Goal: Task Accomplishment & Management: Manage account settings

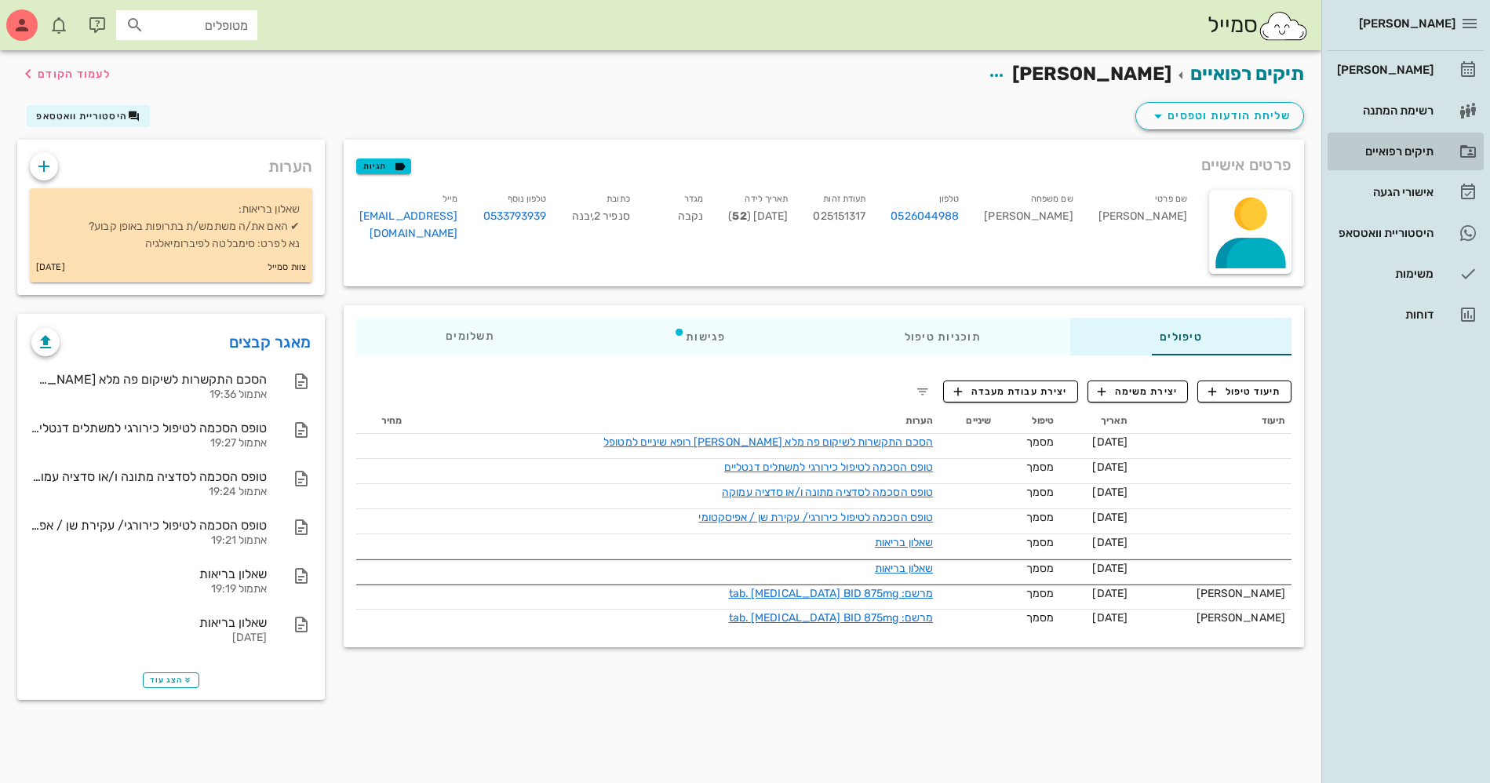
click at [1387, 147] on div "תיקים רפואיים" at bounding box center [1383, 151] width 100 height 13
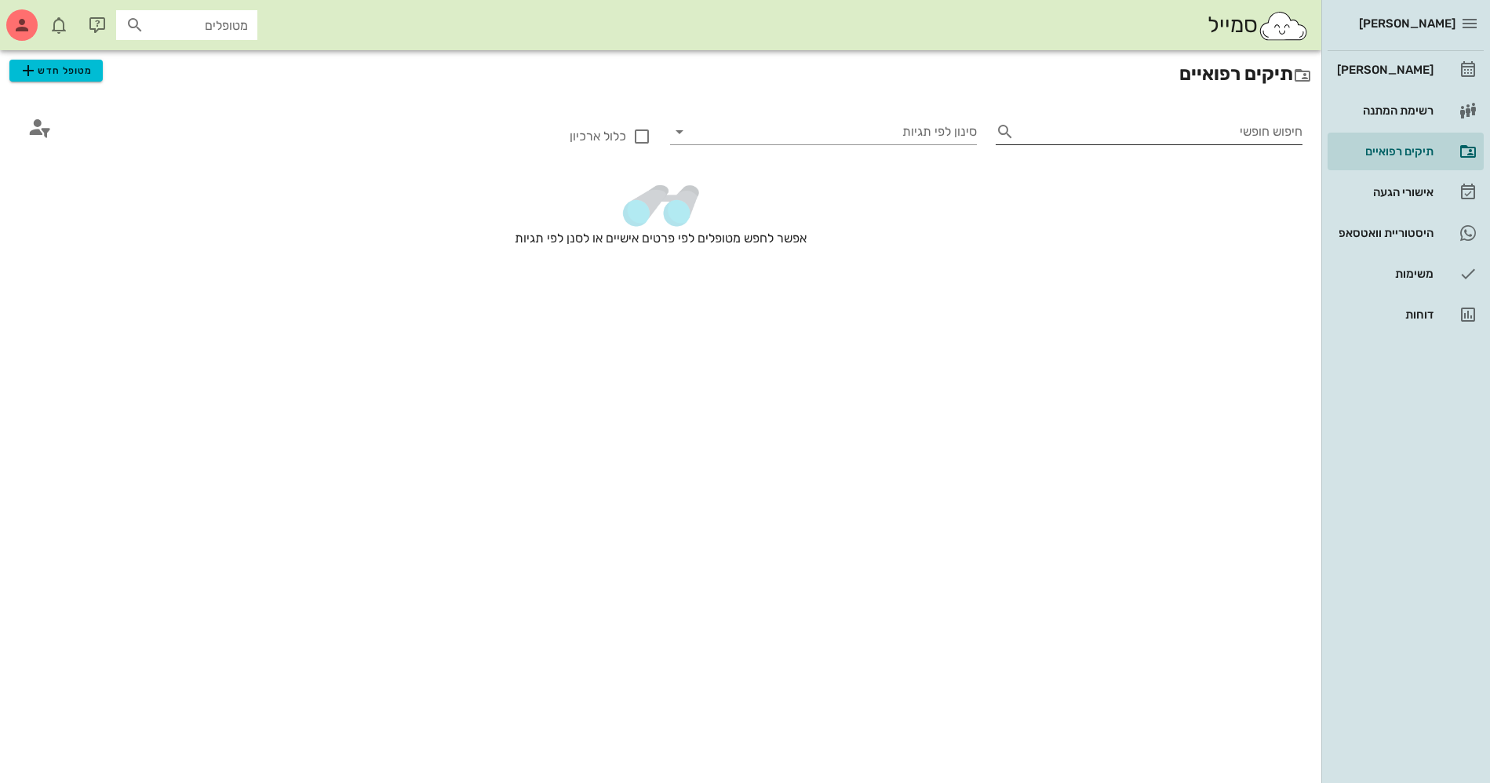
click at [1229, 137] on input "חיפוש חופשי" at bounding box center [1161, 131] width 282 height 25
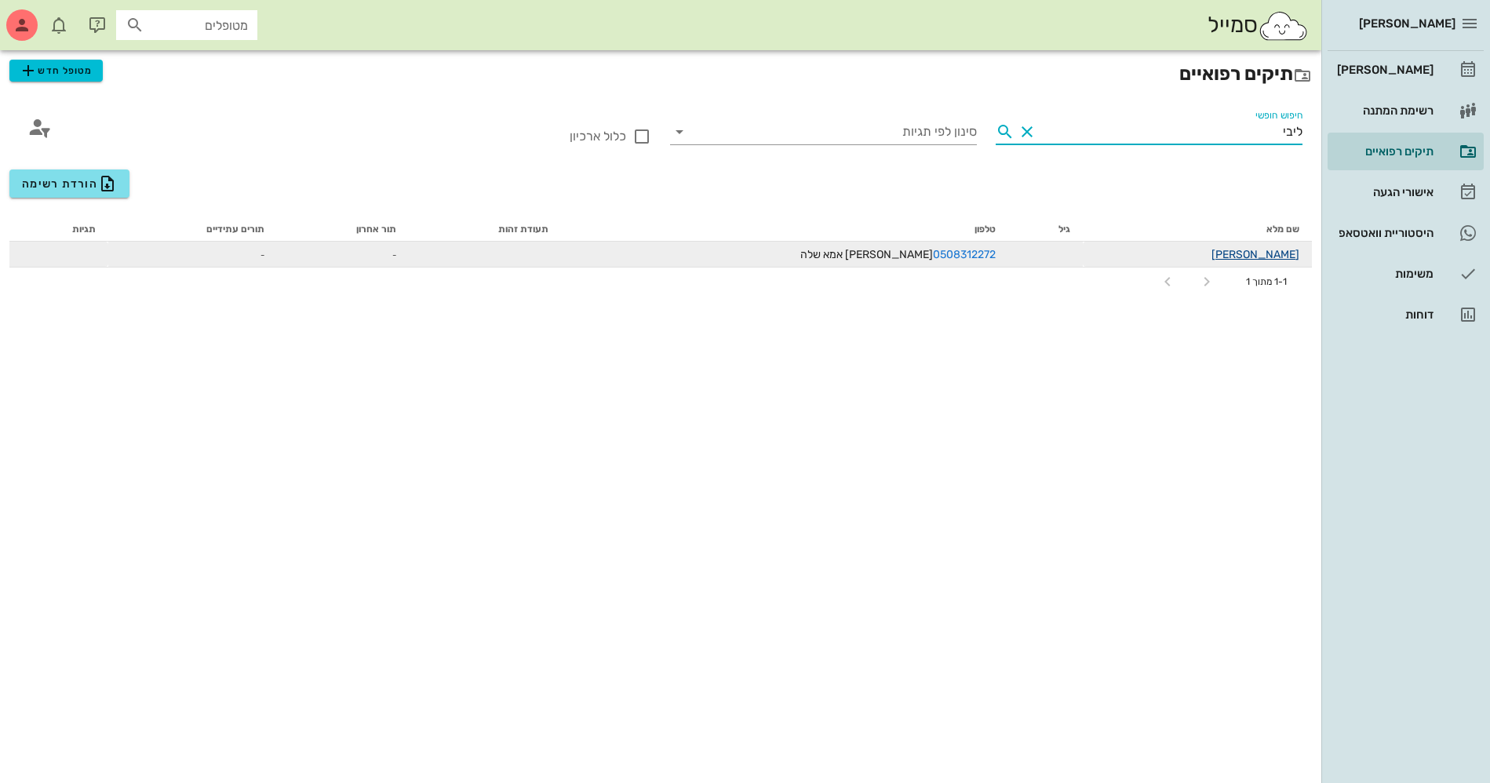
type input "ליבי"
click at [1279, 252] on link "ליבי לופו" at bounding box center [1255, 254] width 88 height 13
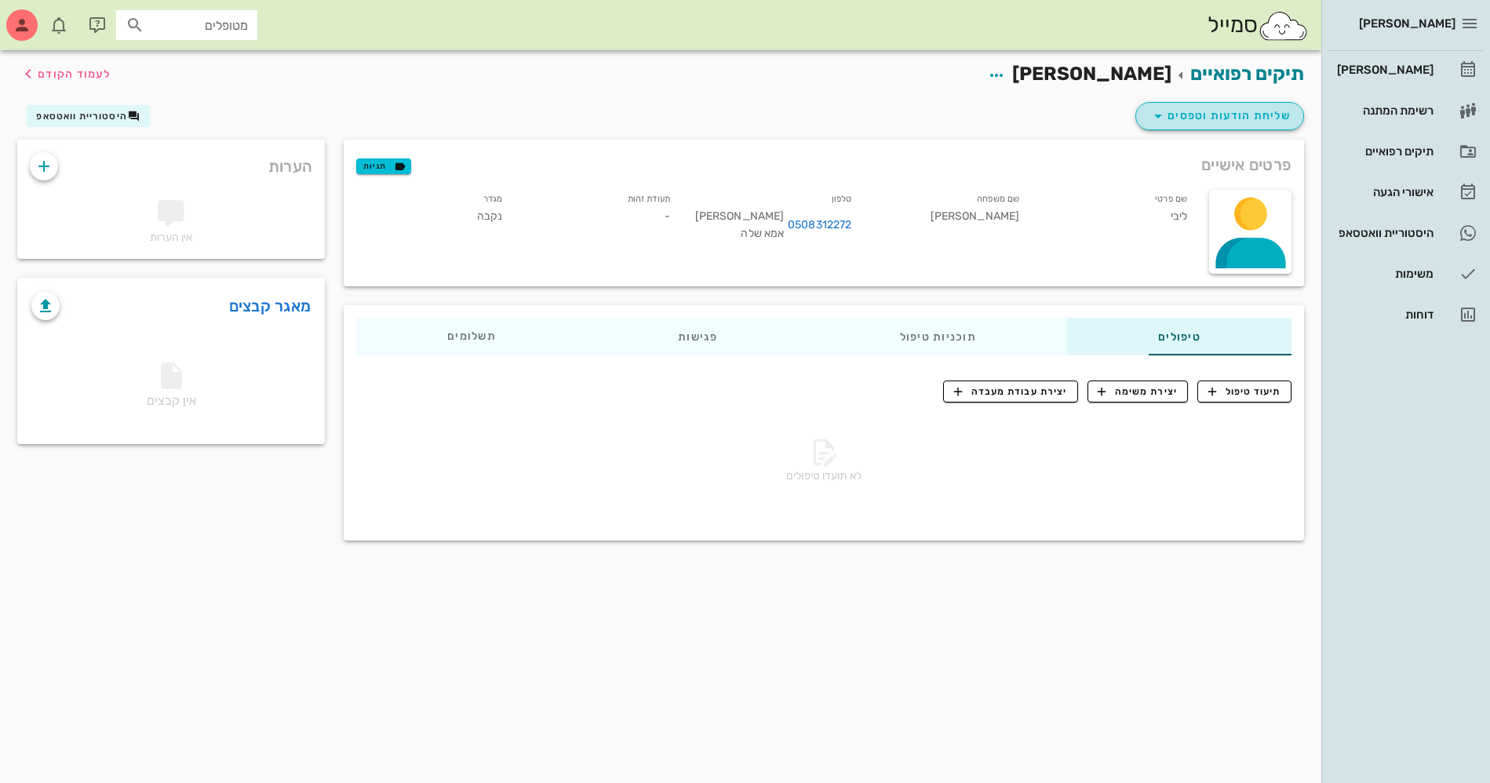
click at [1231, 111] on span "שליחת הודעות וטפסים" at bounding box center [1219, 116] width 142 height 19
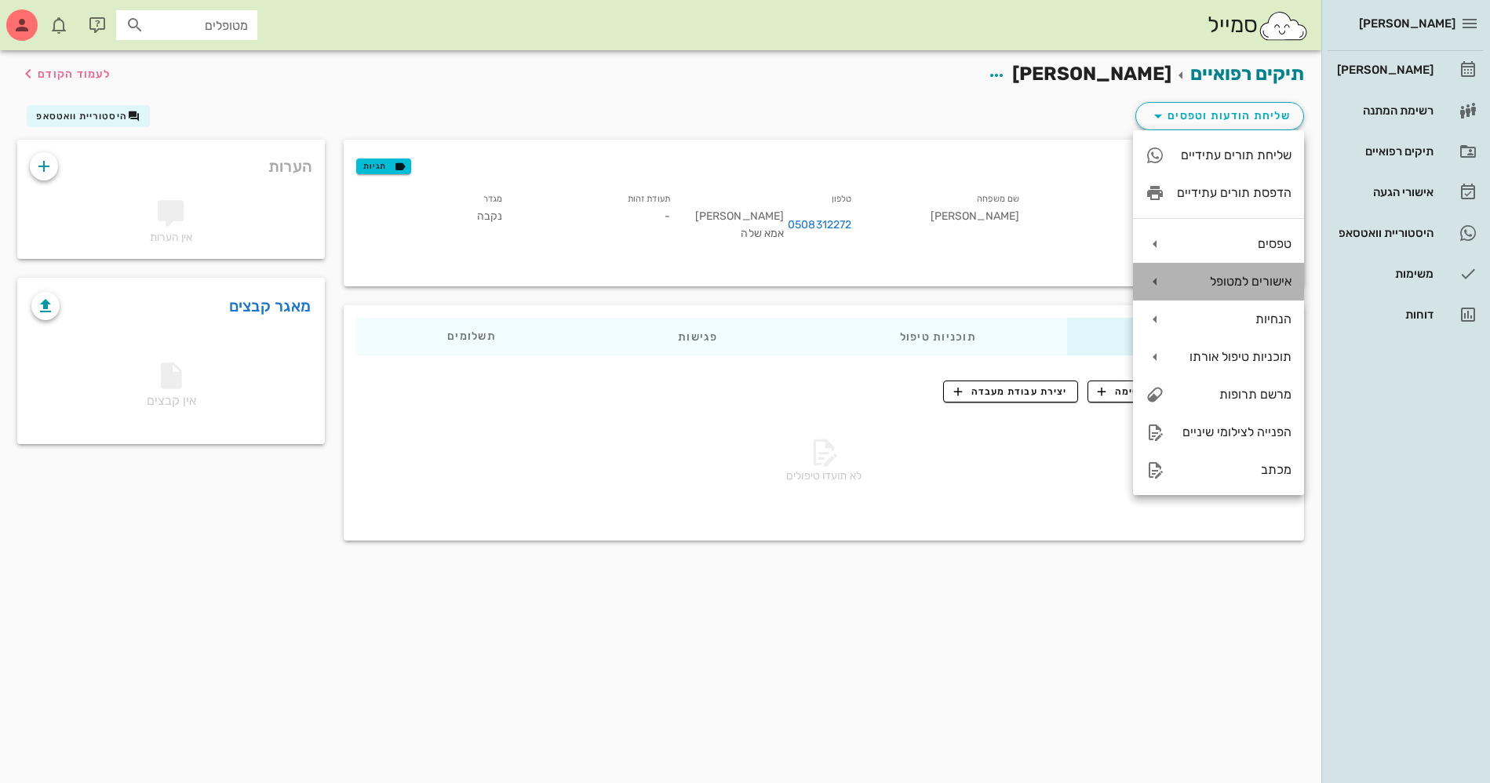
click at [1241, 278] on div "אישורים למטופל" at bounding box center [1234, 281] width 115 height 15
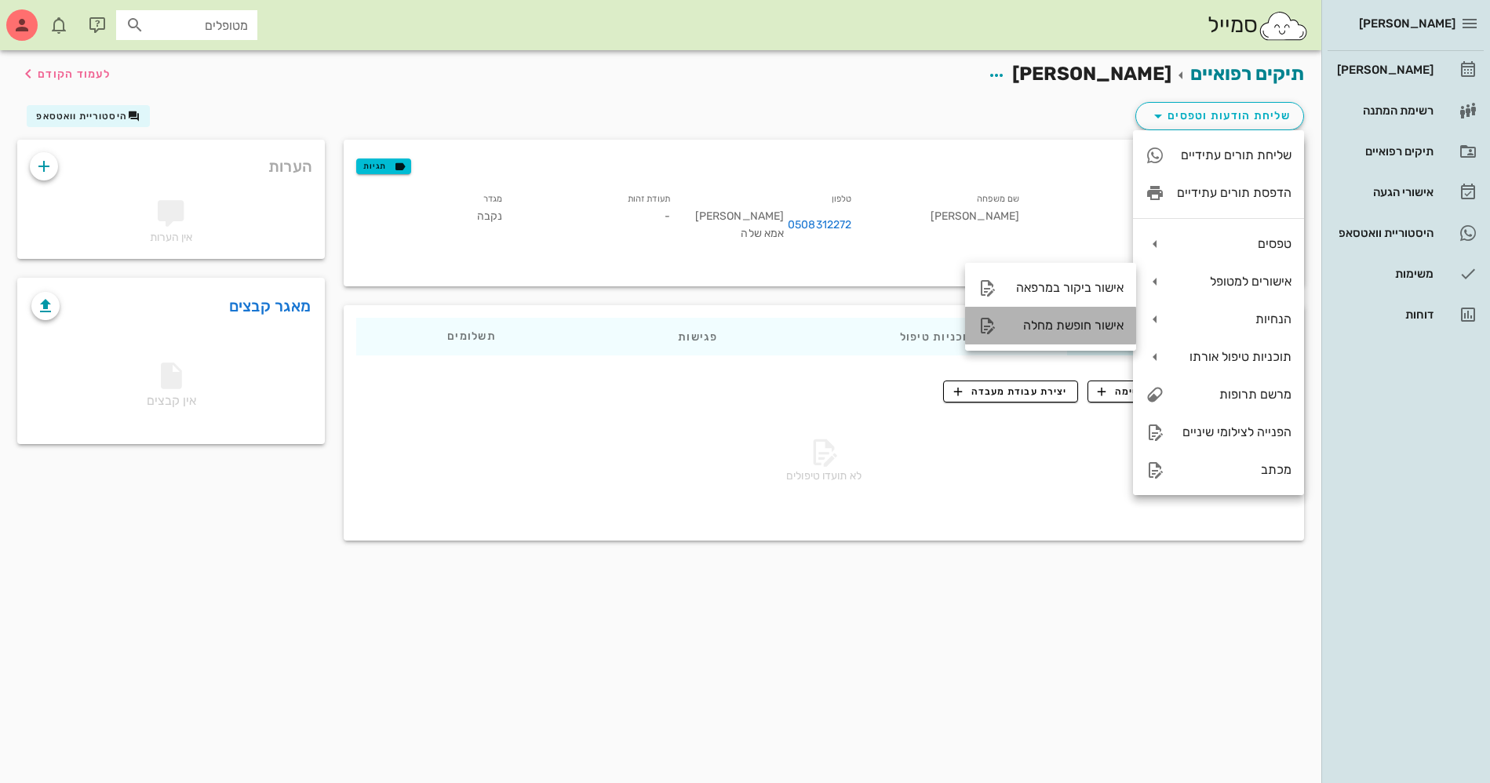
click at [1057, 324] on div "אישור חופשת מחלה" at bounding box center [1066, 325] width 115 height 15
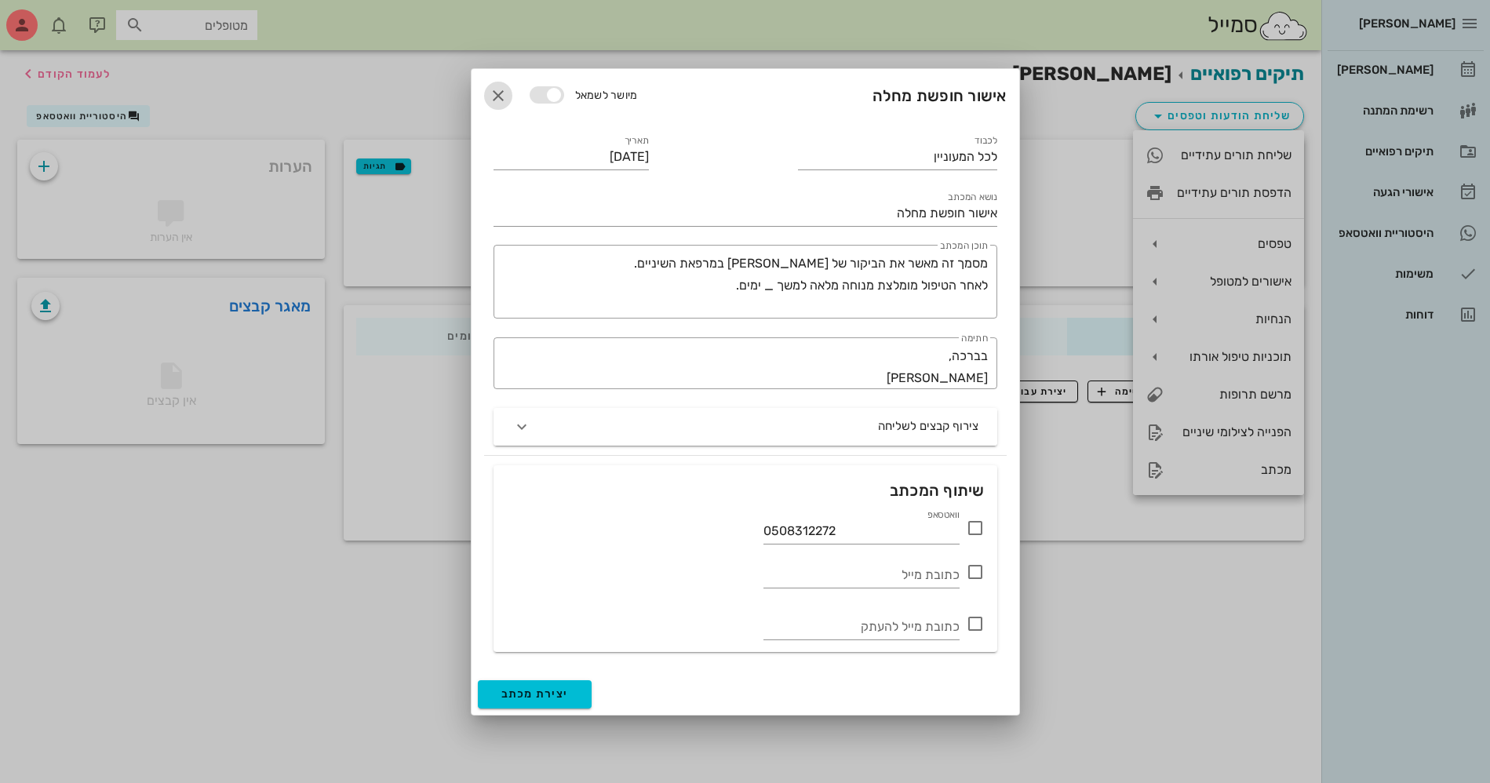
click at [504, 93] on icon "button" at bounding box center [498, 95] width 19 height 19
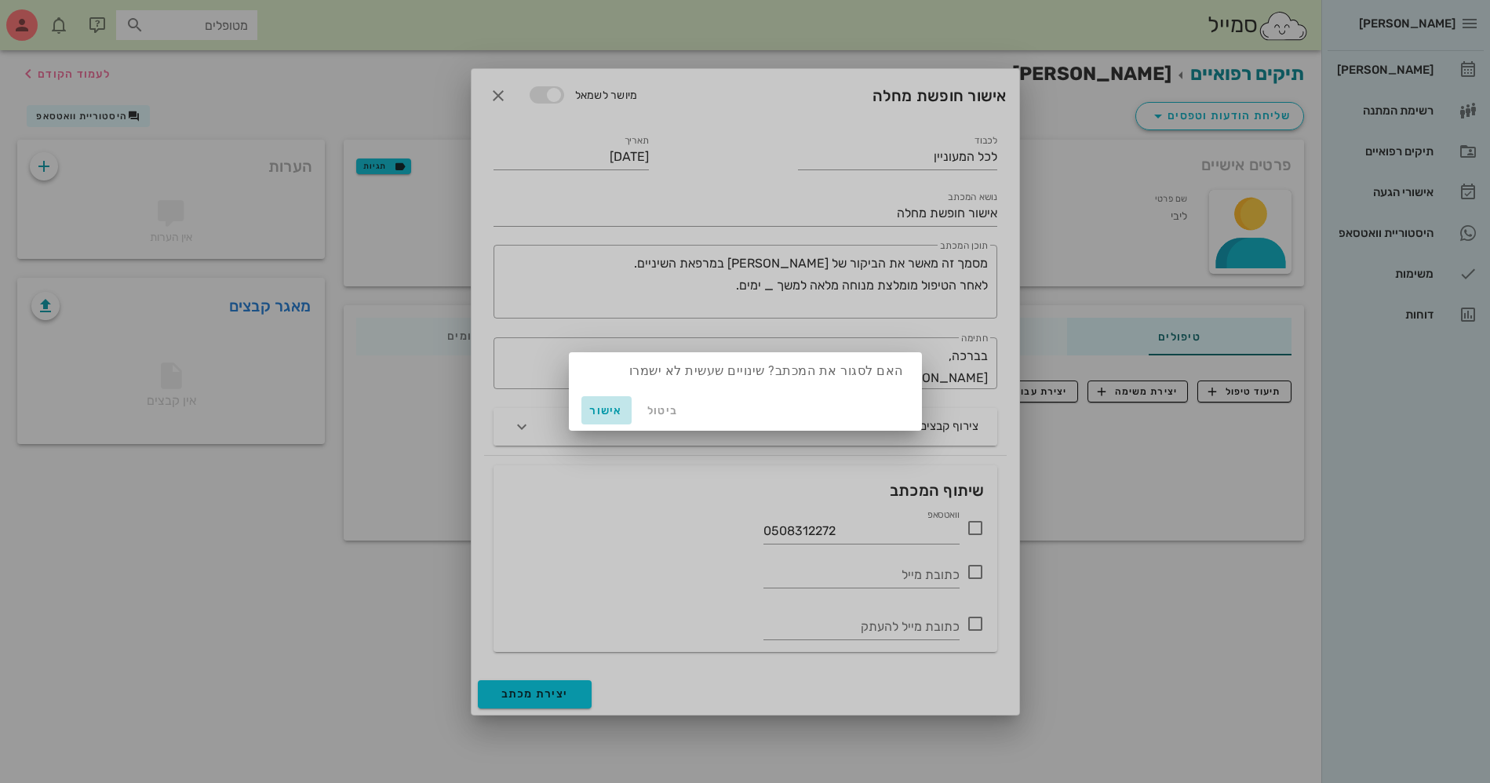
click at [597, 413] on span "אישור" at bounding box center [606, 410] width 38 height 13
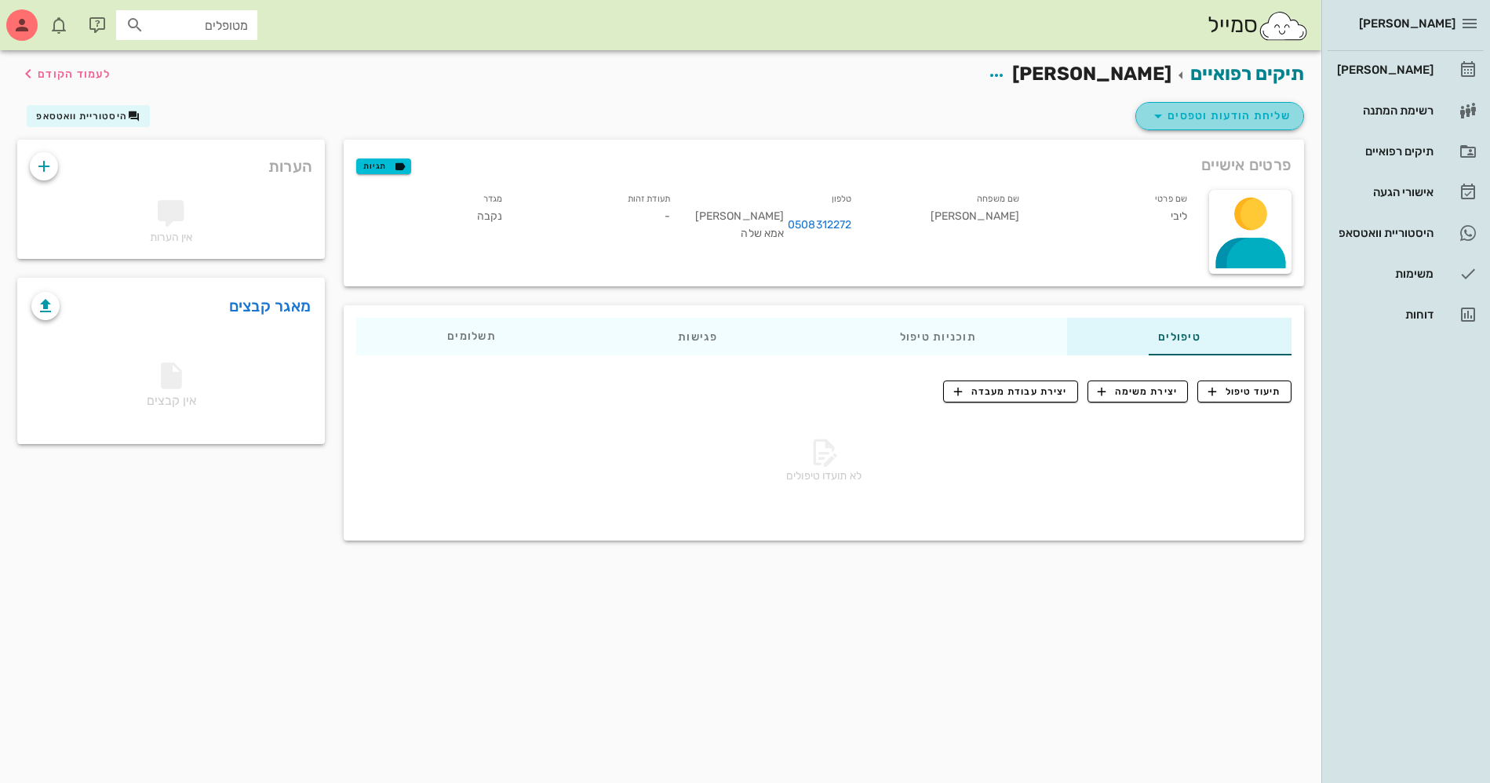
click at [1184, 120] on span "שליחת הודעות וטפסים" at bounding box center [1219, 116] width 142 height 19
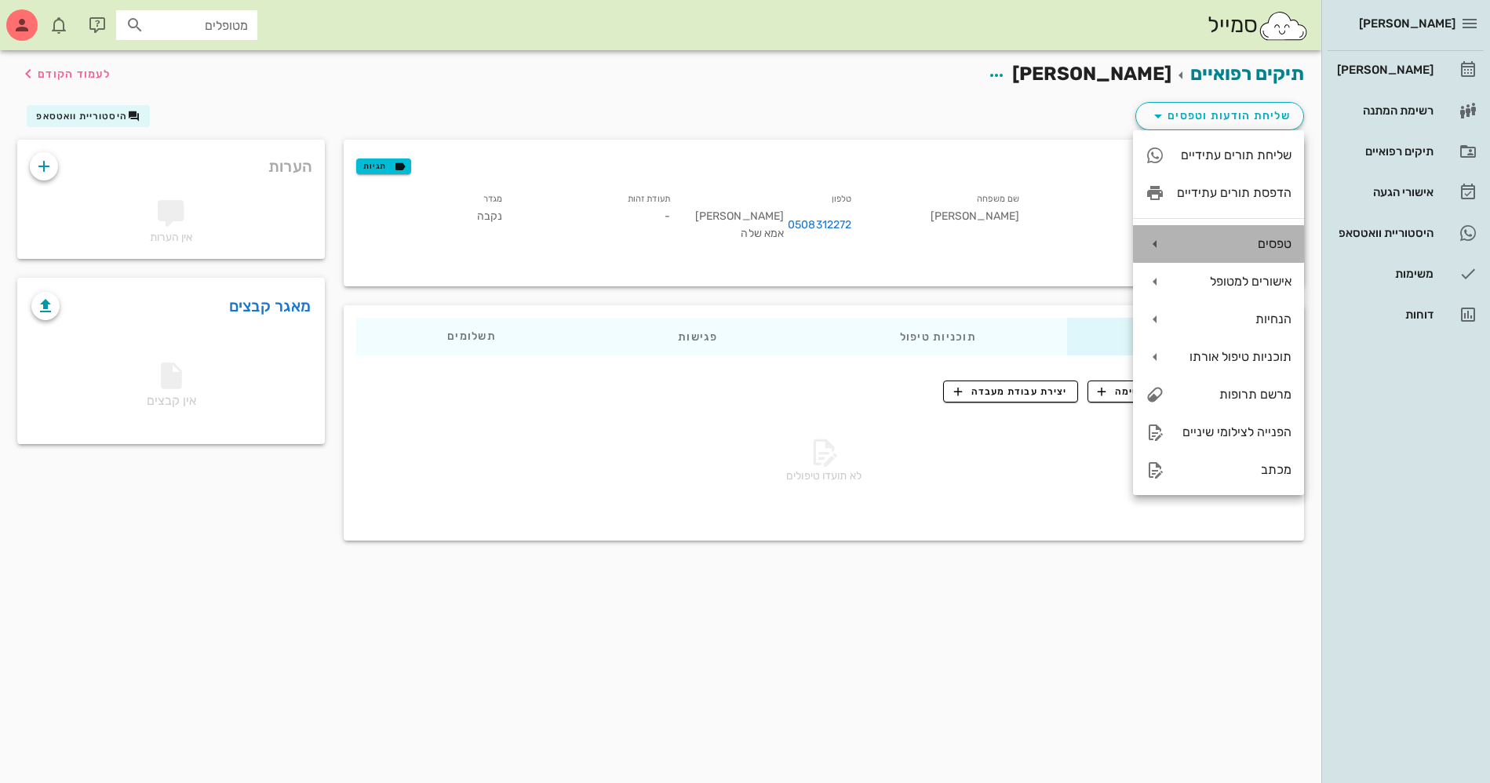
click at [1219, 235] on div "טפסים" at bounding box center [1218, 244] width 171 height 38
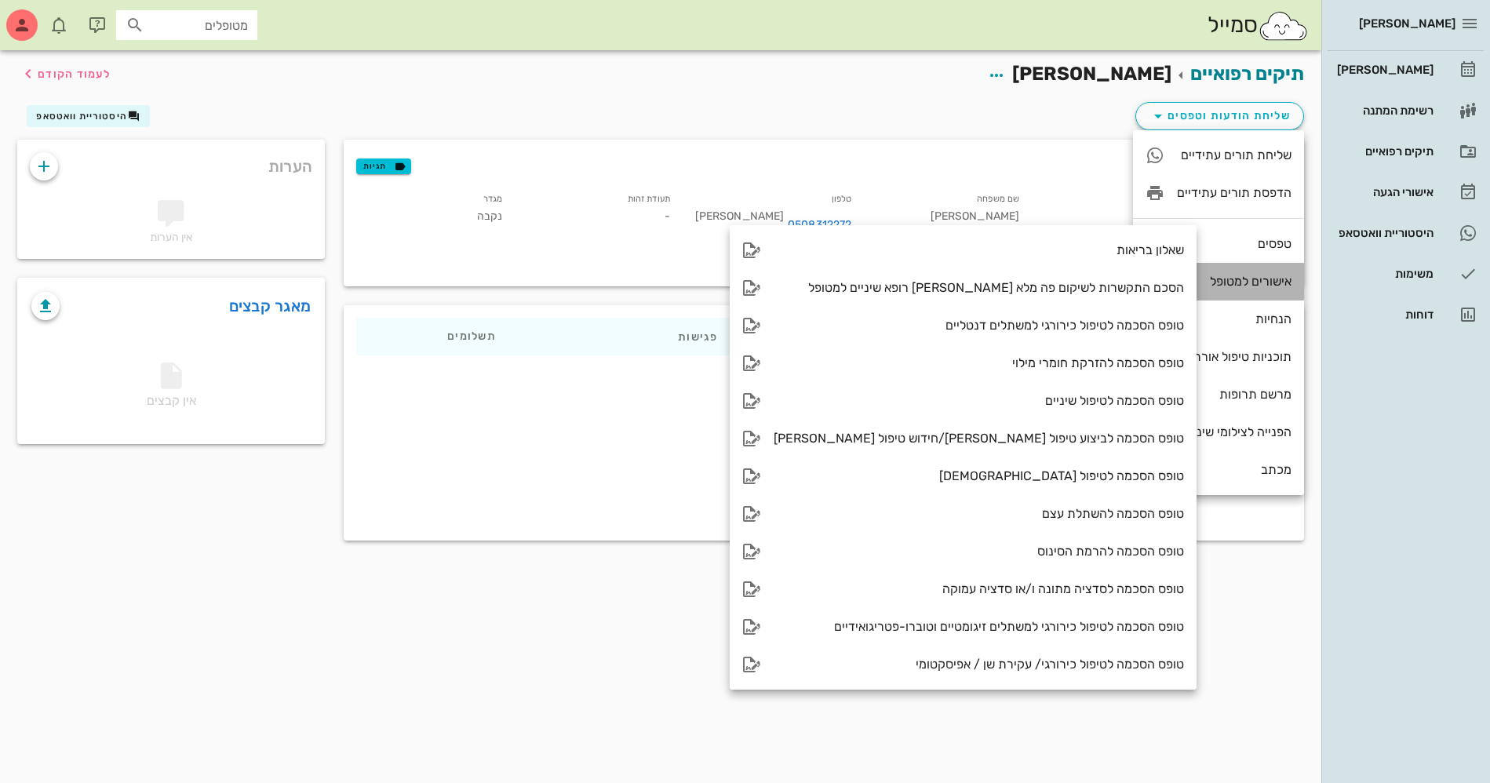
click at [1239, 281] on div "אישורים למטופל" at bounding box center [1234, 281] width 115 height 15
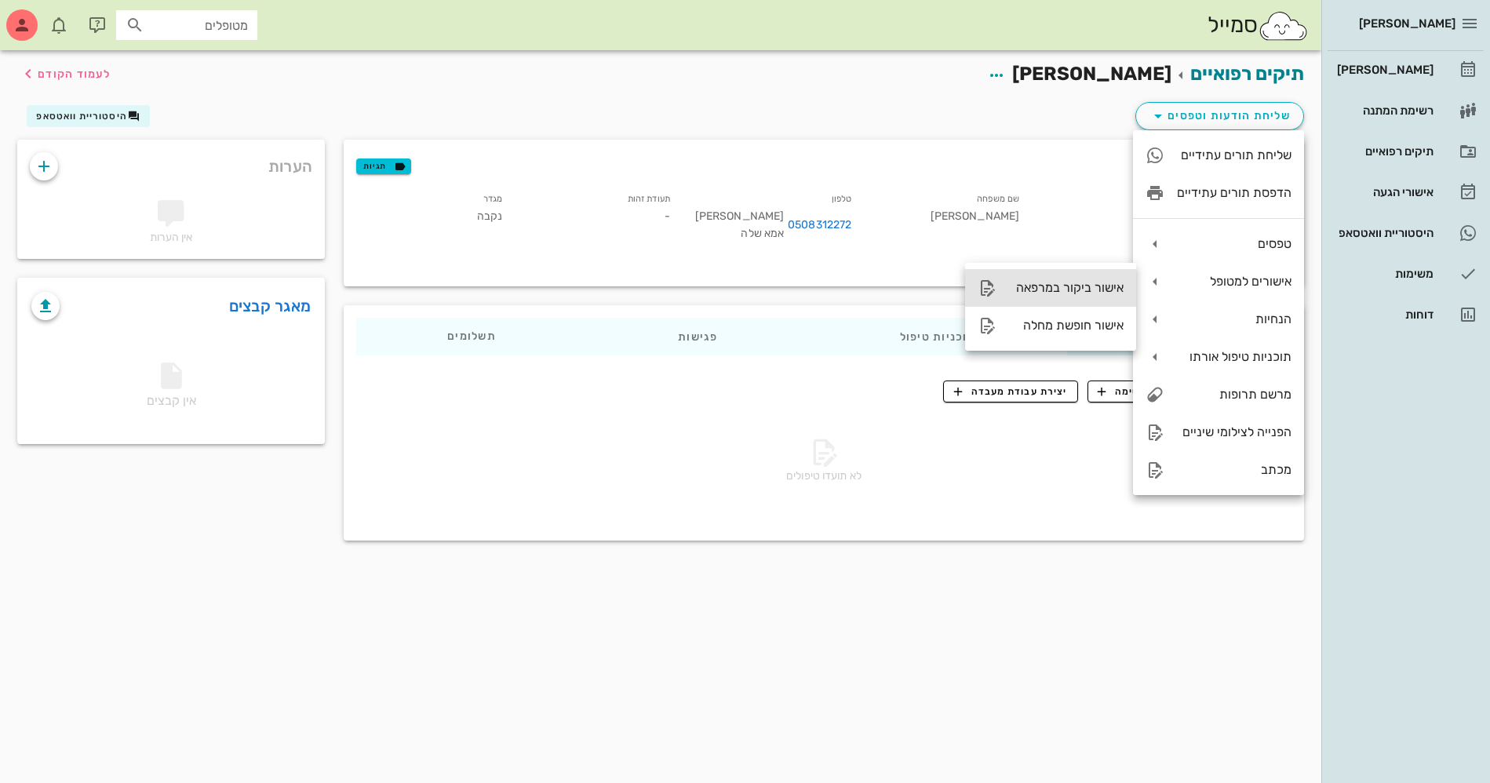
click at [1045, 284] on div "אישור ביקור במרפאה" at bounding box center [1066, 287] width 115 height 15
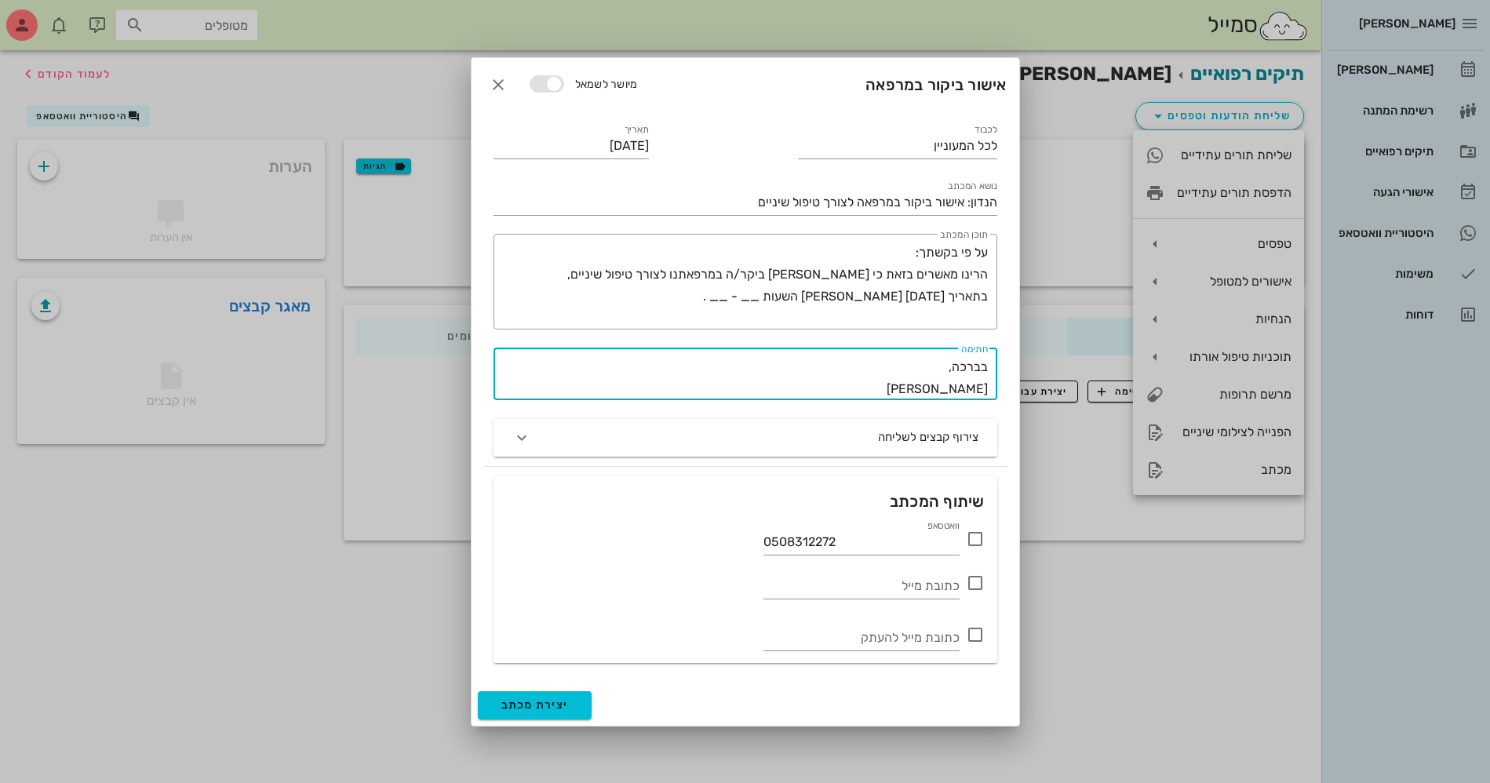
drag, startPoint x: 925, startPoint y: 390, endPoint x: 1033, endPoint y: 386, distance: 108.3
click at [1033, 386] on div "ביאדסה דנט יומן מרפאה רשימת המתנה תיקים רפואיים אישורי הגעה היסטוריית וואטסאפ מ…" at bounding box center [745, 391] width 1490 height 783
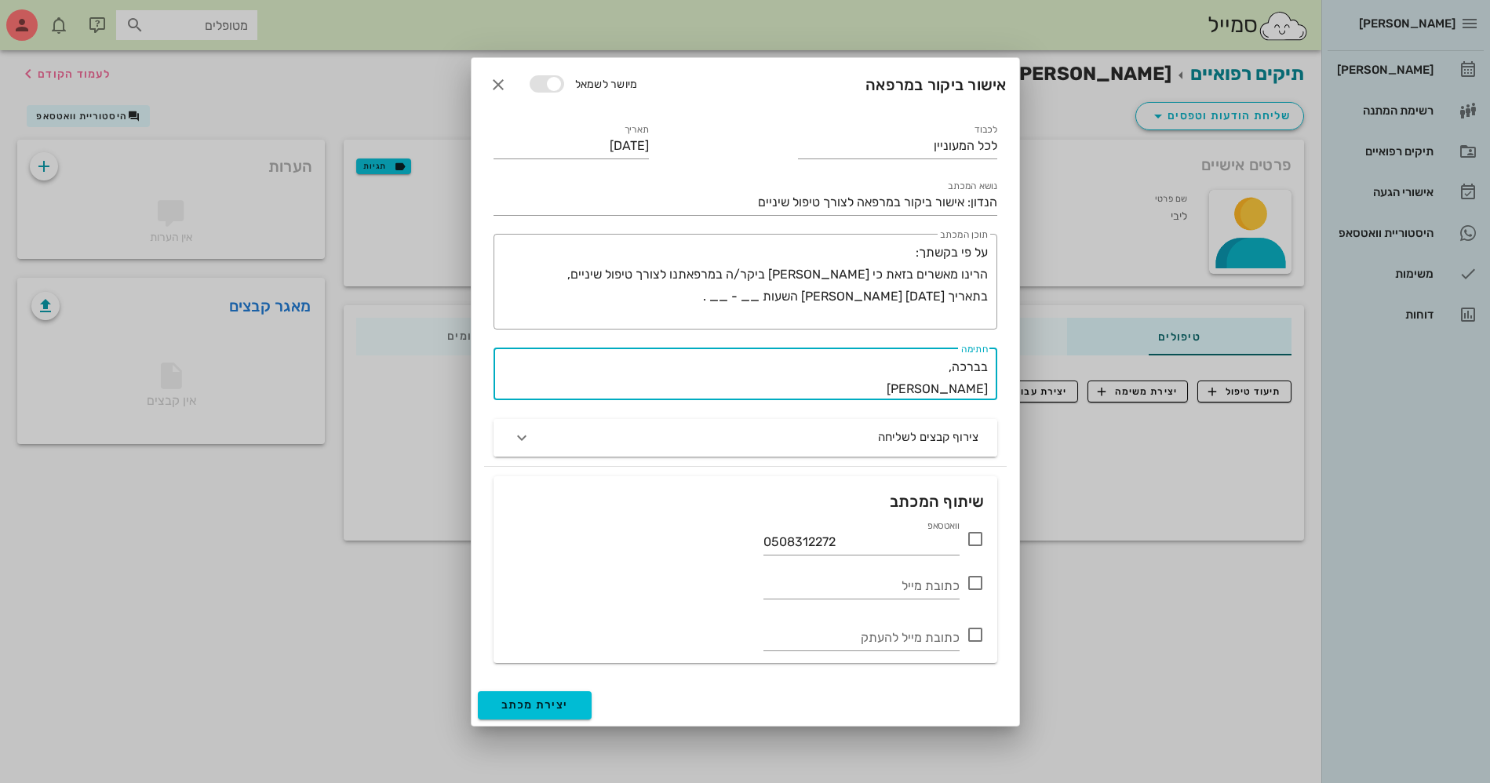
type textarea "בברכה, דר מחמוד ביאדסה"
click at [978, 542] on icon at bounding box center [975, 538] width 19 height 19
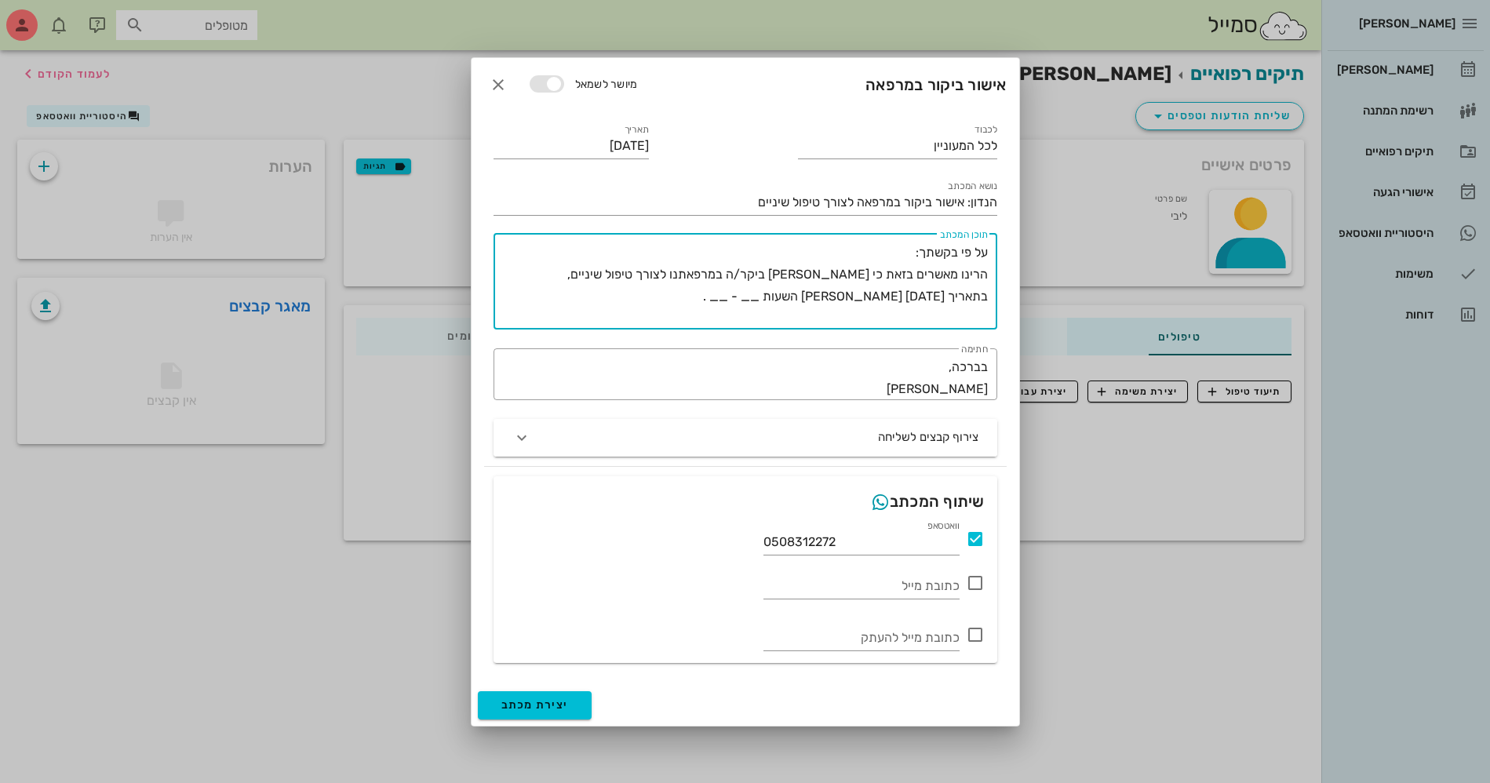
click at [769, 293] on textarea "על פי בקשתך: הרינו מאשרים בזאת כי ליבי לופו ביקר/ה במרפאתנו לצורך טיפול שיניים,…" at bounding box center [742, 286] width 491 height 88
click at [802, 293] on textarea "על פי בקשתך: הרינו מאשרים בזאת כי ליבי לופו ביקר/ה במרפאתנו לצורך טיפול שיניים,…" at bounding box center [742, 286] width 491 height 88
click at [747, 292] on textarea "על פי בקשתך: הרינו מאשרים בזאת כי ליבי לופו ביקר/ה במרפאתנו לצורך טיפול שיניים,…" at bounding box center [742, 286] width 491 height 88
type textarea "על פי בקשתך: הרינו מאשרים בזאת כי ליבי לופו ביקר/ה במרפאתנו לצורך טיפול שיניים,…"
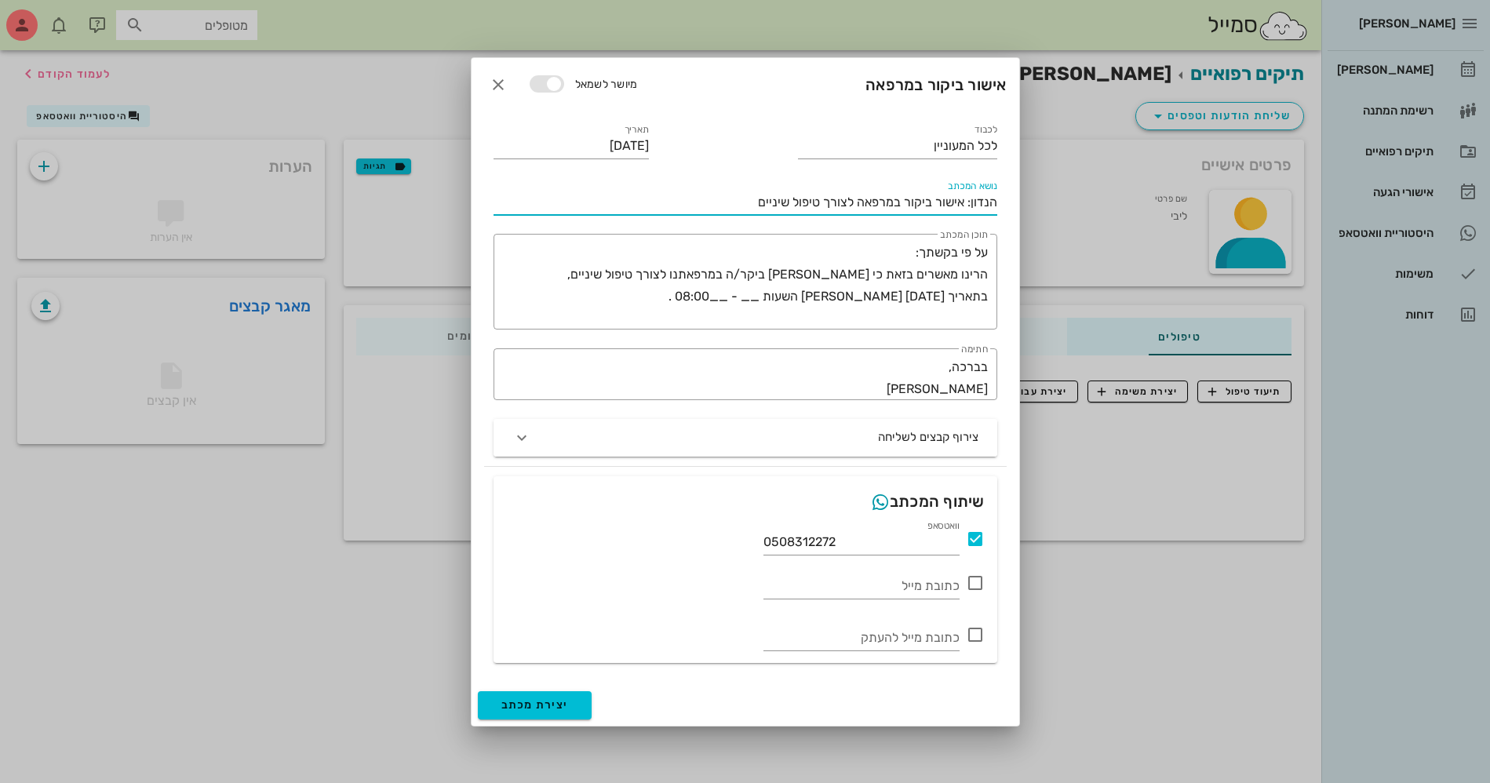
click at [710, 201] on input "הנדון: אישור ביקור במרפאה לצורך טיפול שיניים" at bounding box center [745, 202] width 504 height 25
type input "הנדון: אישור ביקור במרפאה לצורך טיפול שיניים ליבי לופו תז"
click at [488, 80] on span "button" at bounding box center [498, 84] width 28 height 19
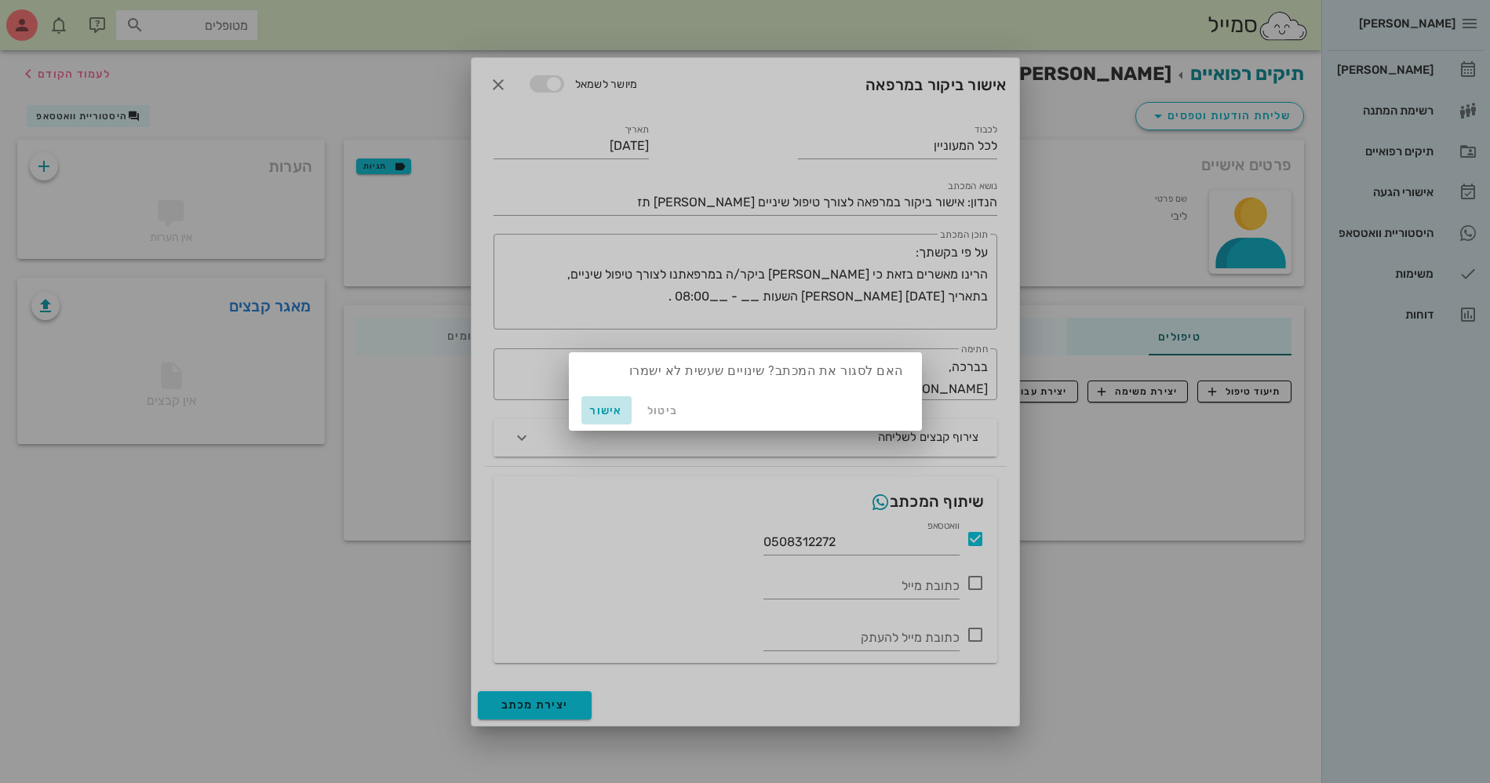
click at [599, 411] on span "אישור" at bounding box center [606, 410] width 38 height 13
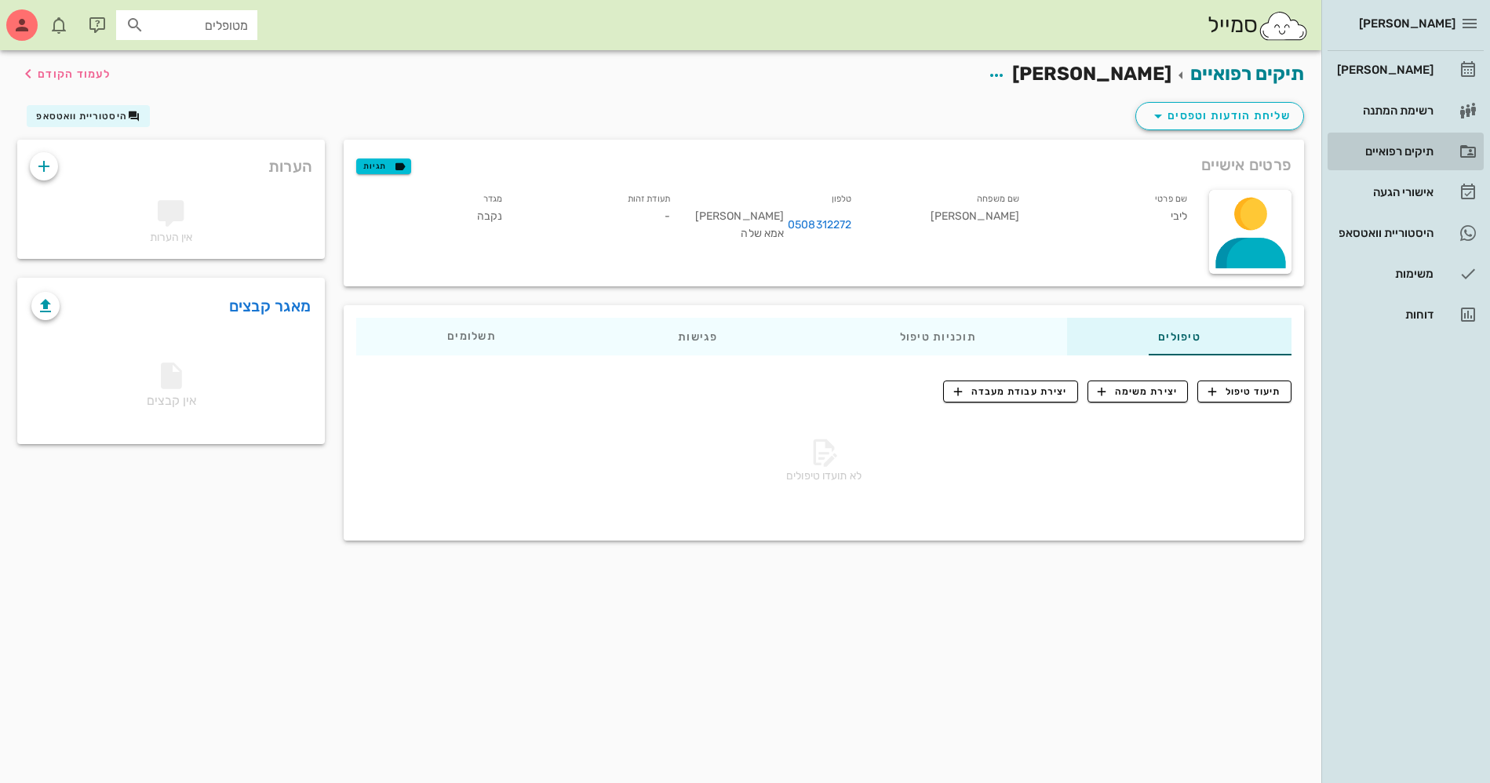
click at [1388, 149] on div "תיקים רפואיים" at bounding box center [1383, 151] width 100 height 13
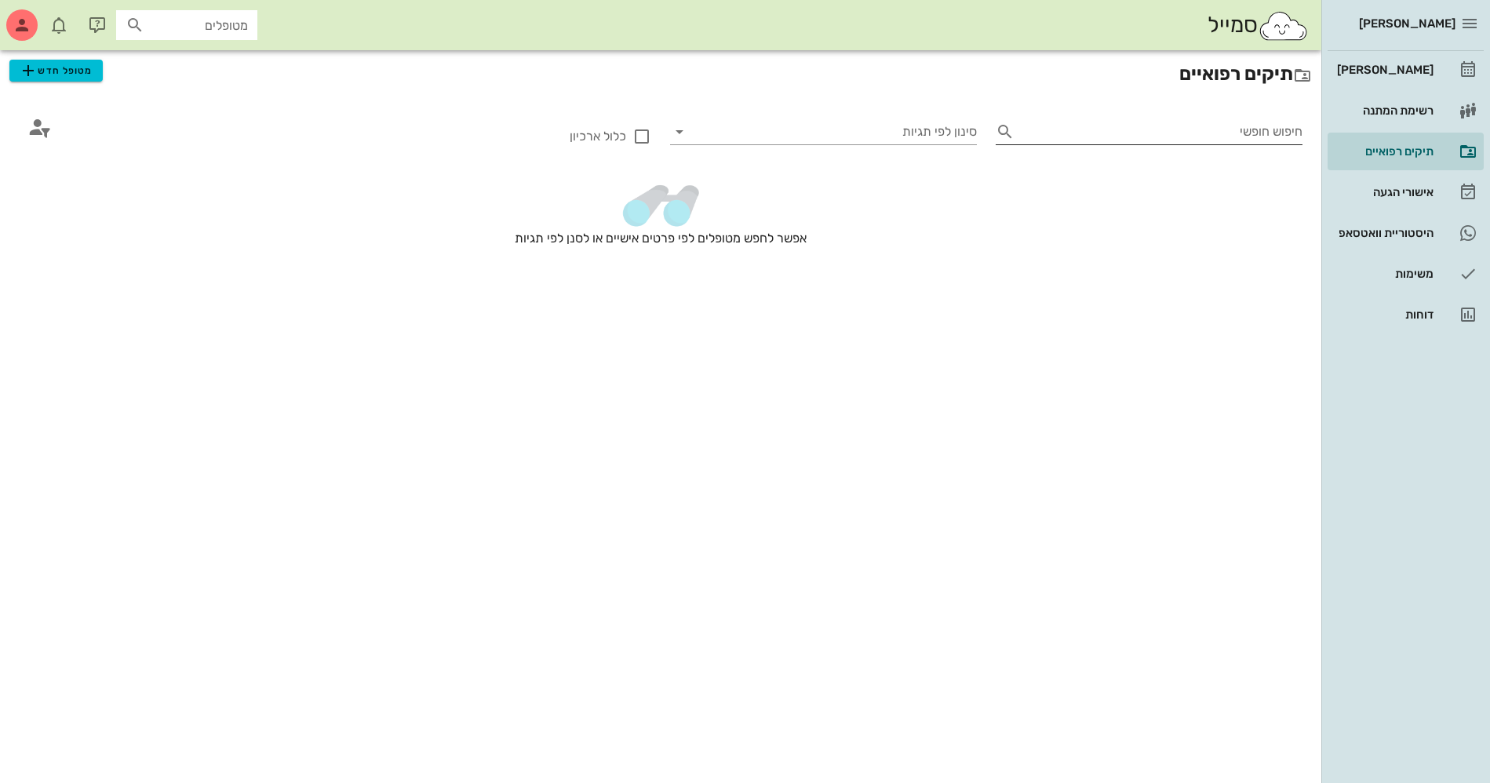
click at [1200, 135] on input "חיפוש חופשי" at bounding box center [1161, 131] width 282 height 25
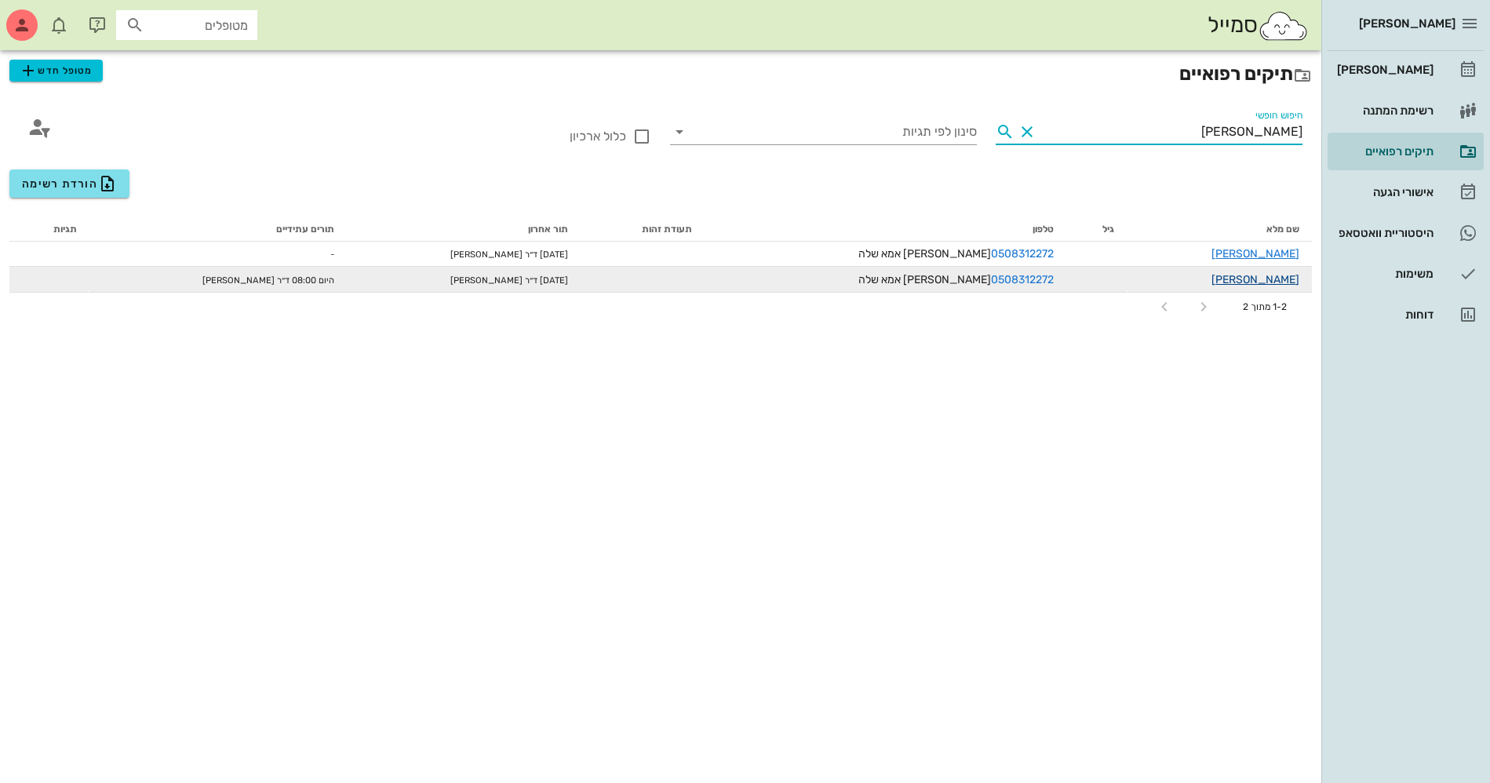
type input "[PERSON_NAME]"
click at [1284, 275] on link "רוני לופו" at bounding box center [1255, 279] width 88 height 13
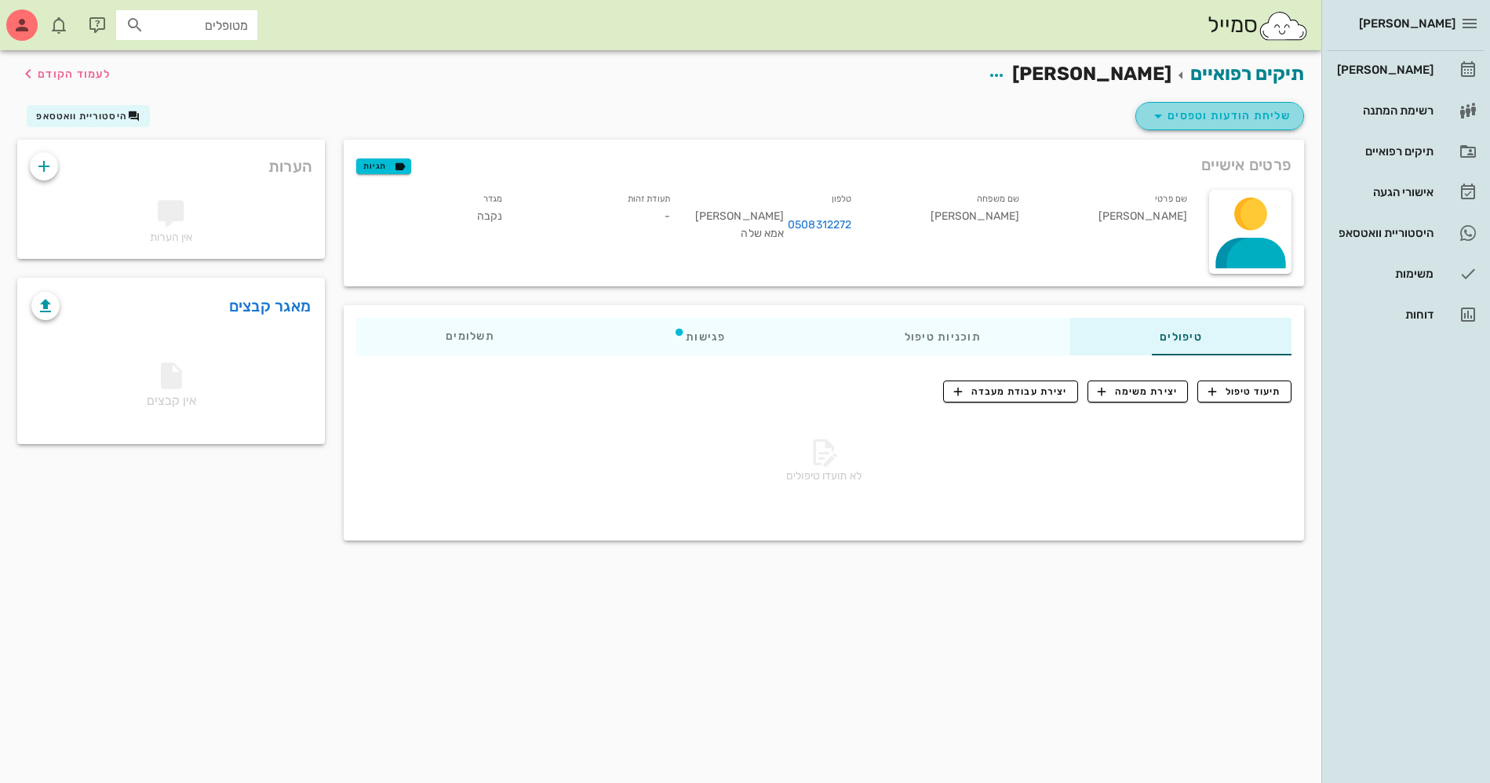
click at [1202, 118] on span "שליחת הודעות וטפסים" at bounding box center [1219, 116] width 142 height 19
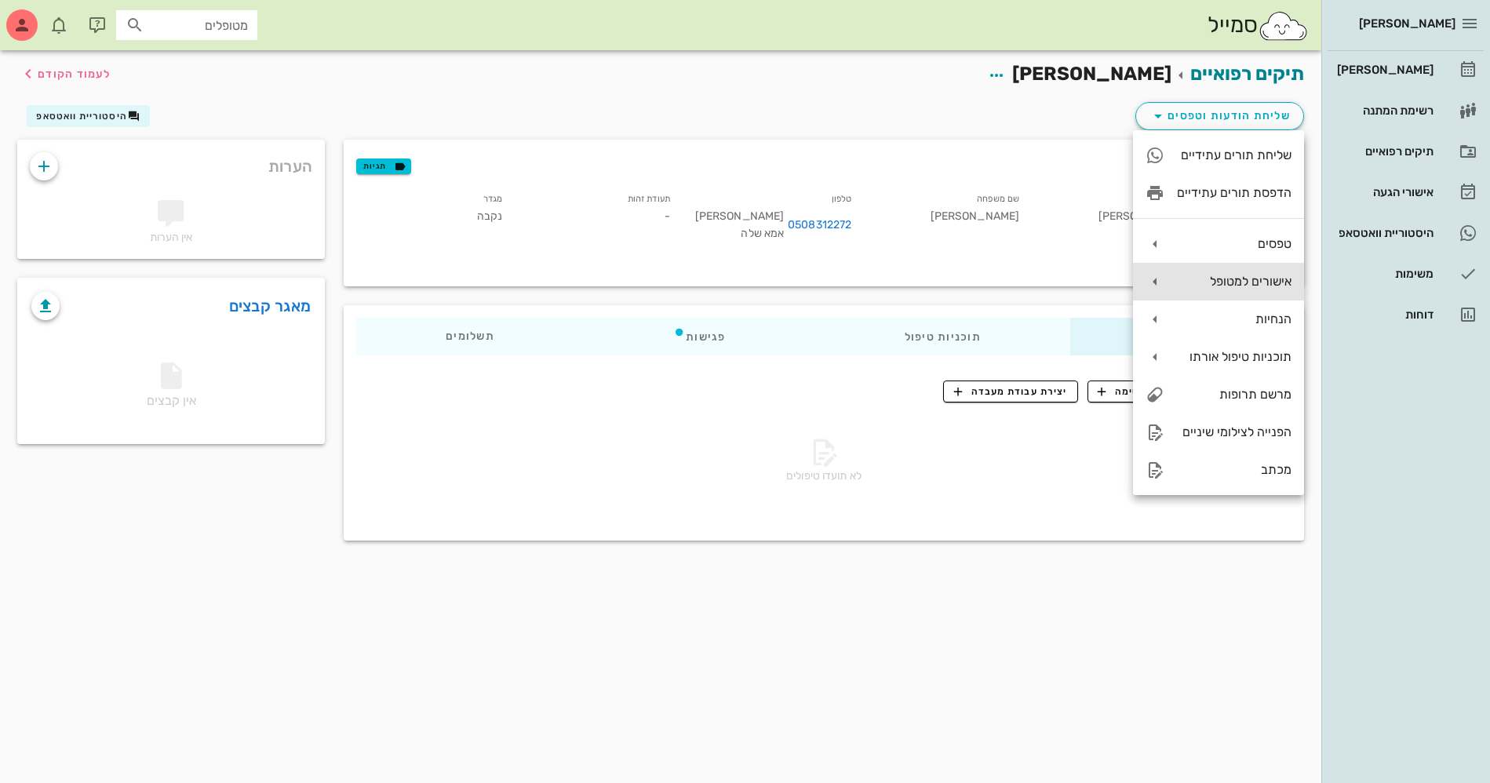
click at [1233, 278] on div "אישורים למטופל" at bounding box center [1234, 281] width 115 height 15
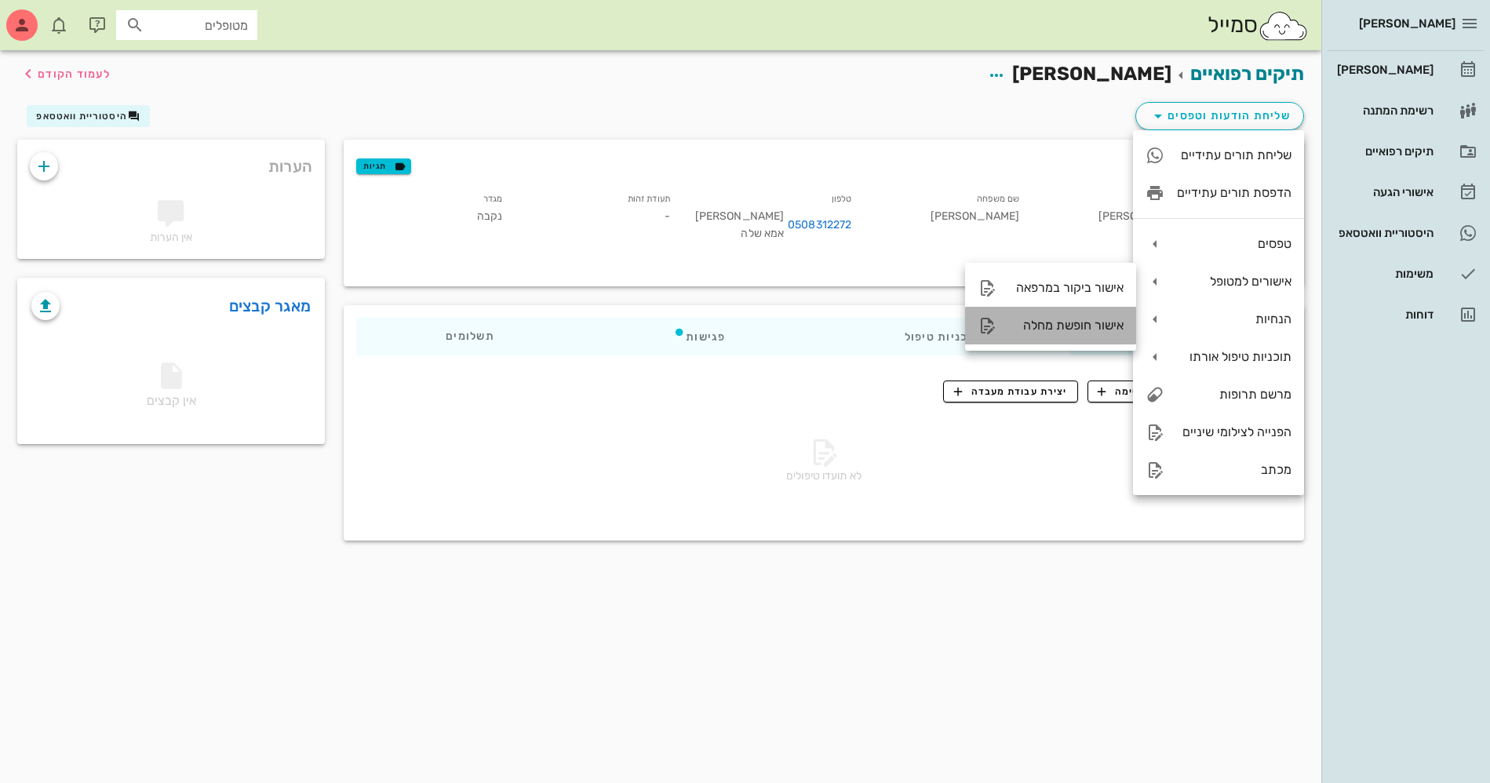
click at [1061, 326] on div "אישור חופשת מחלה" at bounding box center [1066, 325] width 115 height 15
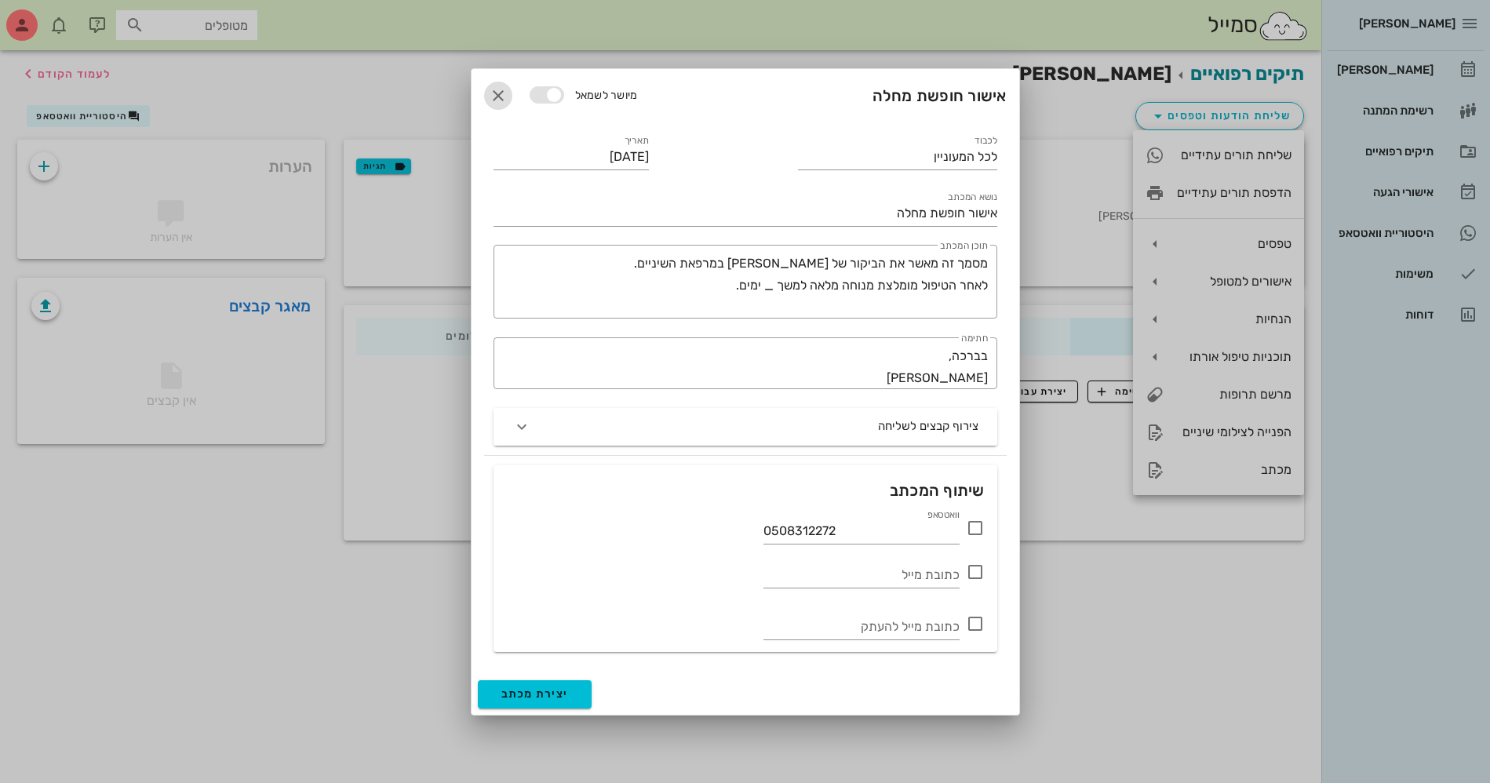
click at [497, 93] on icon "button" at bounding box center [498, 95] width 19 height 19
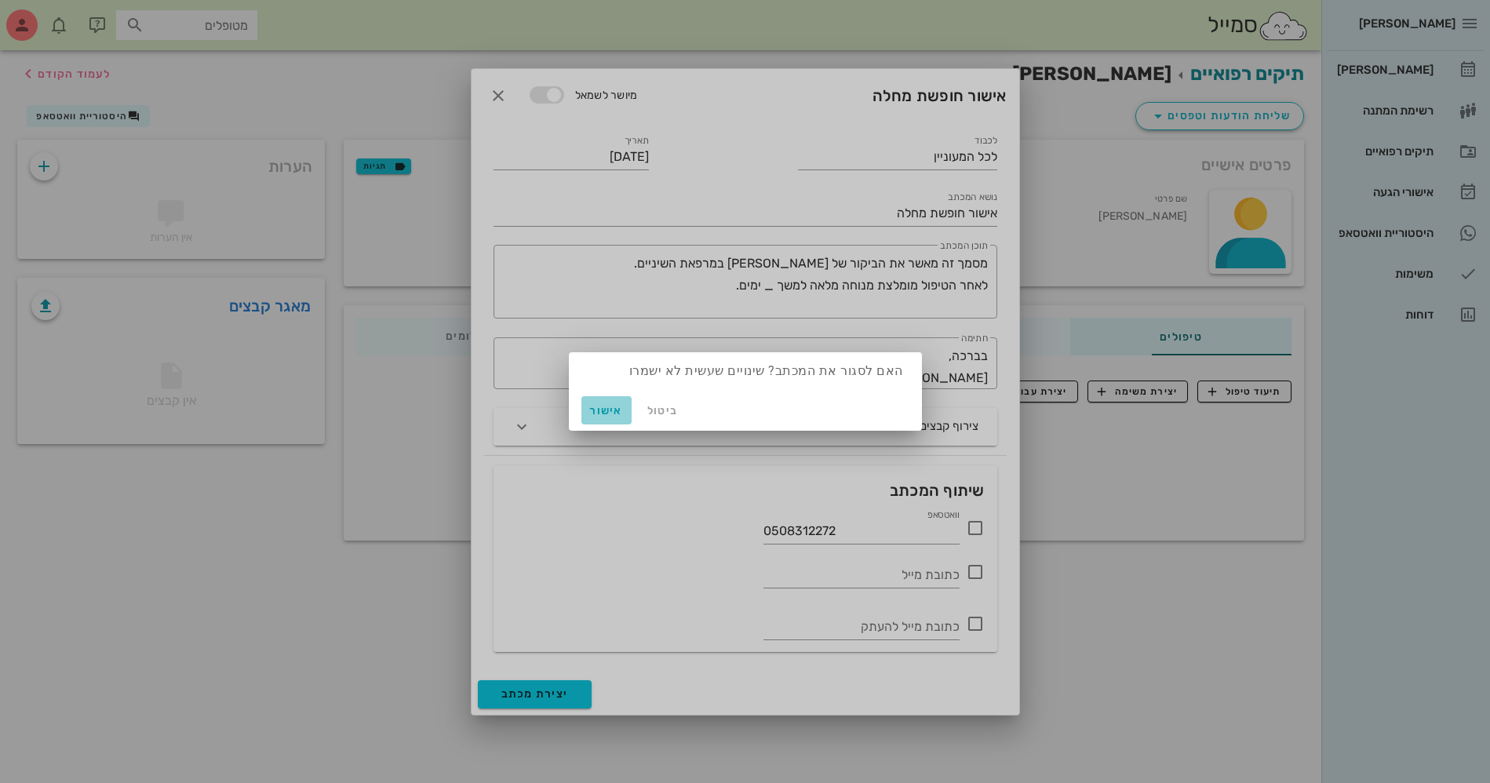
click at [597, 410] on span "אישור" at bounding box center [606, 410] width 38 height 13
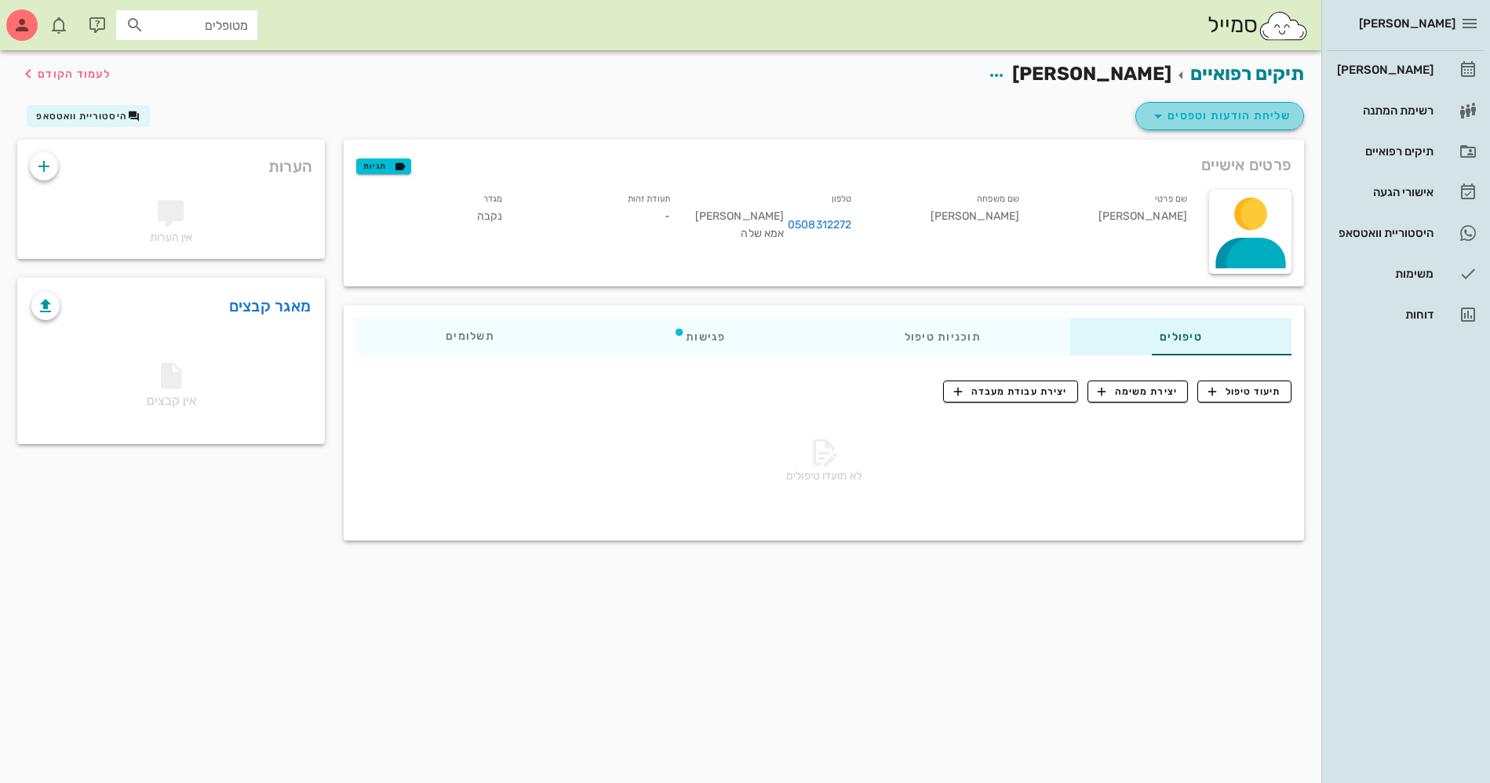
click at [1269, 113] on span "שליחת הודעות וטפסים" at bounding box center [1219, 116] width 142 height 19
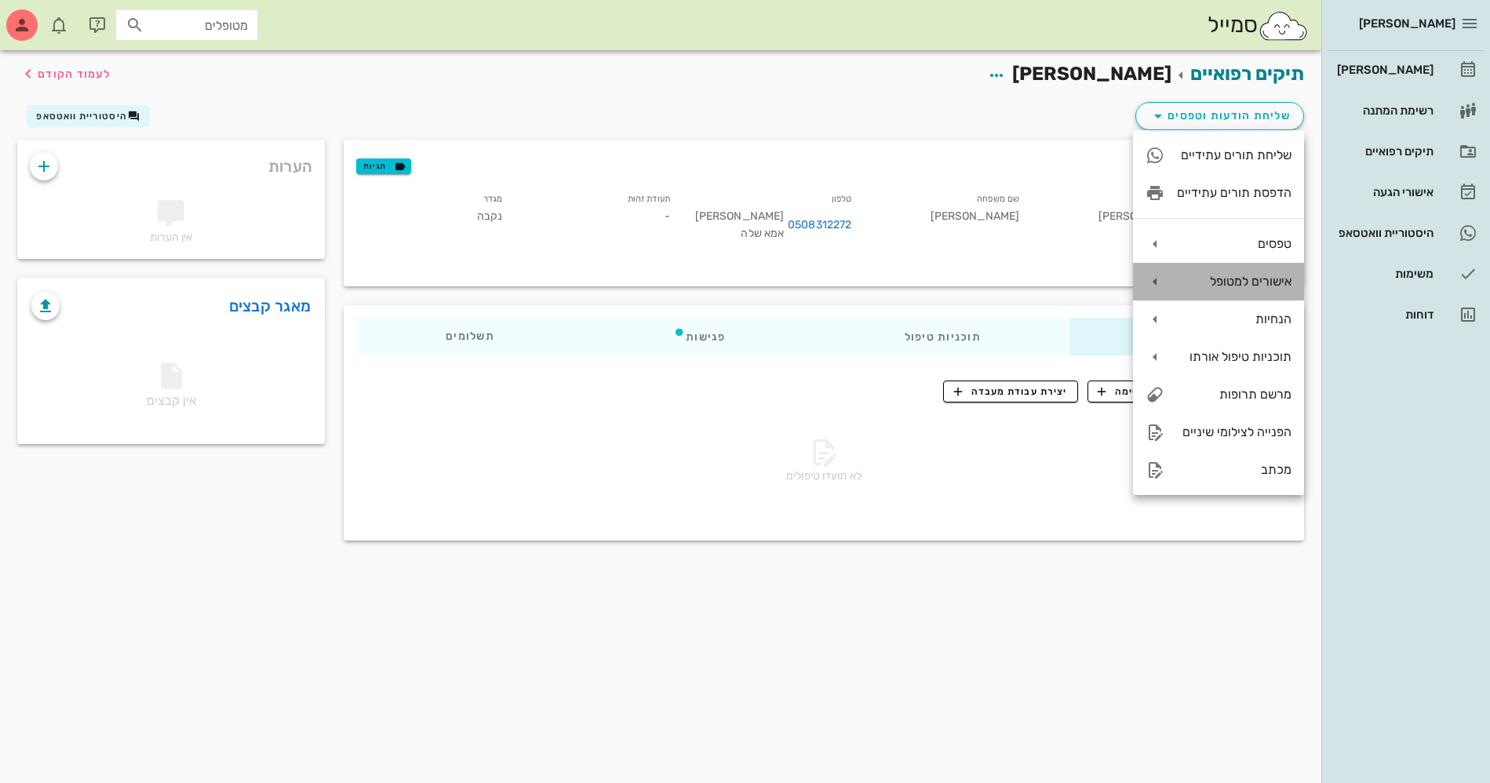
click at [1228, 282] on div "אישורים למטופל" at bounding box center [1234, 281] width 115 height 15
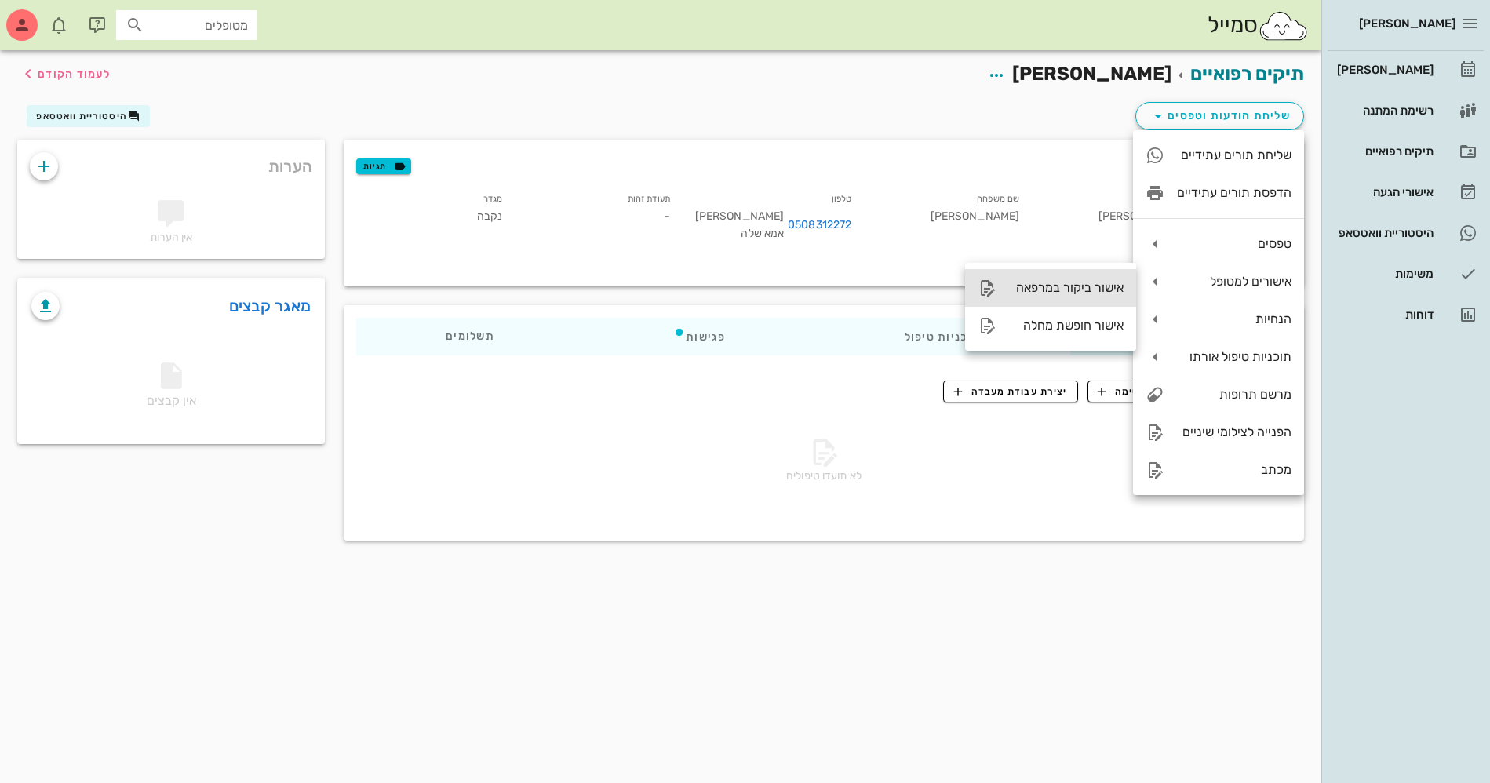
click at [1081, 285] on div "אישור ביקור במרפאה" at bounding box center [1066, 287] width 115 height 15
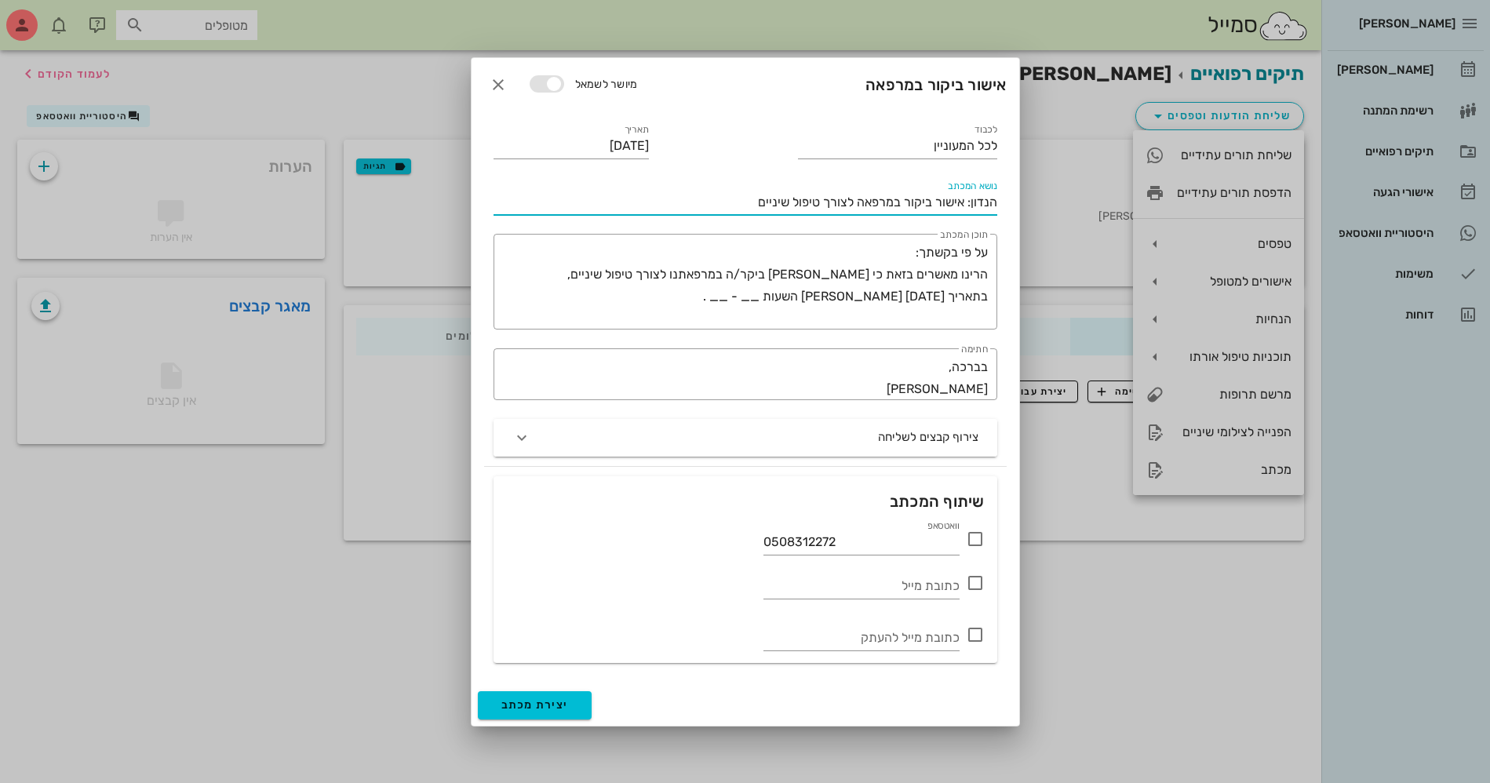
click at [713, 209] on input "הנדון: אישור ביקור במרפאה לצורך טיפול שיניים" at bounding box center [745, 202] width 504 height 25
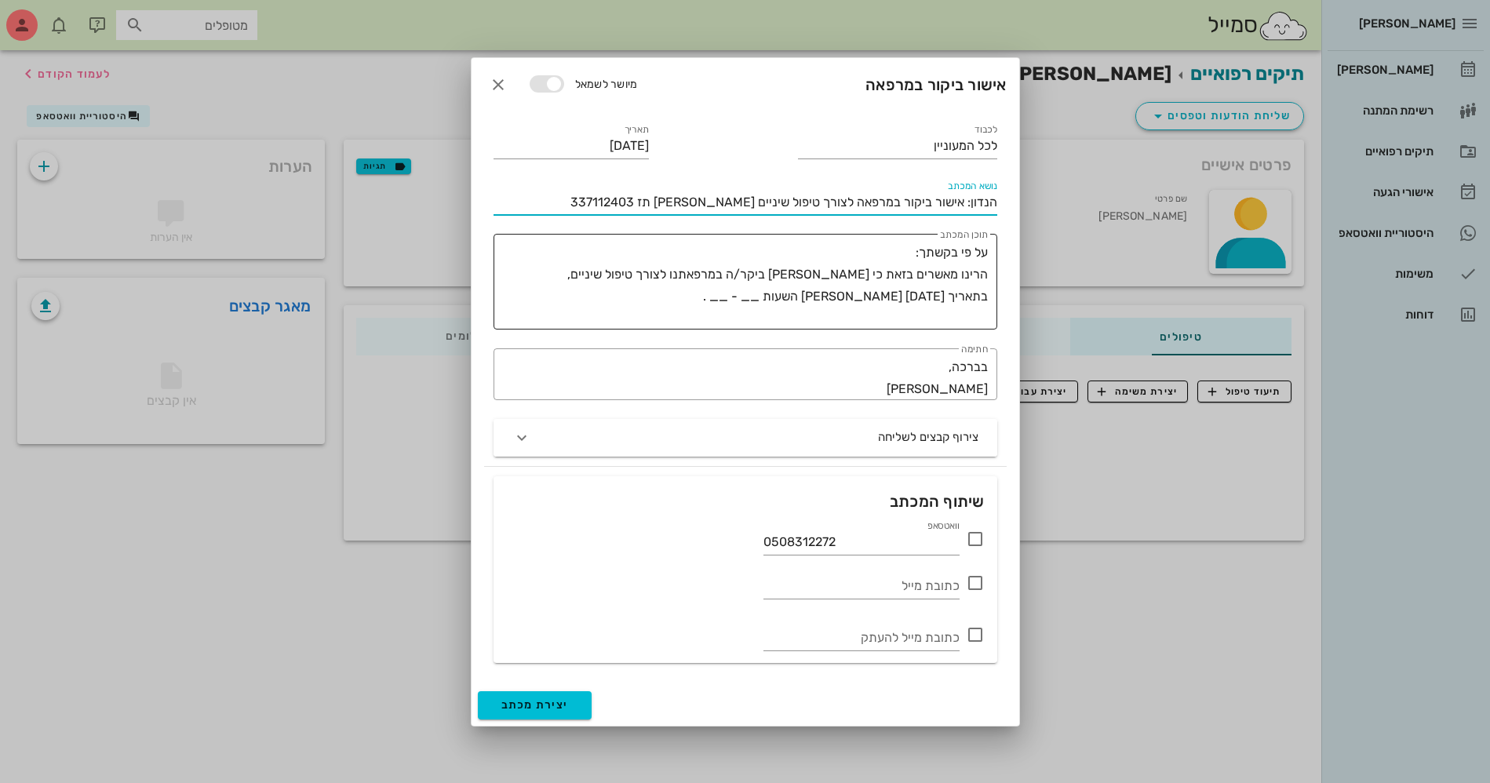
type input "הנדון: אישור ביקור במרפאה לצורך טיפול שיניים רוני לופו תז 337112403"
click at [822, 270] on textarea "על פי בקשתך: הרינו מאשרים בזאת כי [PERSON_NAME] ביקר/ה במרפאתנו לצורך טיפול שינ…" at bounding box center [742, 286] width 491 height 88
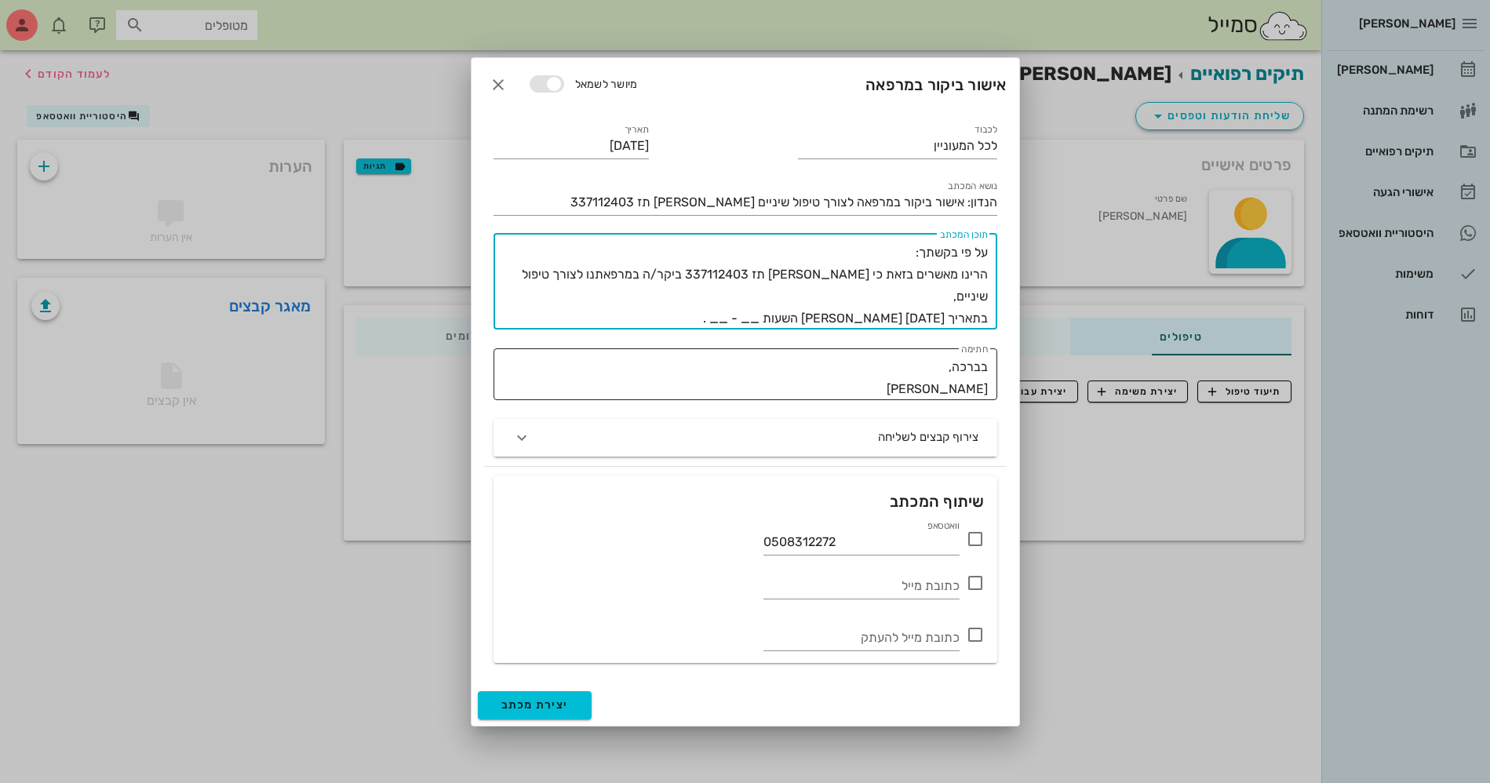
type textarea "על פי בקשתך: הרינו מאשרים בזאת כי רוני לופו תז 337112403 ביקר/ה במרפאתנו לצורך …"
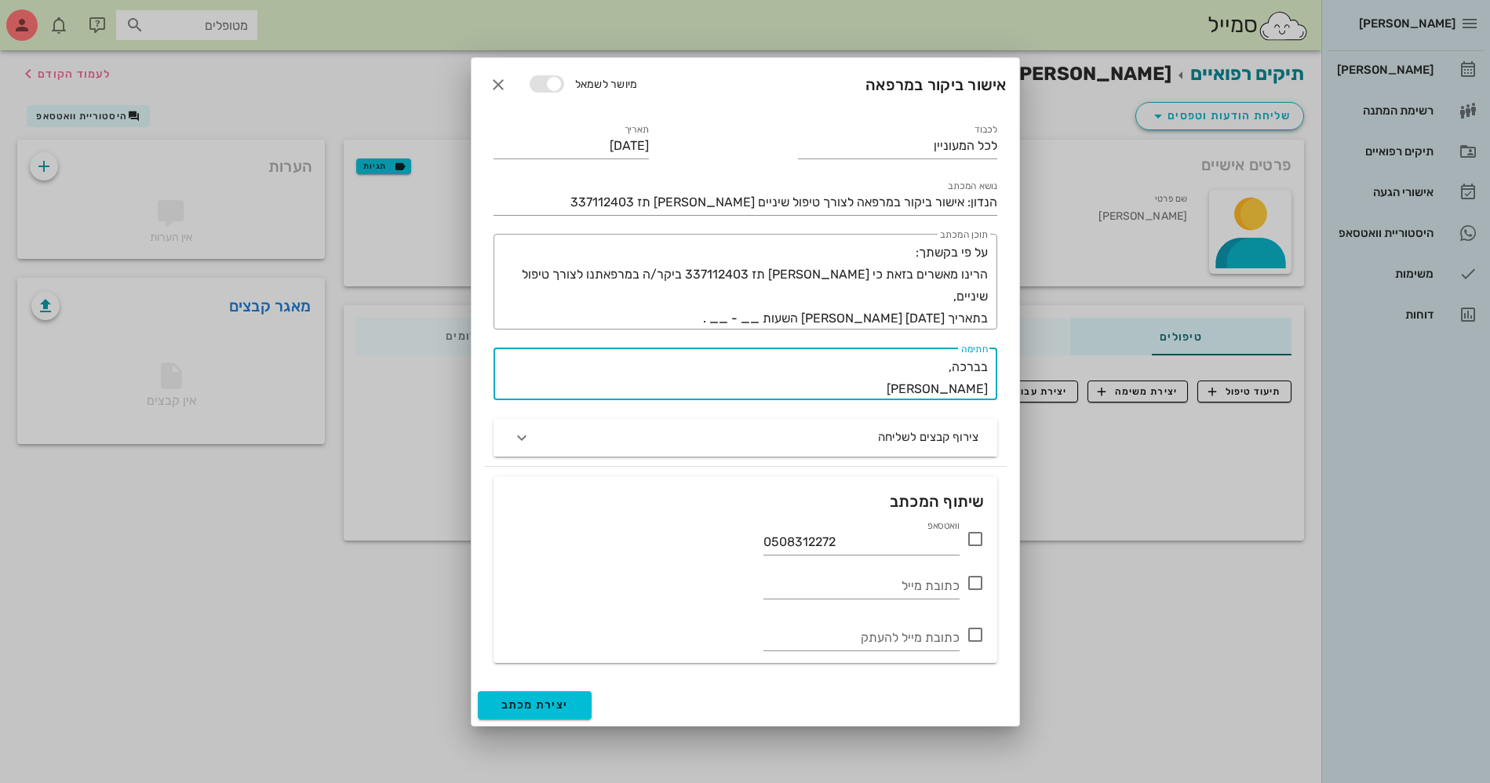
drag, startPoint x: 937, startPoint y: 389, endPoint x: 1009, endPoint y: 387, distance: 72.2
click at [1009, 387] on div "לכבוד לכל המעוניין תאריך 28-09-2025 נושא המכתב הנדון: אישור ביקור במרפאה לצורך …" at bounding box center [744, 397] width 547 height 573
type textarea "בברכה, דר מוחמד ביאדסה"
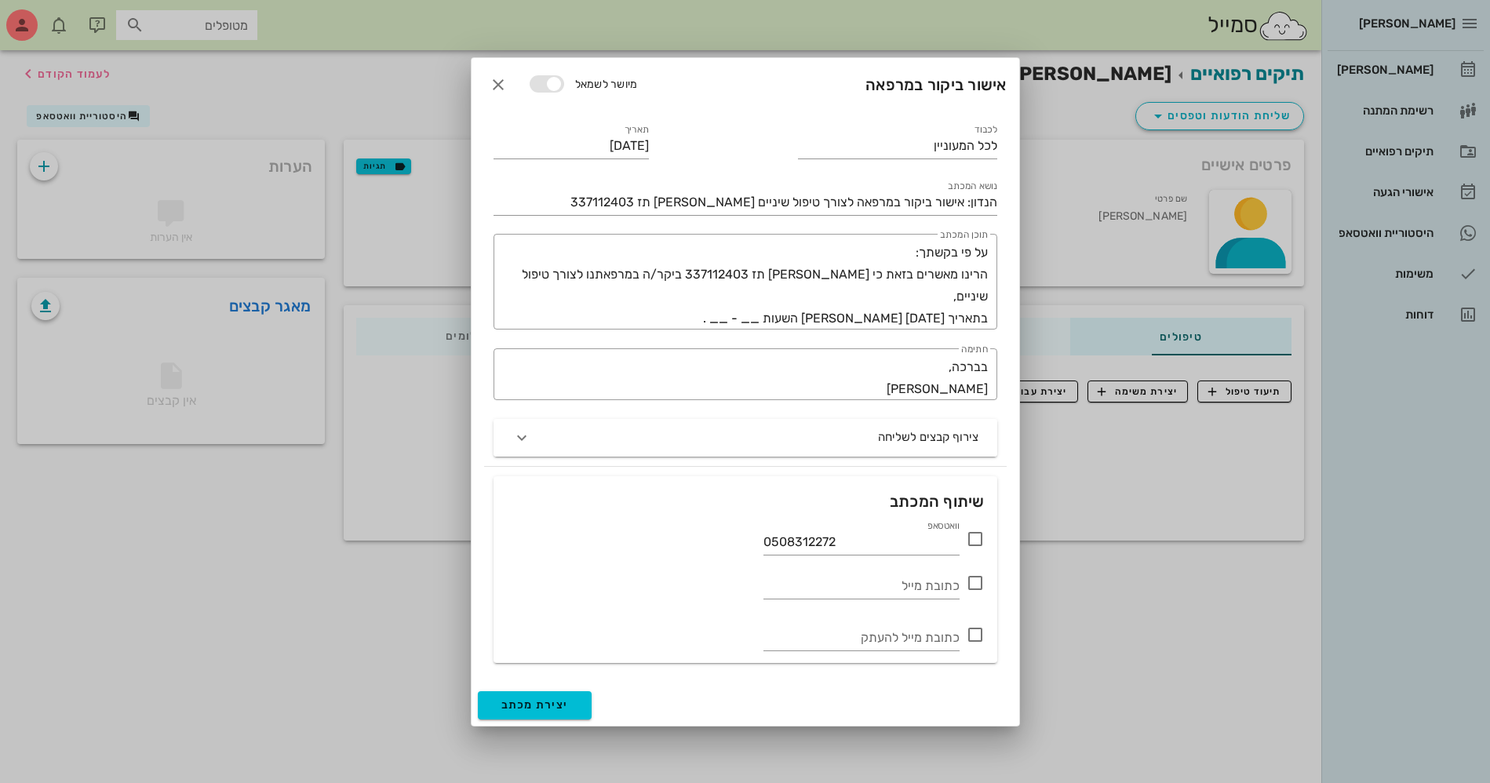
click at [980, 540] on icon at bounding box center [975, 538] width 19 height 19
click at [773, 293] on textarea "על פי בקשתך: הרינו מאשרים בזאת כי רוני לופו תז 337112403 ביקר/ה במרפאתנו לצורך …" at bounding box center [742, 286] width 491 height 88
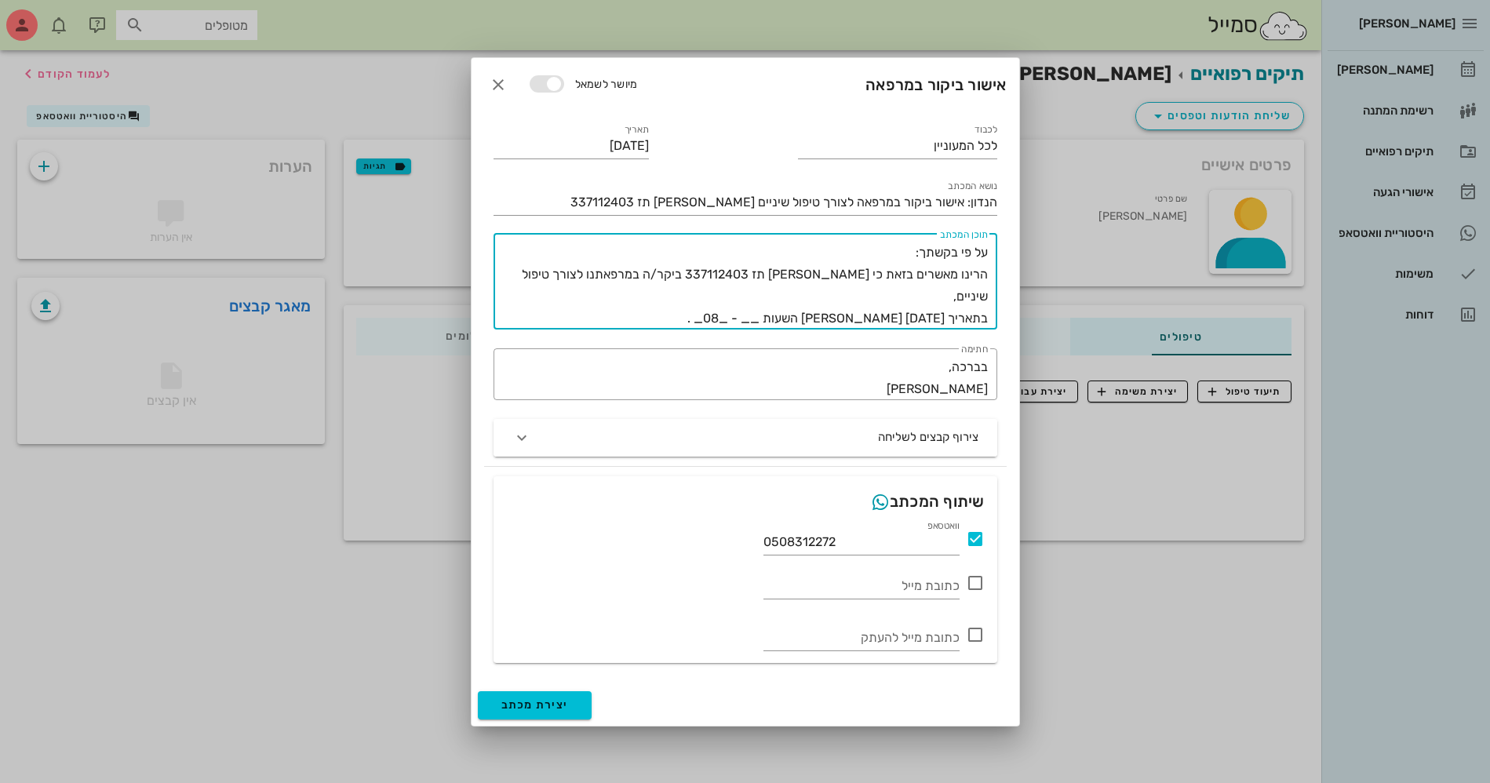
click at [809, 292] on textarea "על פי בקשתך: הרינו מאשרים בזאת כי רוני לופו תז 337112403 ביקר/ה במרפאתנו לצורך …" at bounding box center [742, 286] width 491 height 88
type textarea "על פי בקשתך: הרינו מאשרים בזאת כי רוני לופו תז 337112403 ביקר/ה במרפאתנו לצורך …"
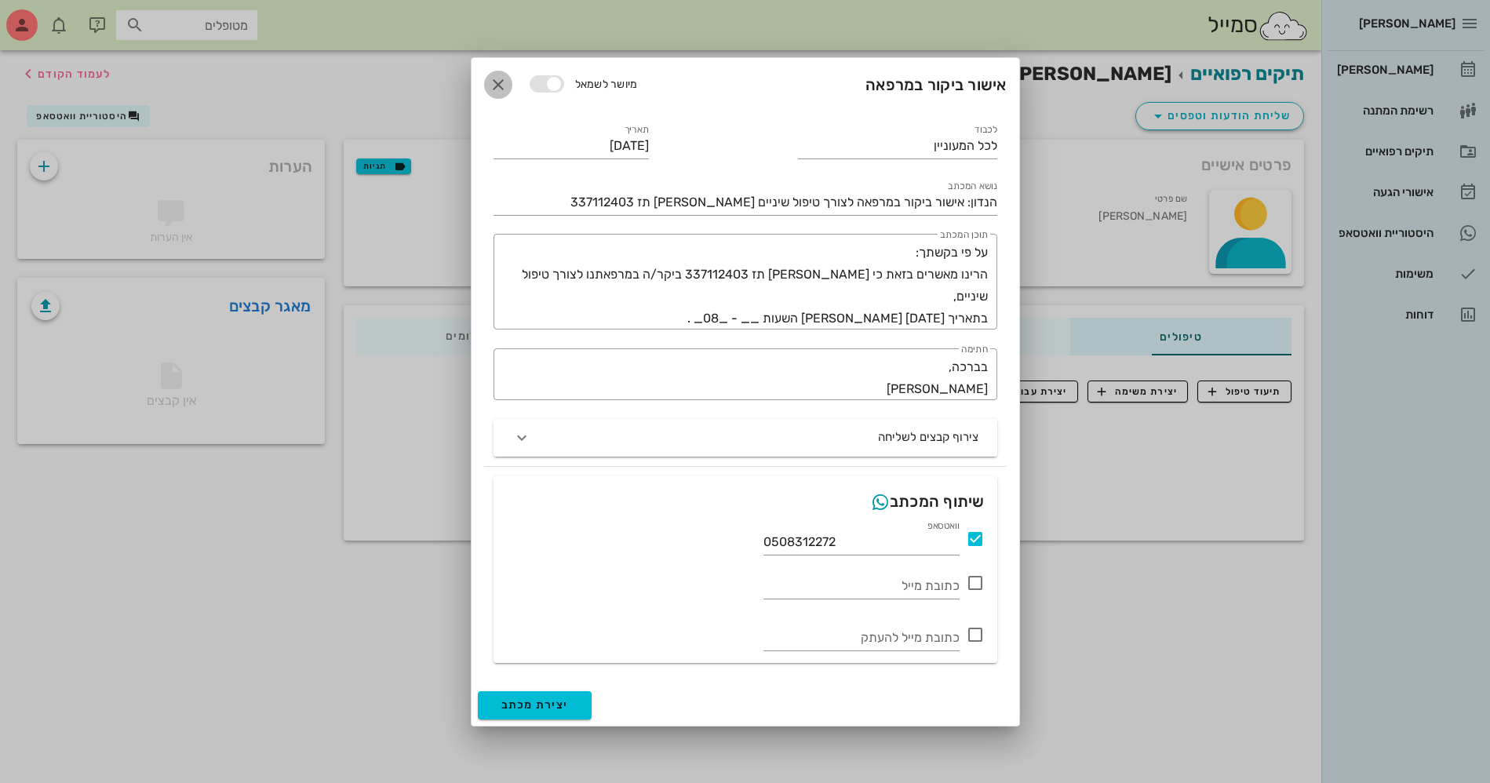
click at [492, 84] on icon "button" at bounding box center [498, 84] width 19 height 19
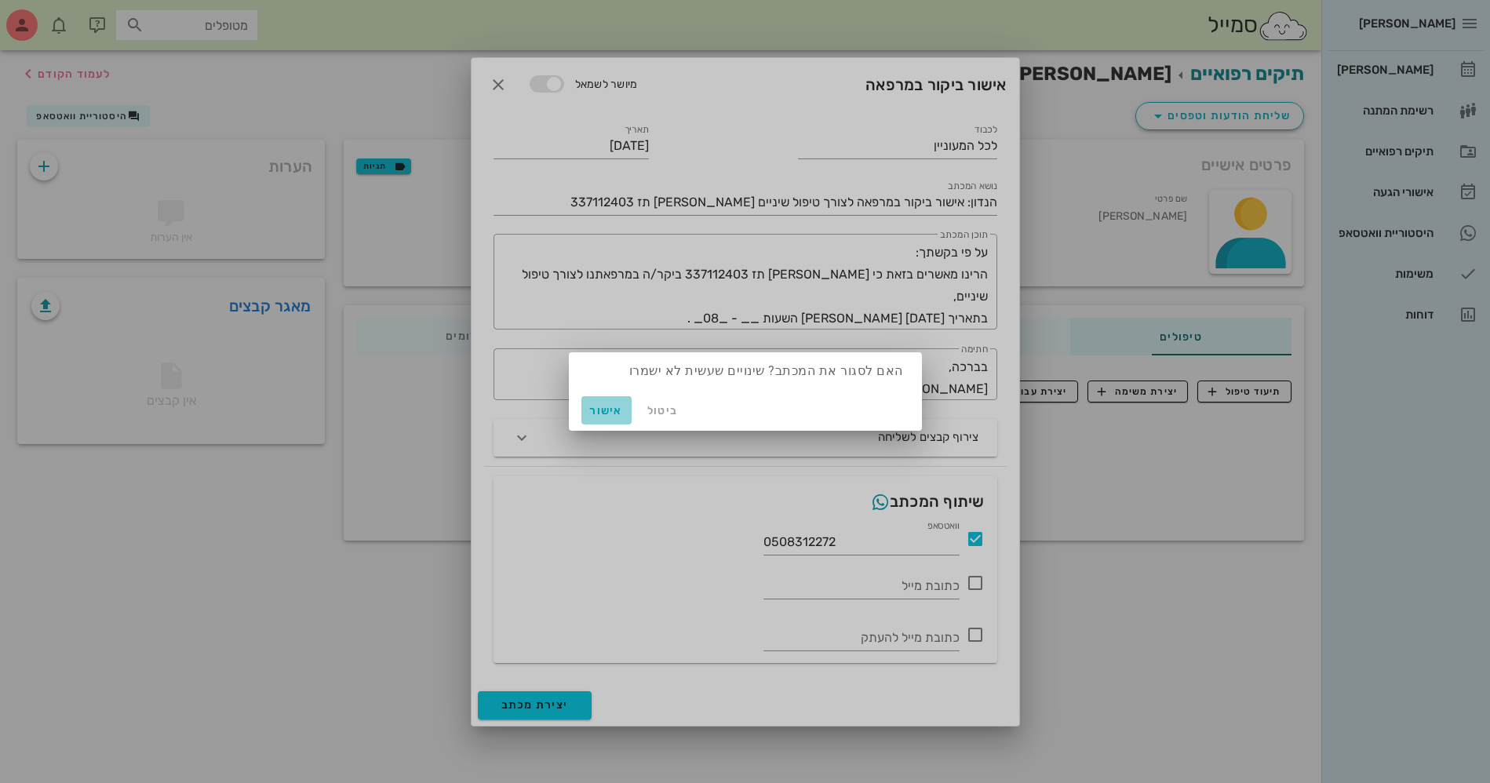
click at [599, 413] on span "אישור" at bounding box center [606, 410] width 38 height 13
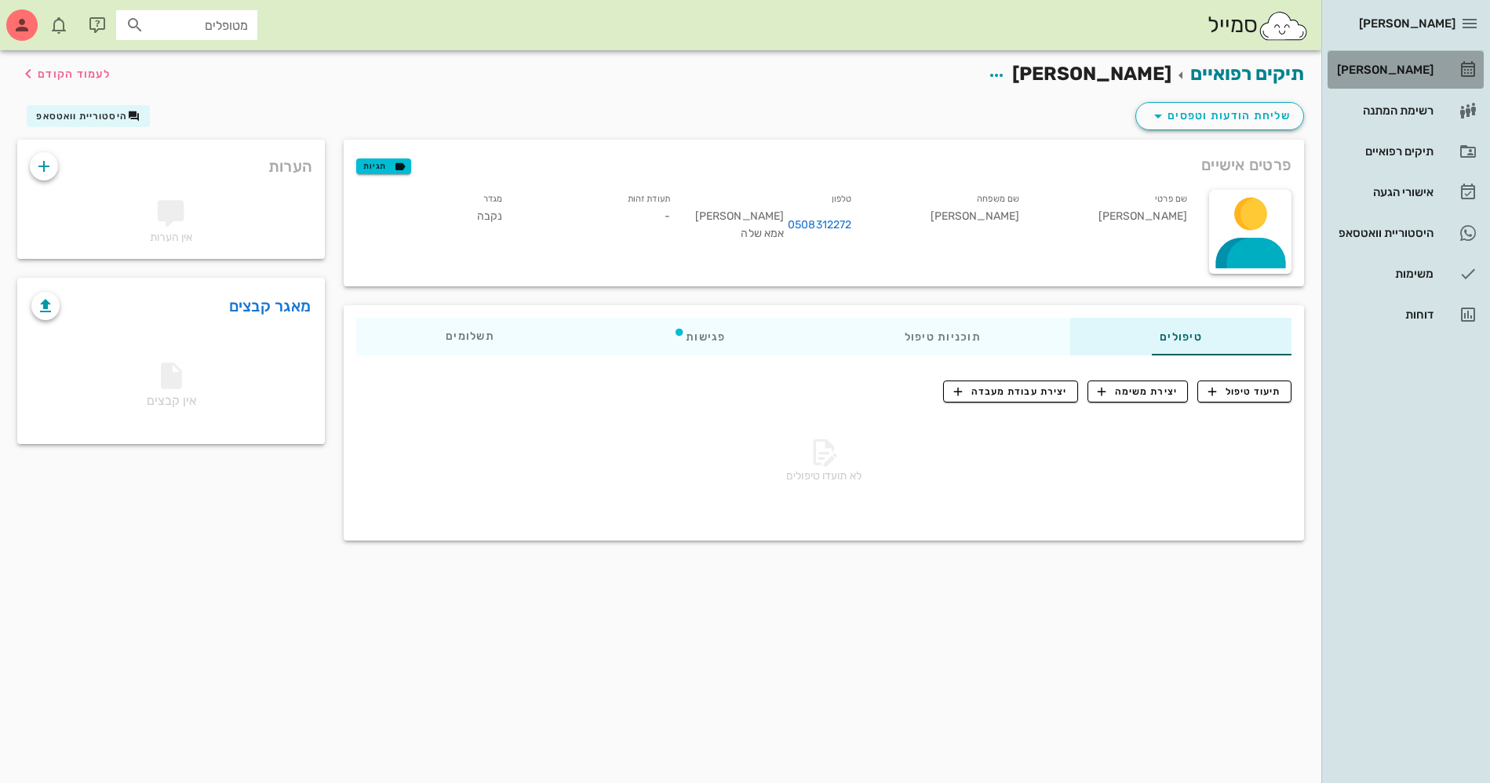
click at [1396, 68] on div "[PERSON_NAME]" at bounding box center [1383, 70] width 100 height 13
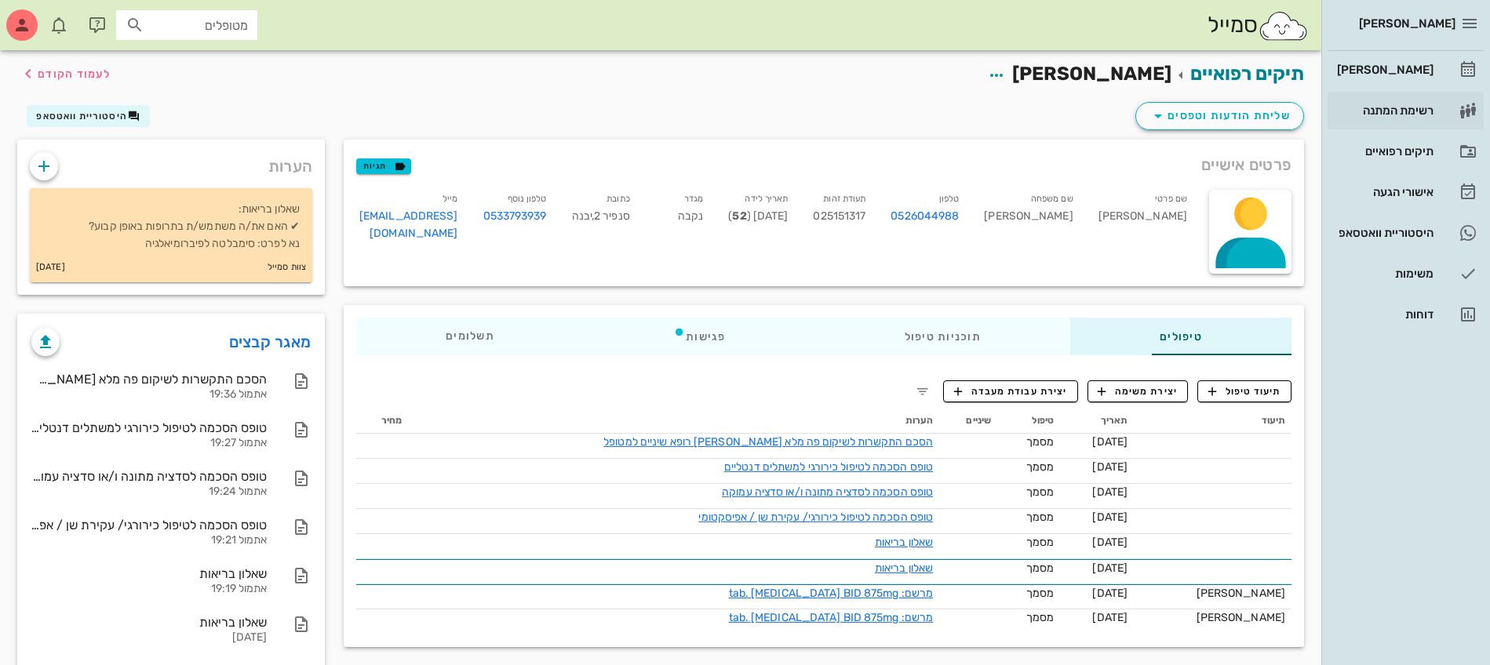
scroll to position [94, 0]
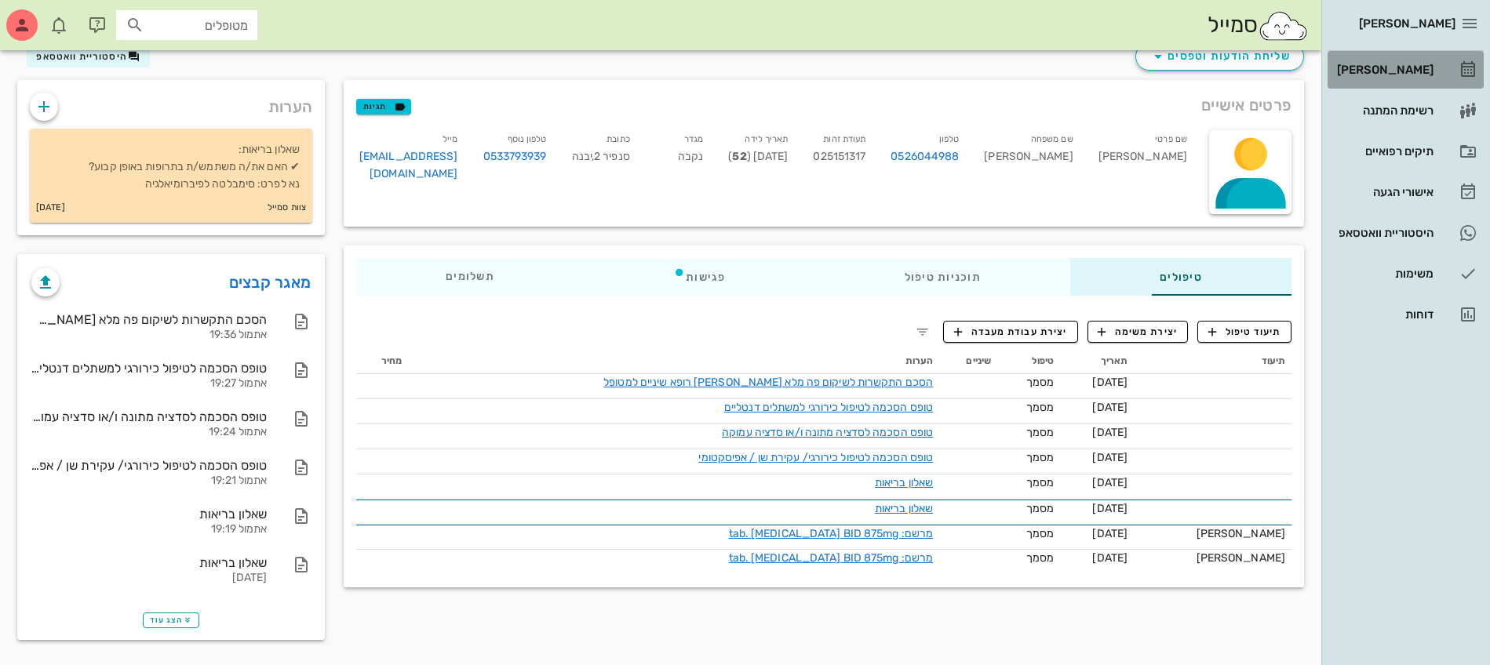
click at [1388, 71] on div "[PERSON_NAME]" at bounding box center [1383, 70] width 100 height 13
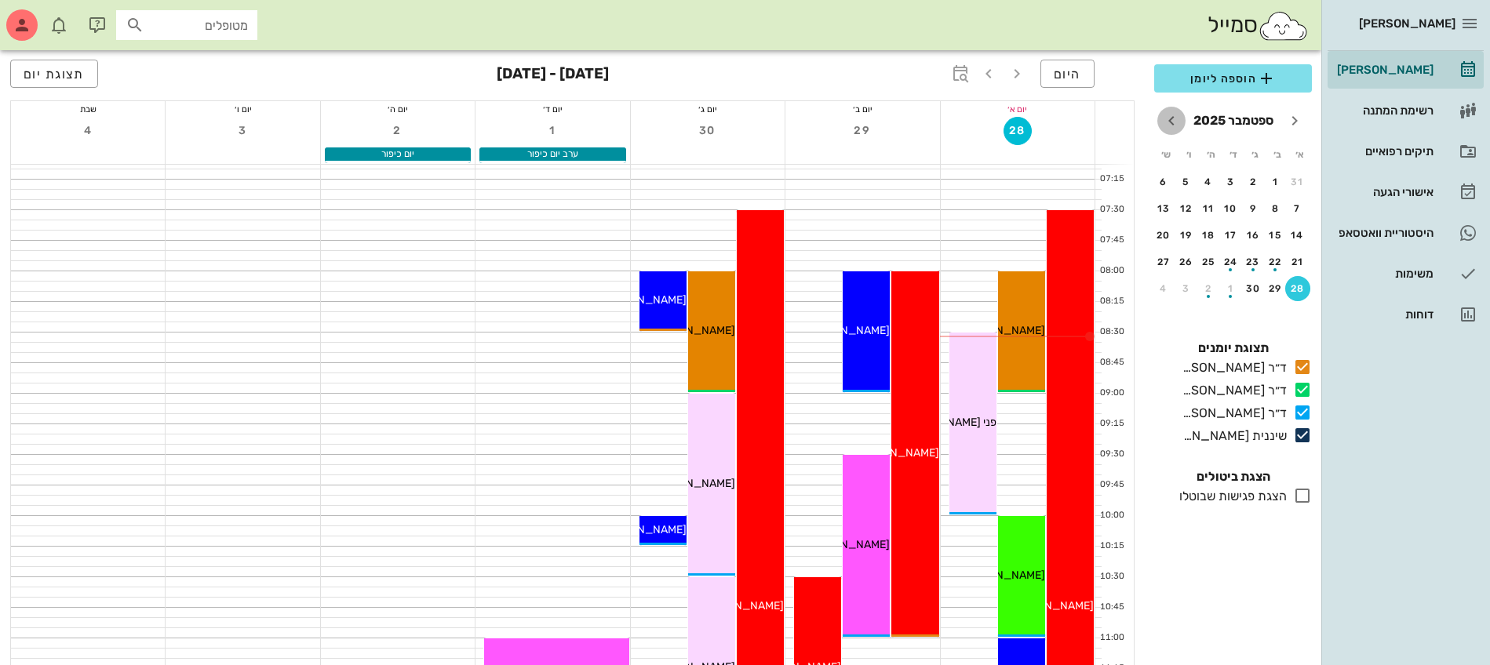
click at [1173, 122] on icon "חודש הבא" at bounding box center [1171, 120] width 19 height 19
click at [1296, 287] on div "26" at bounding box center [1297, 288] width 25 height 11
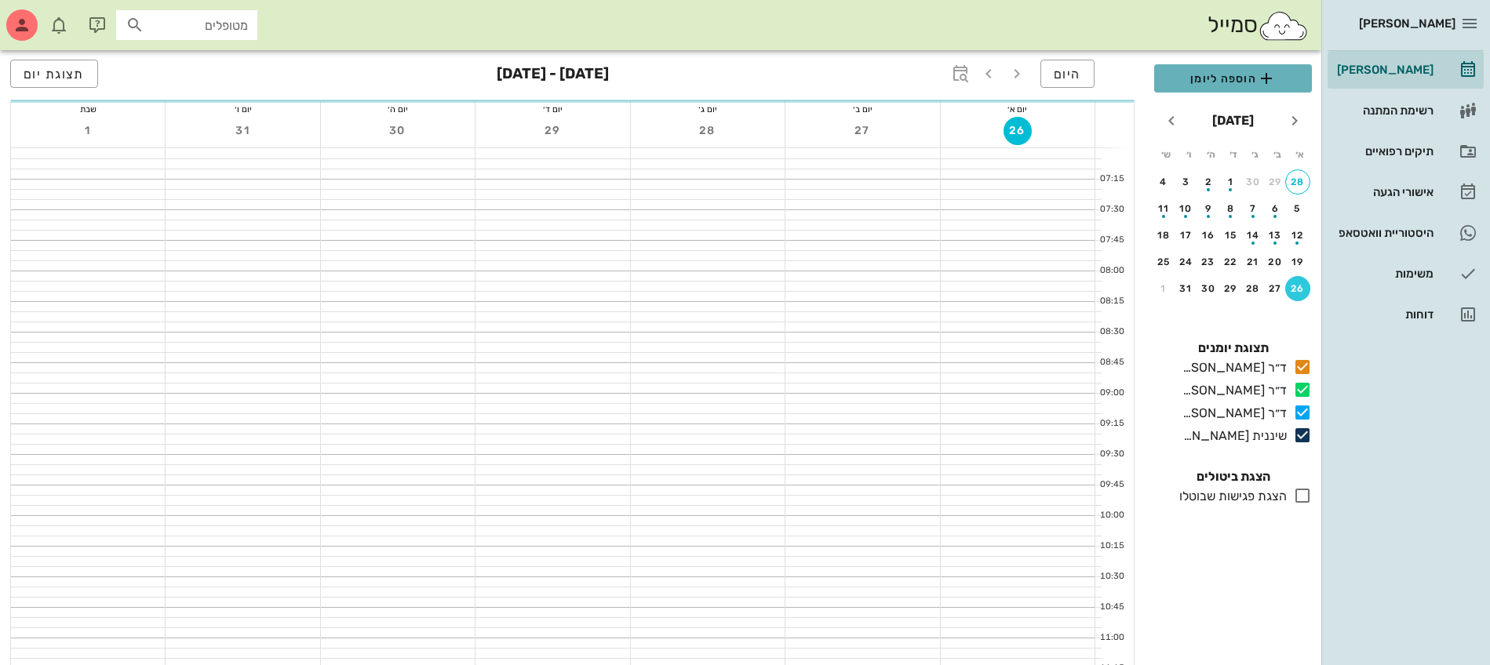
click at [1212, 78] on span "הוספה ליומן" at bounding box center [1232, 78] width 133 height 19
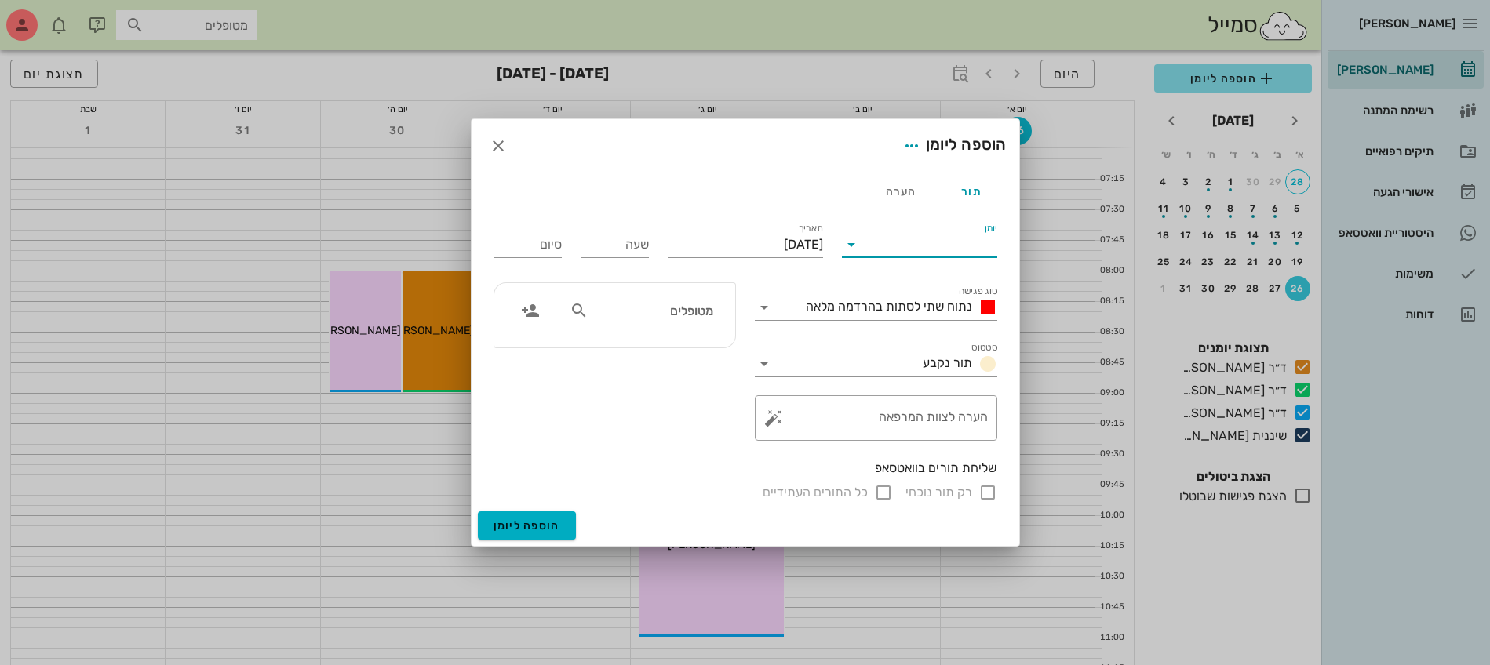
click at [929, 239] on input "יומן" at bounding box center [930, 244] width 133 height 25
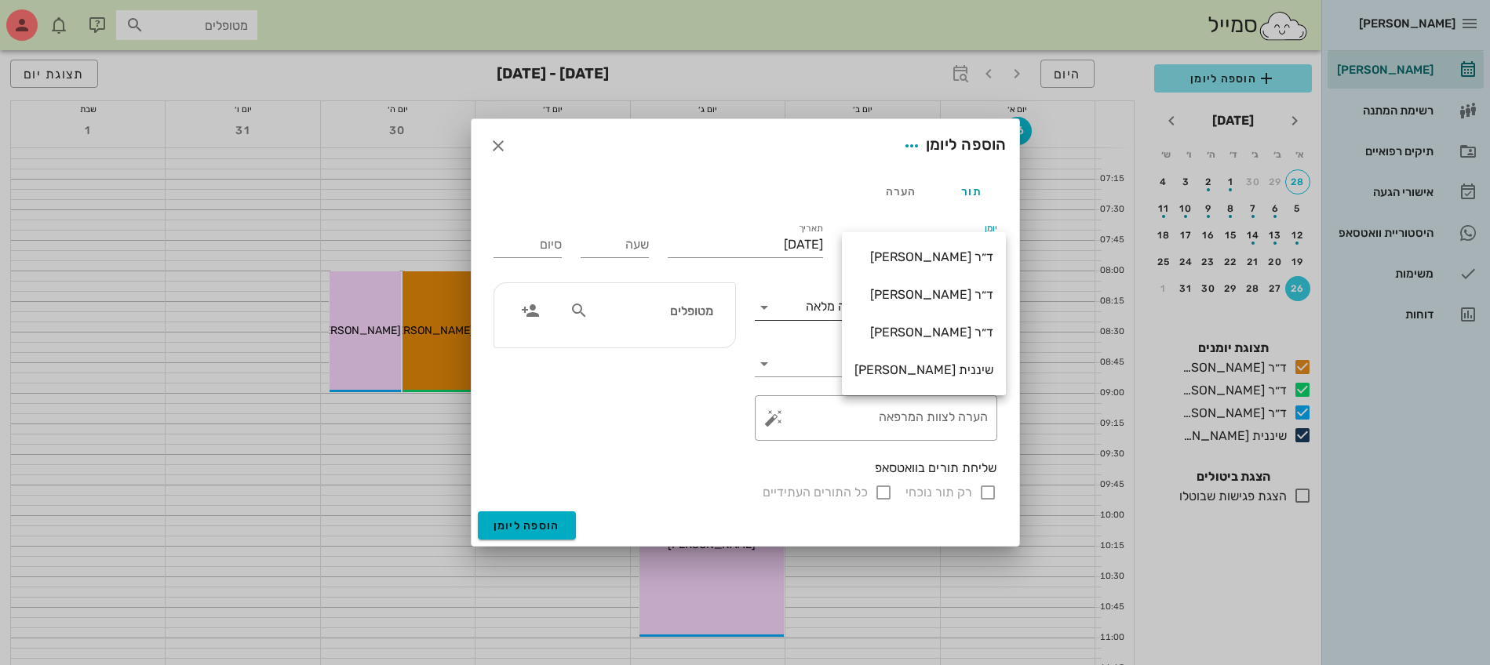
click at [932, 296] on div "ד״ר [PERSON_NAME]" at bounding box center [923, 294] width 139 height 15
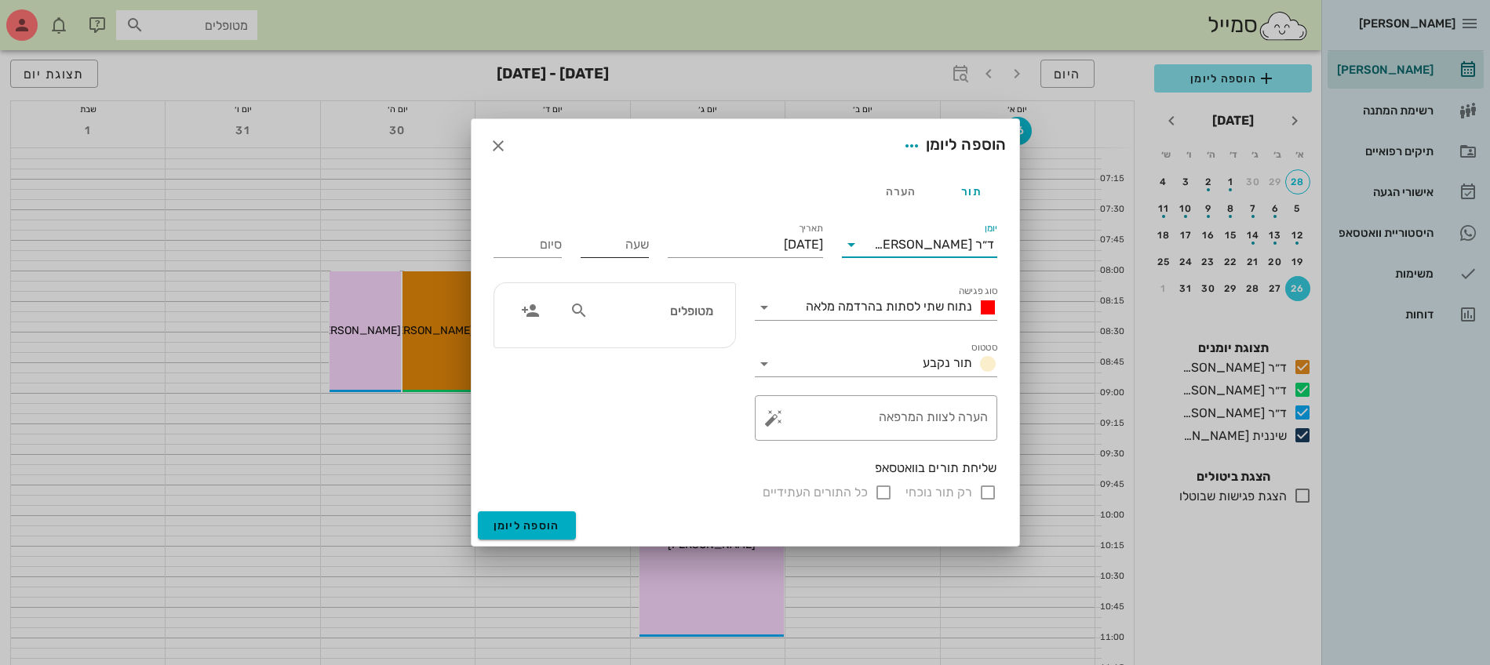
click at [629, 243] on input "שעה" at bounding box center [614, 244] width 68 height 25
type input "08:00"
click at [561, 247] on input "16:00" at bounding box center [527, 244] width 68 height 25
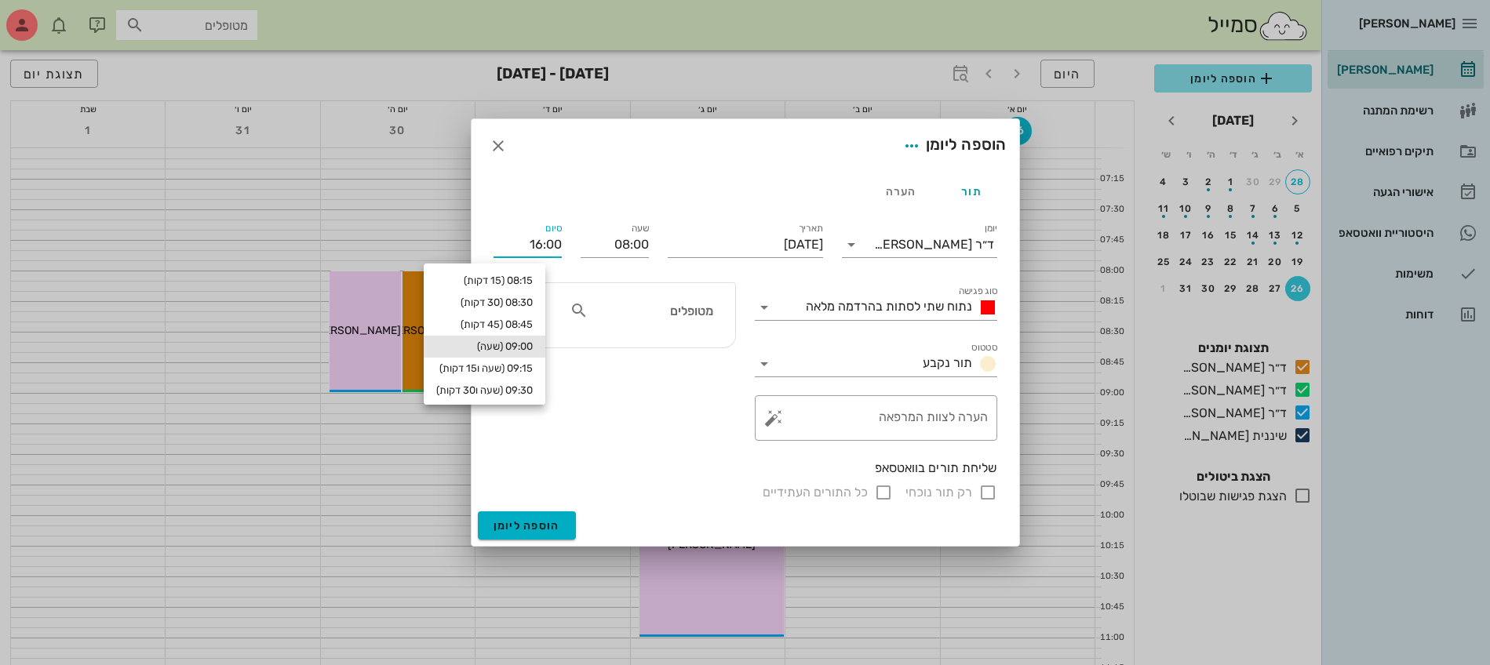
click at [532, 344] on div "09:00 (שעה)" at bounding box center [484, 346] width 96 height 13
type input "09:00"
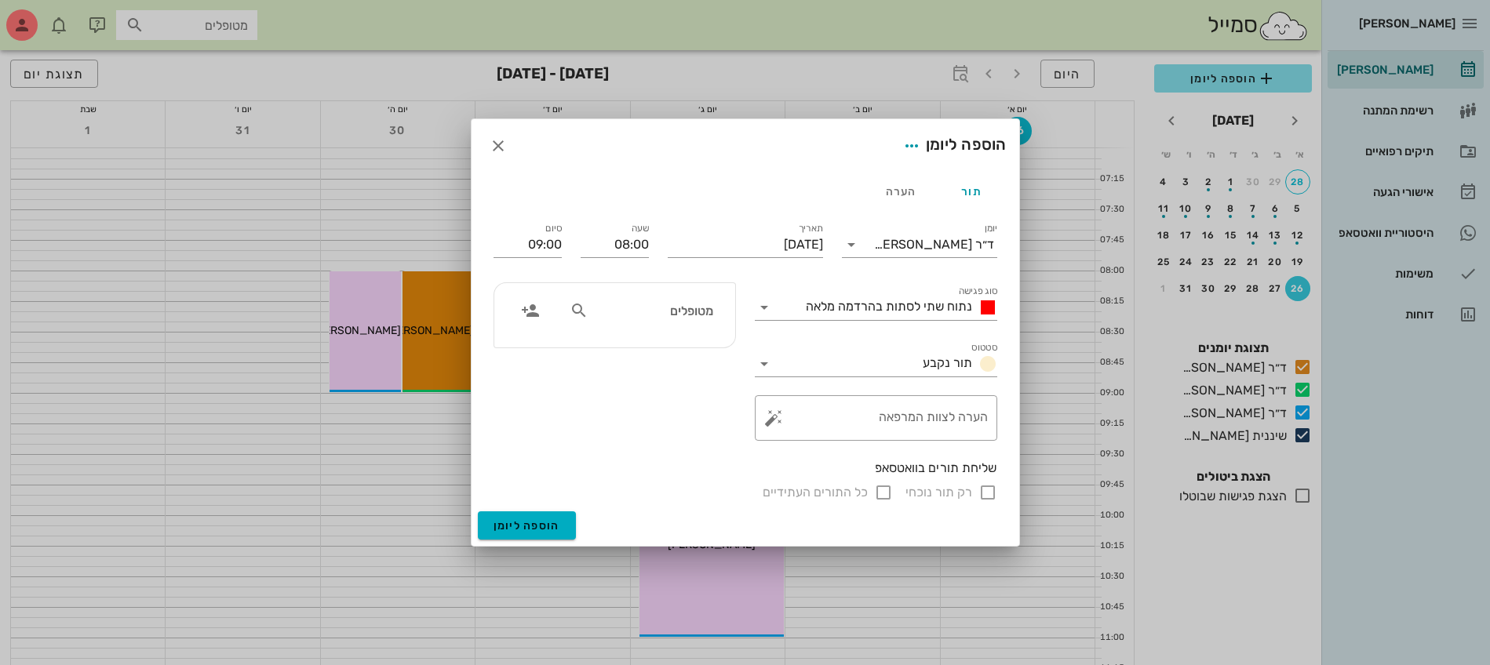
click at [657, 315] on input "מטופלים" at bounding box center [651, 310] width 121 height 20
type input "[PERSON_NAME]"
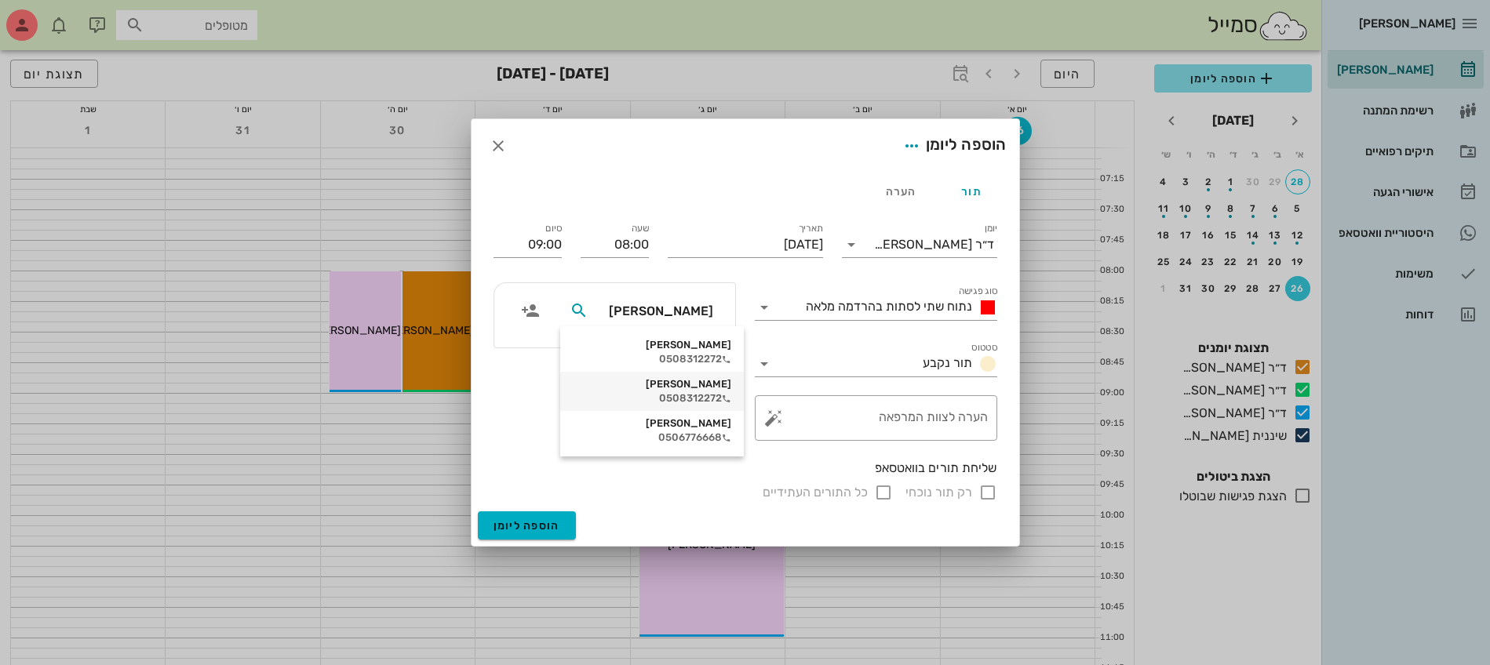
click at [664, 387] on div "[PERSON_NAME]" at bounding box center [652, 384] width 158 height 13
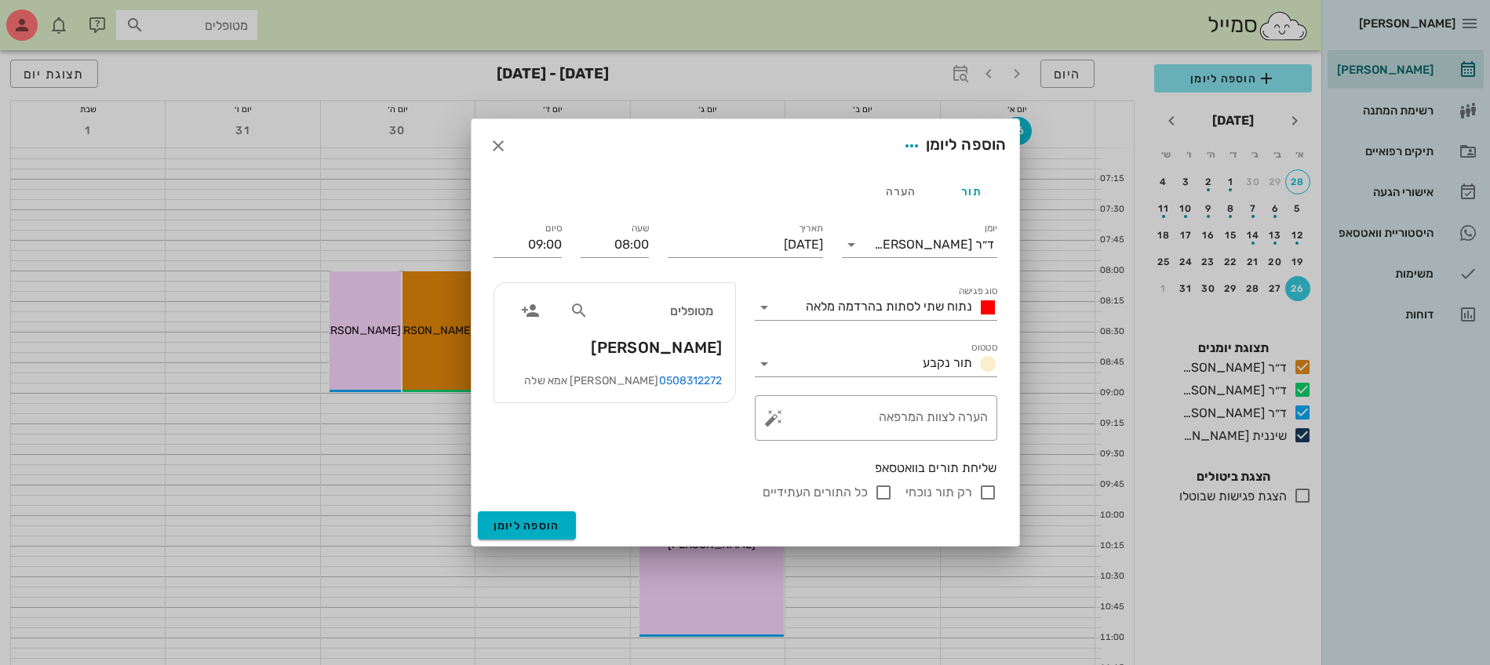
click at [982, 496] on input "רק תור נוכחי" at bounding box center [987, 492] width 19 height 19
checkbox input "false"
click at [876, 307] on span "נתוח שתי לסתות בהרדמה מלאה" at bounding box center [889, 306] width 166 height 15
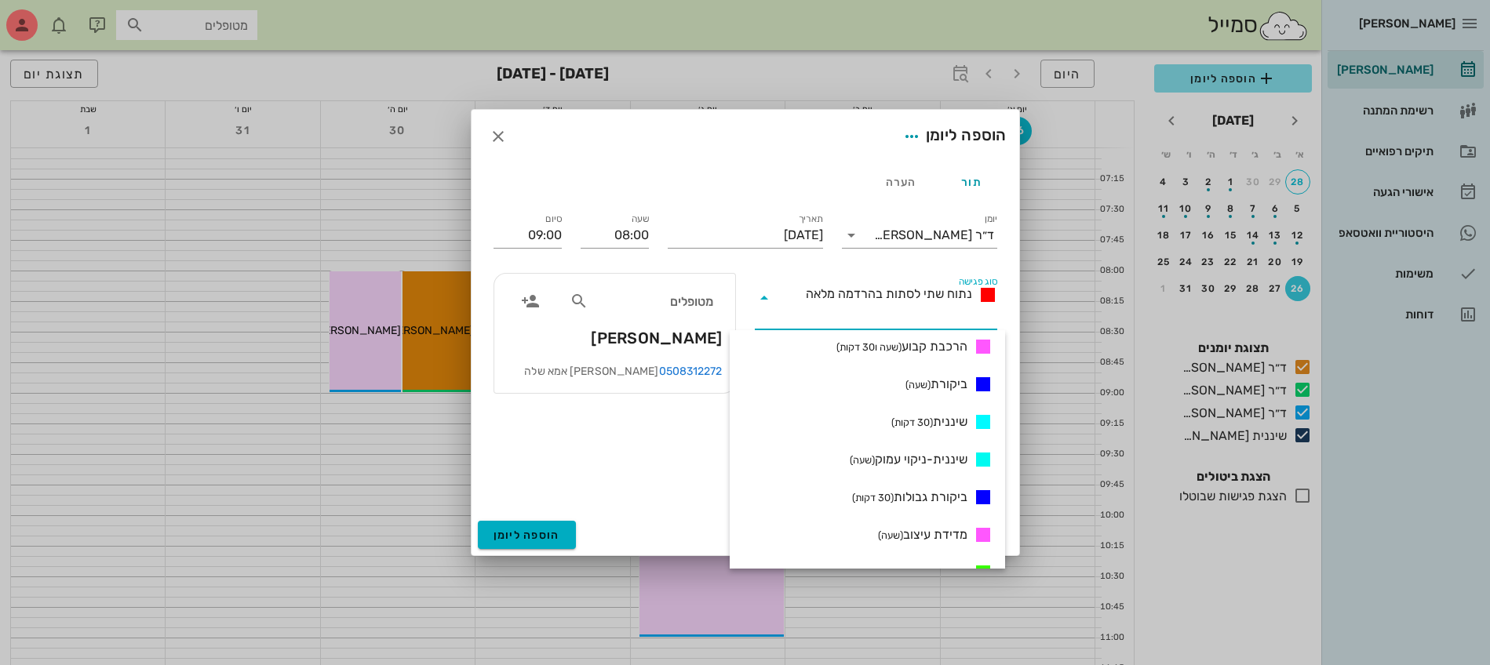
scroll to position [882, 0]
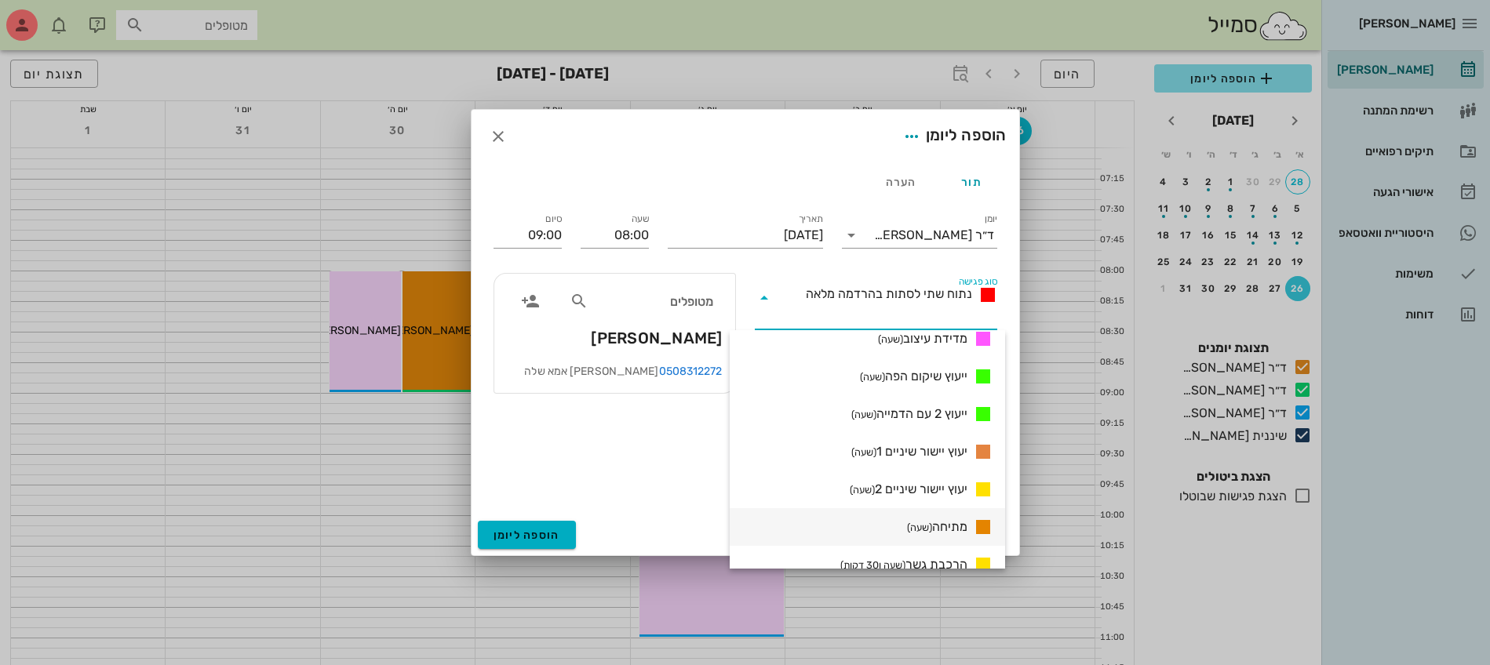
click at [922, 526] on span "מתיחה (שעה)" at bounding box center [937, 527] width 60 height 19
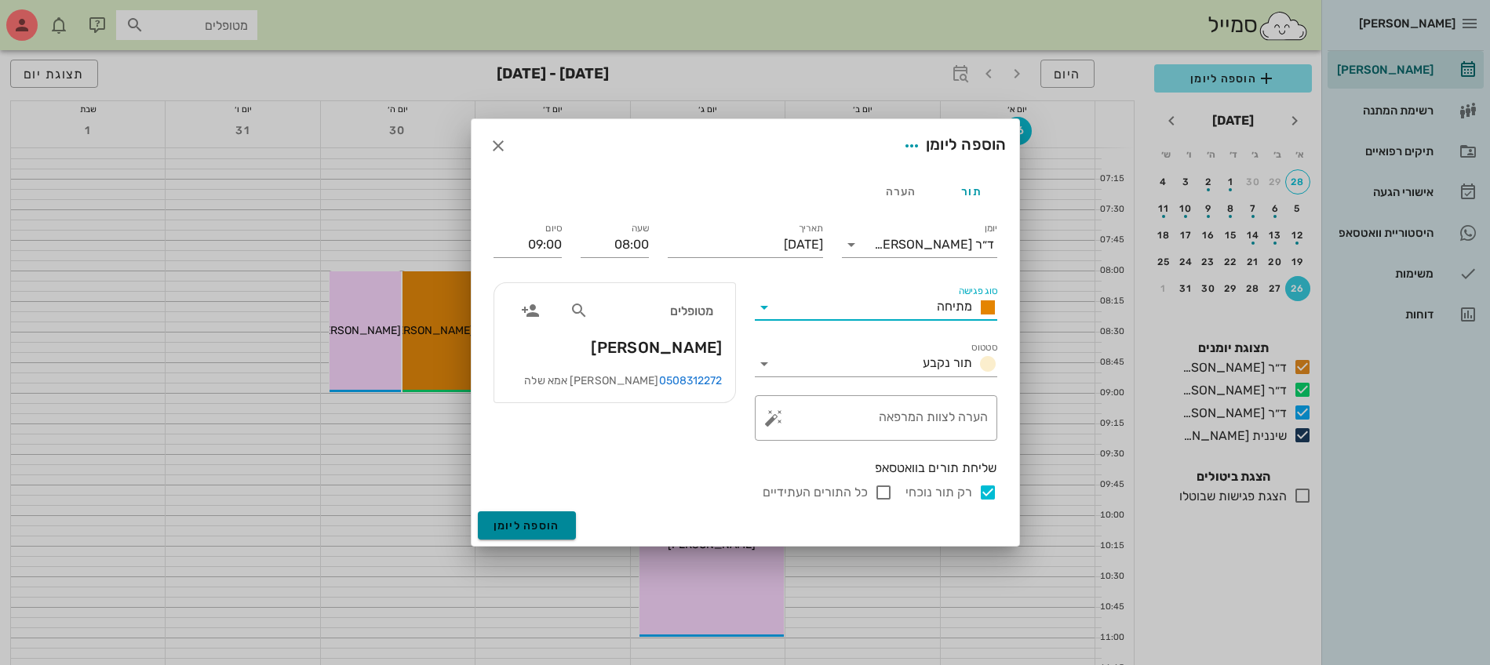
click at [526, 524] on span "הוספה ליומן" at bounding box center [526, 525] width 67 height 13
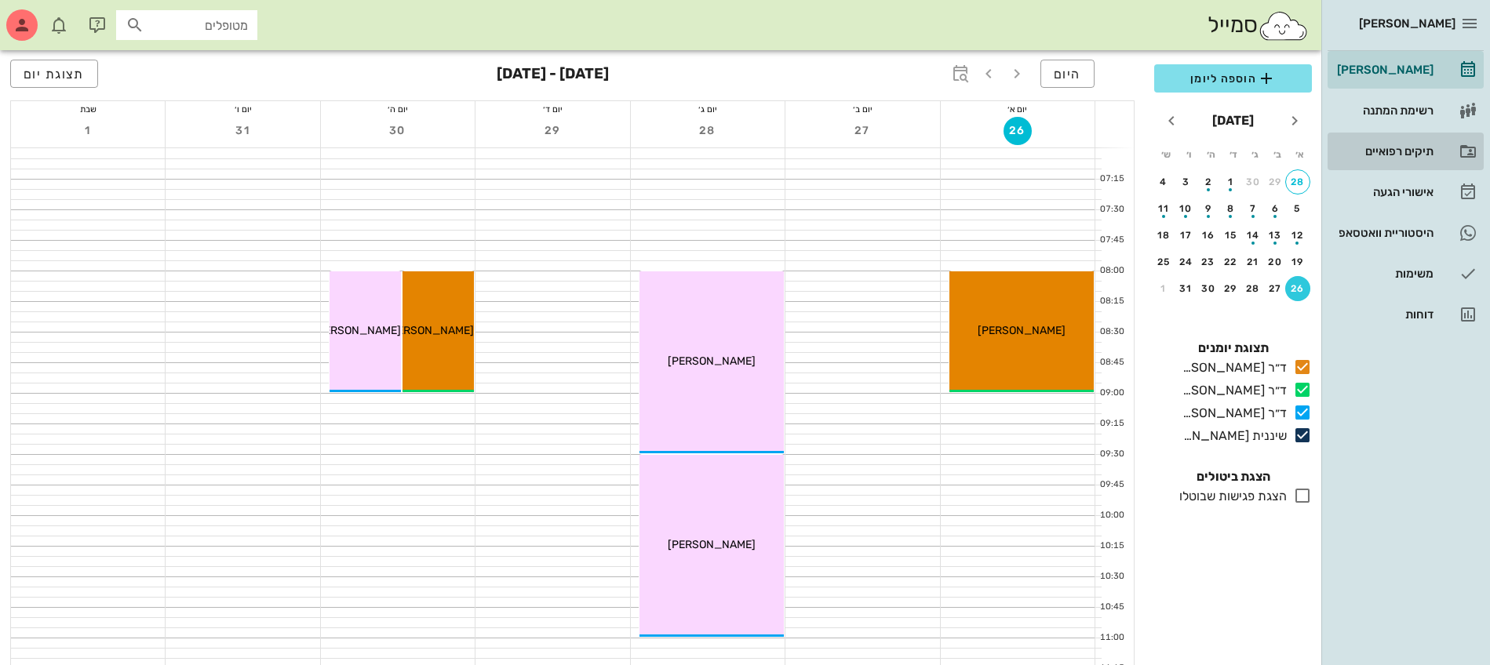
click at [1374, 151] on div "תיקים רפואיים" at bounding box center [1383, 151] width 100 height 13
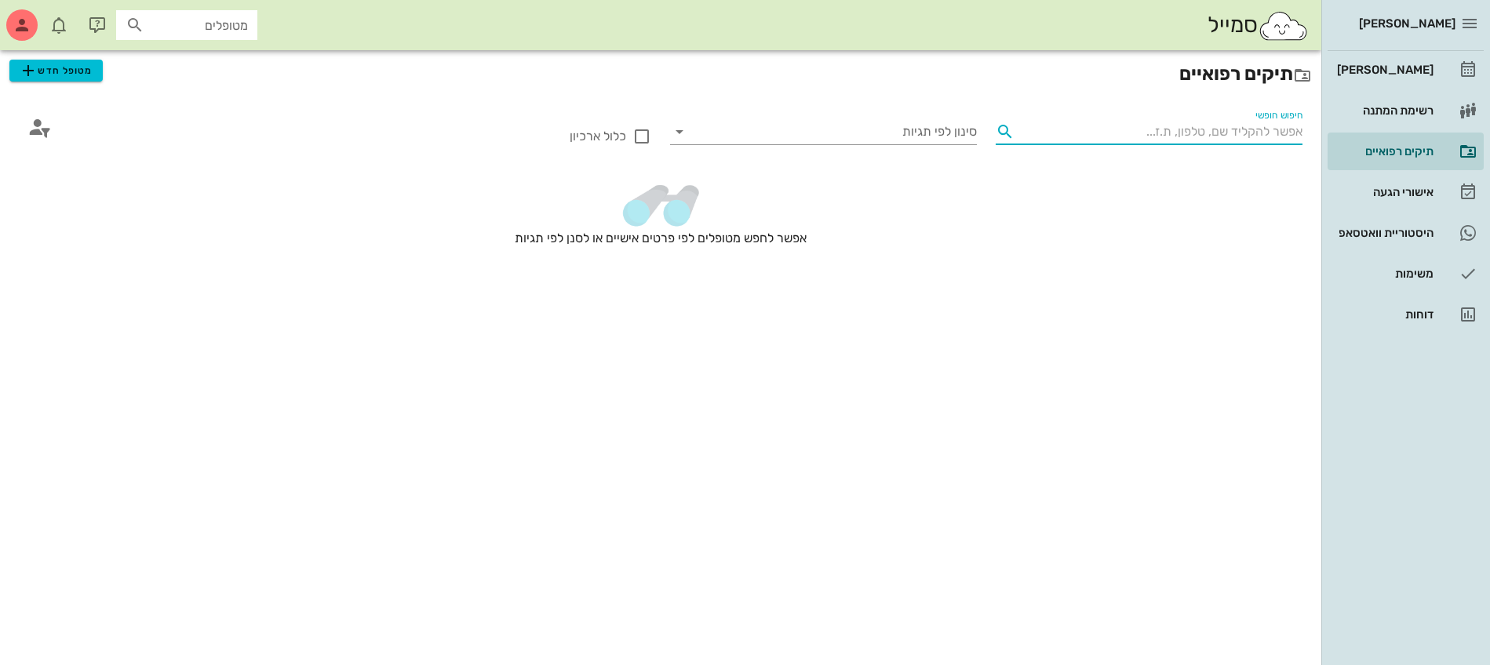
click at [1159, 129] on input "חיפוש חופשי" at bounding box center [1161, 131] width 282 height 25
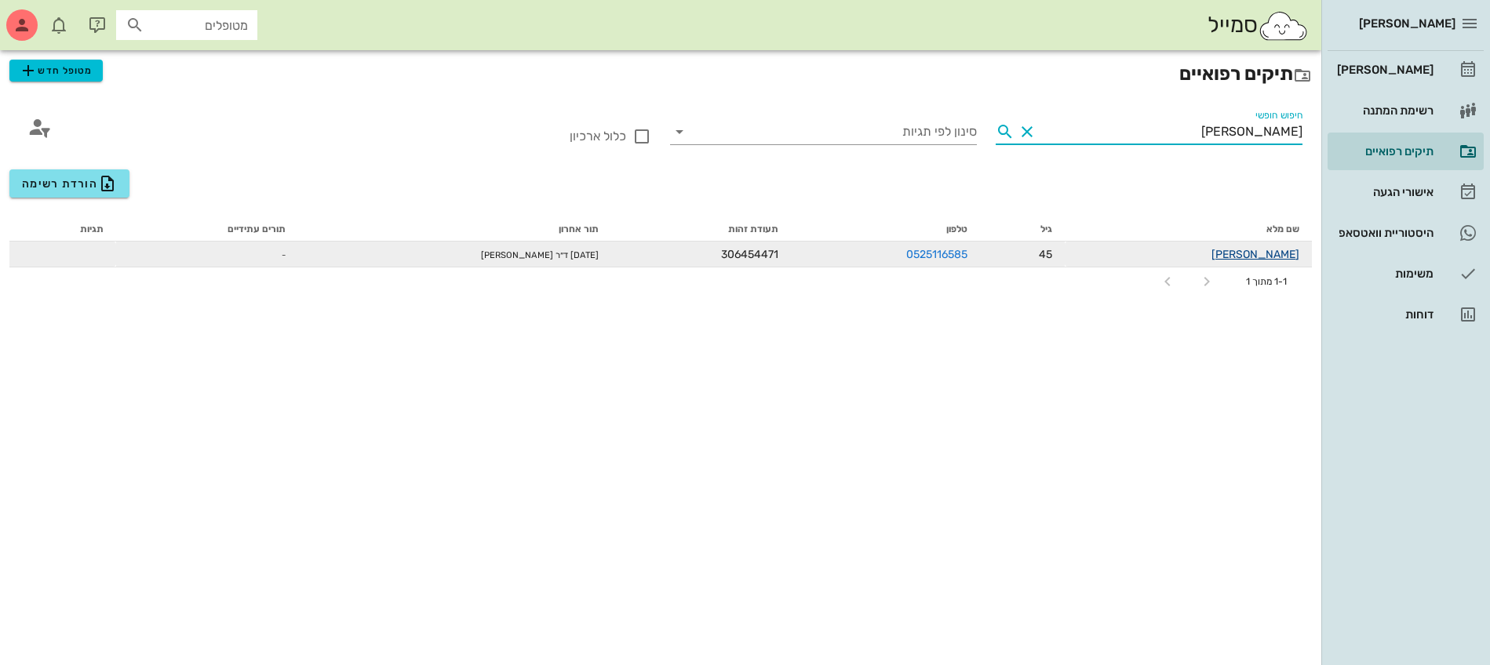
type input "[PERSON_NAME]"
click at [1262, 256] on link "[PERSON_NAME]" at bounding box center [1255, 254] width 88 height 13
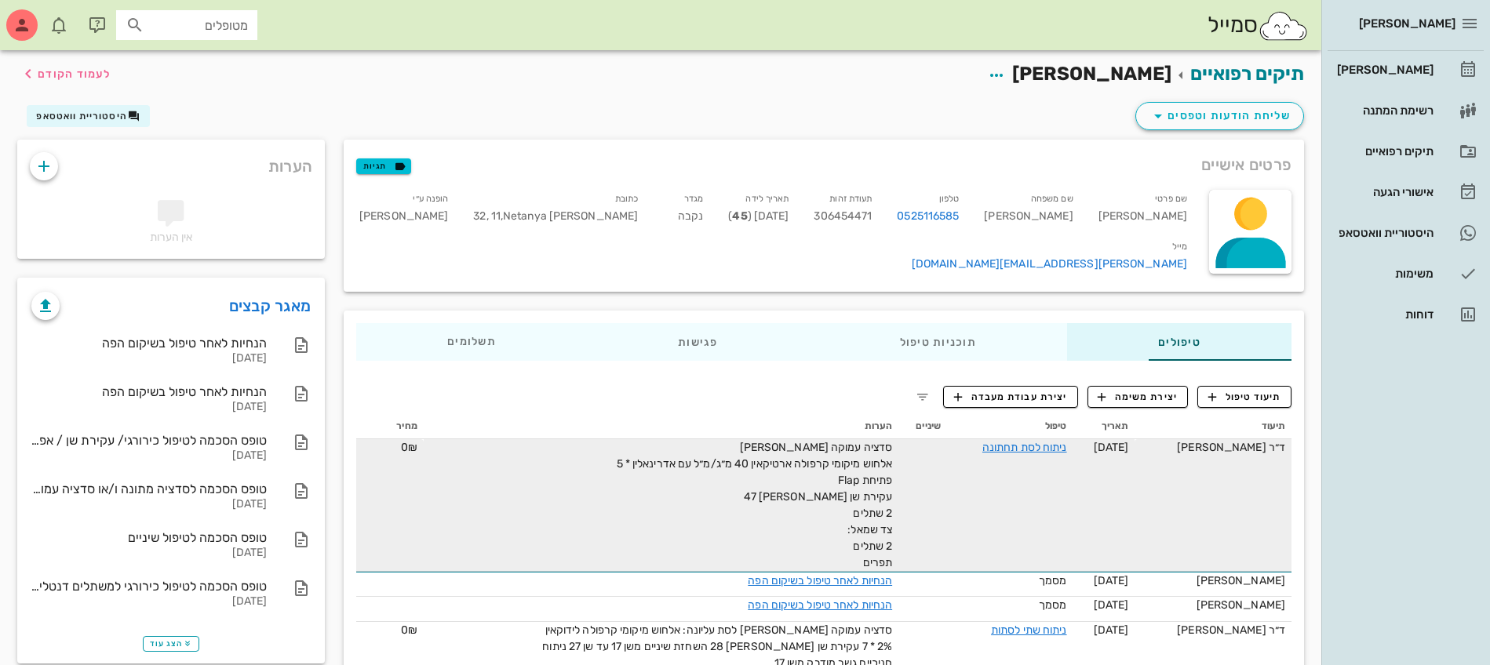
scroll to position [196, 0]
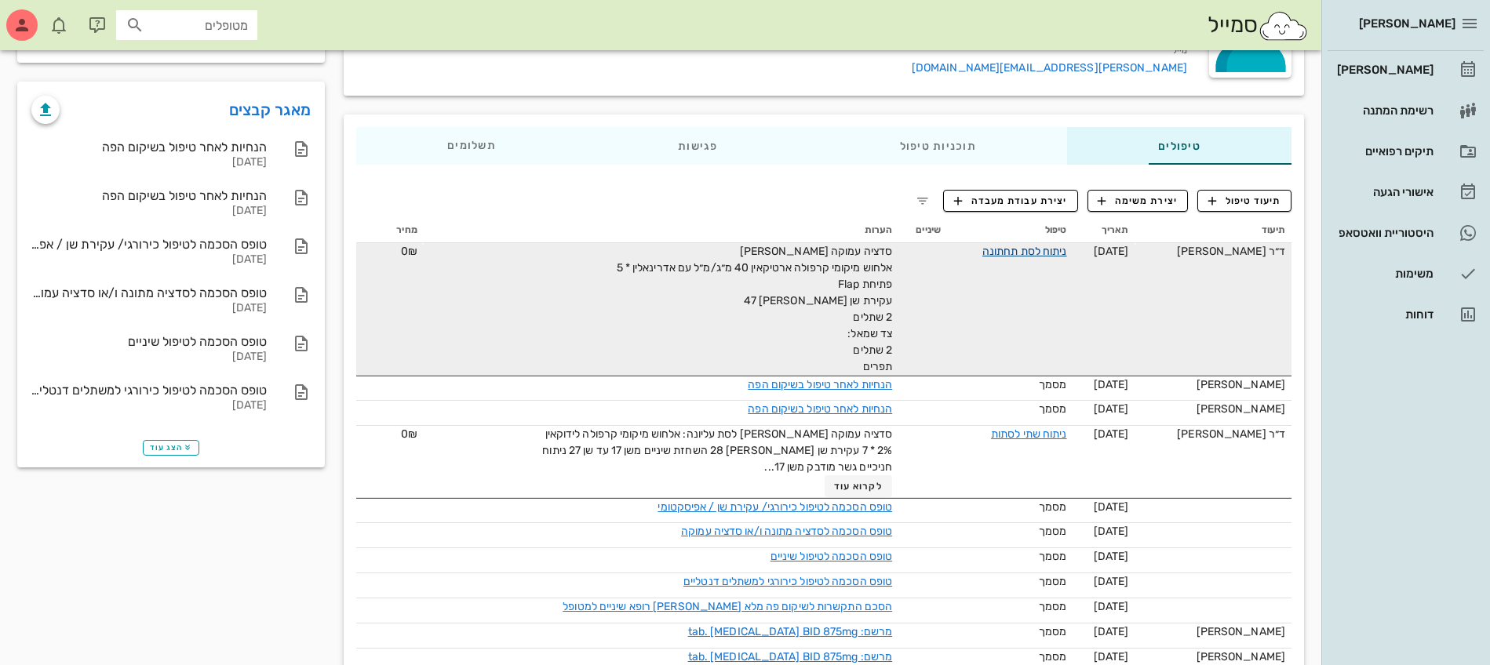
click at [982, 246] on link "ניתוח לסת תחתונה" at bounding box center [1024, 251] width 85 height 13
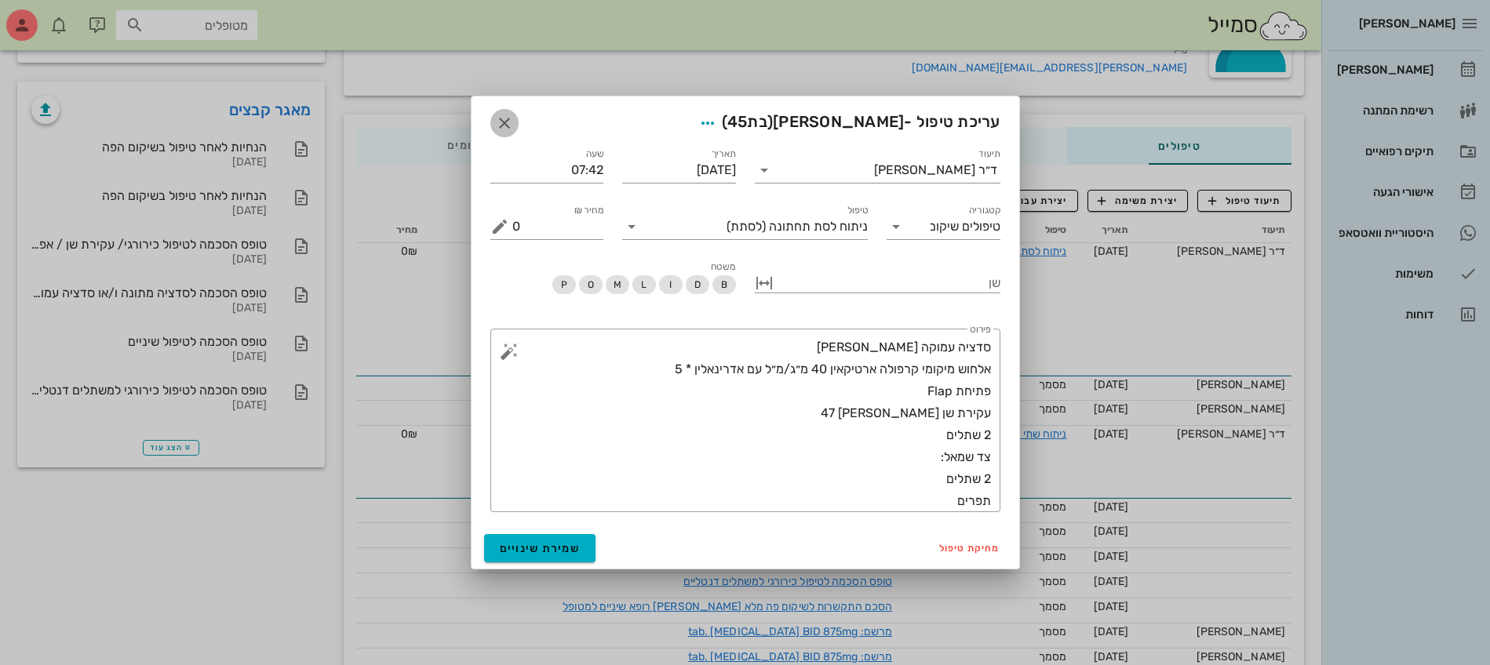
click at [511, 128] on icon "button" at bounding box center [504, 123] width 19 height 19
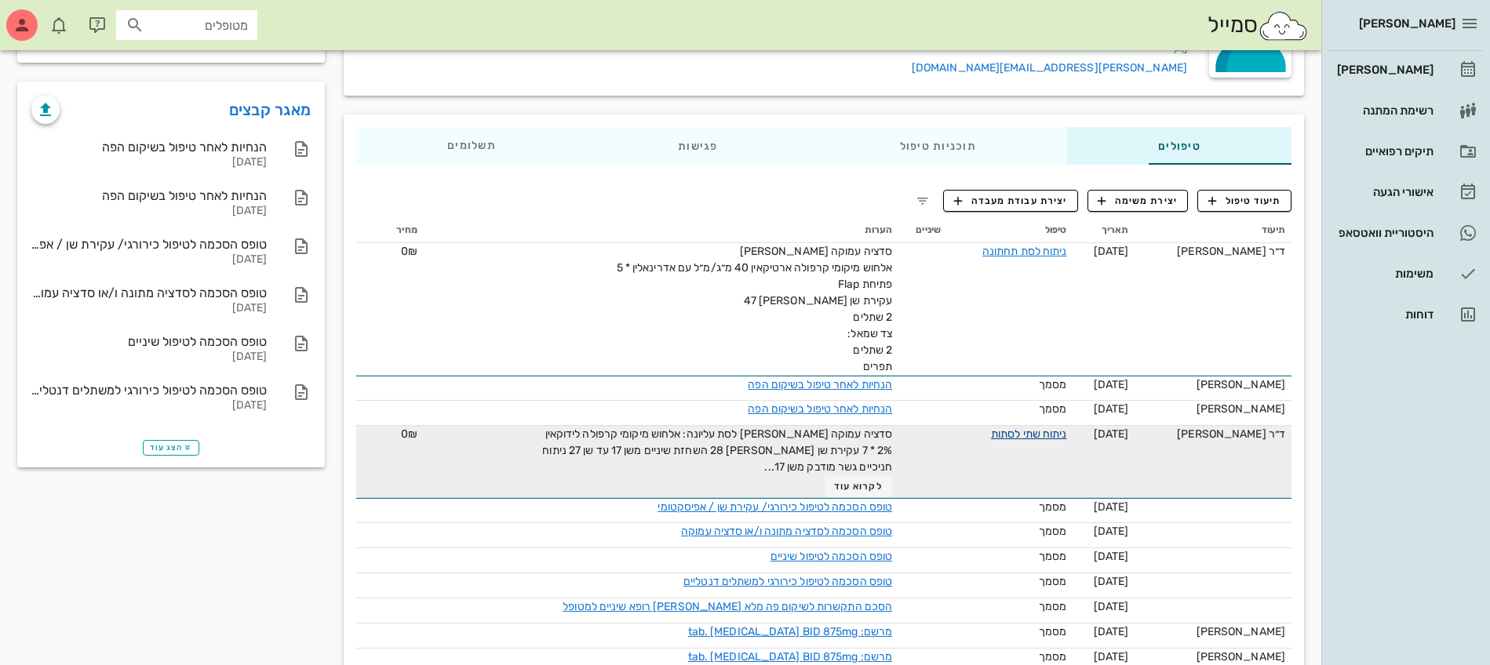
click at [992, 429] on link "ניתוח שתי לסתות" at bounding box center [1029, 433] width 76 height 13
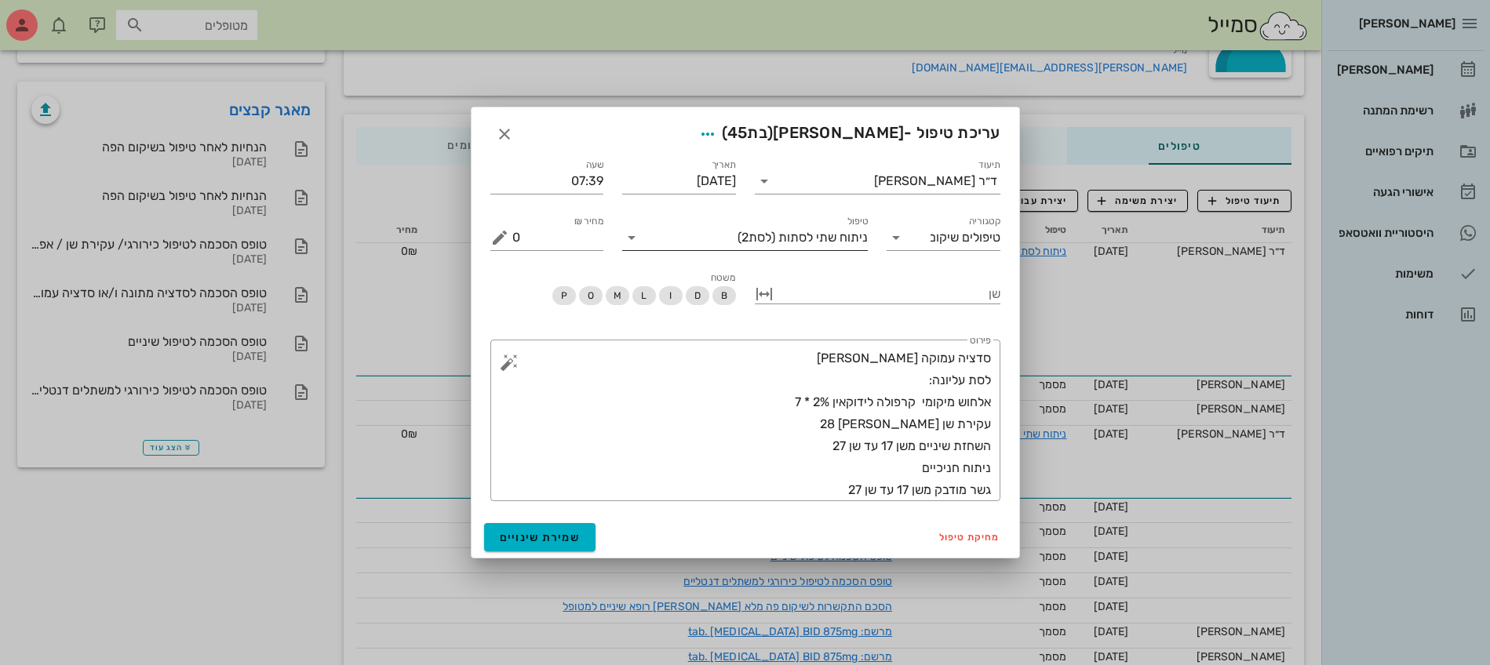
drag, startPoint x: 778, startPoint y: 236, endPoint x: 711, endPoint y: 236, distance: 66.7
click at [711, 236] on div "ניתוח שתי לסתות (לסת2)" at bounding box center [756, 237] width 224 height 25
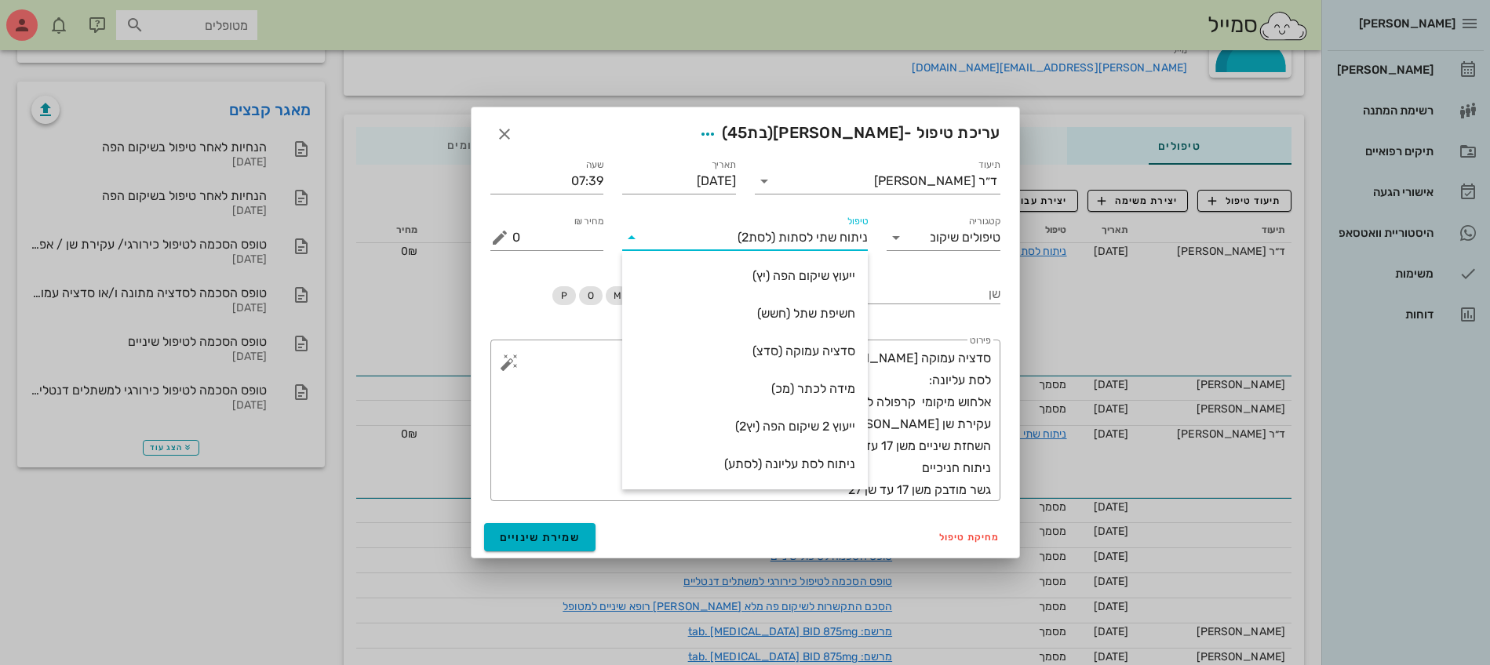
click at [733, 238] on input "טיפול" at bounding box center [690, 237] width 93 height 25
click at [506, 128] on icon "button" at bounding box center [504, 134] width 19 height 19
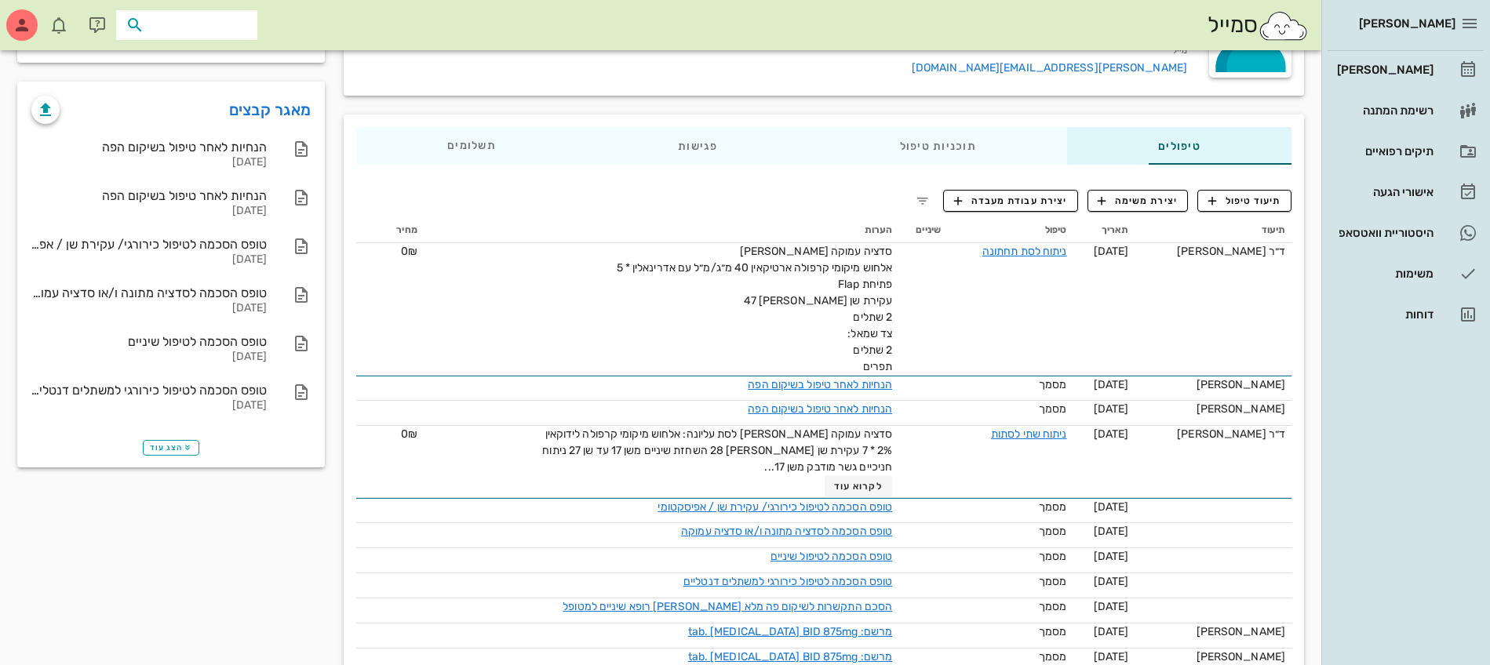
click at [230, 23] on input "text" at bounding box center [197, 25] width 100 height 20
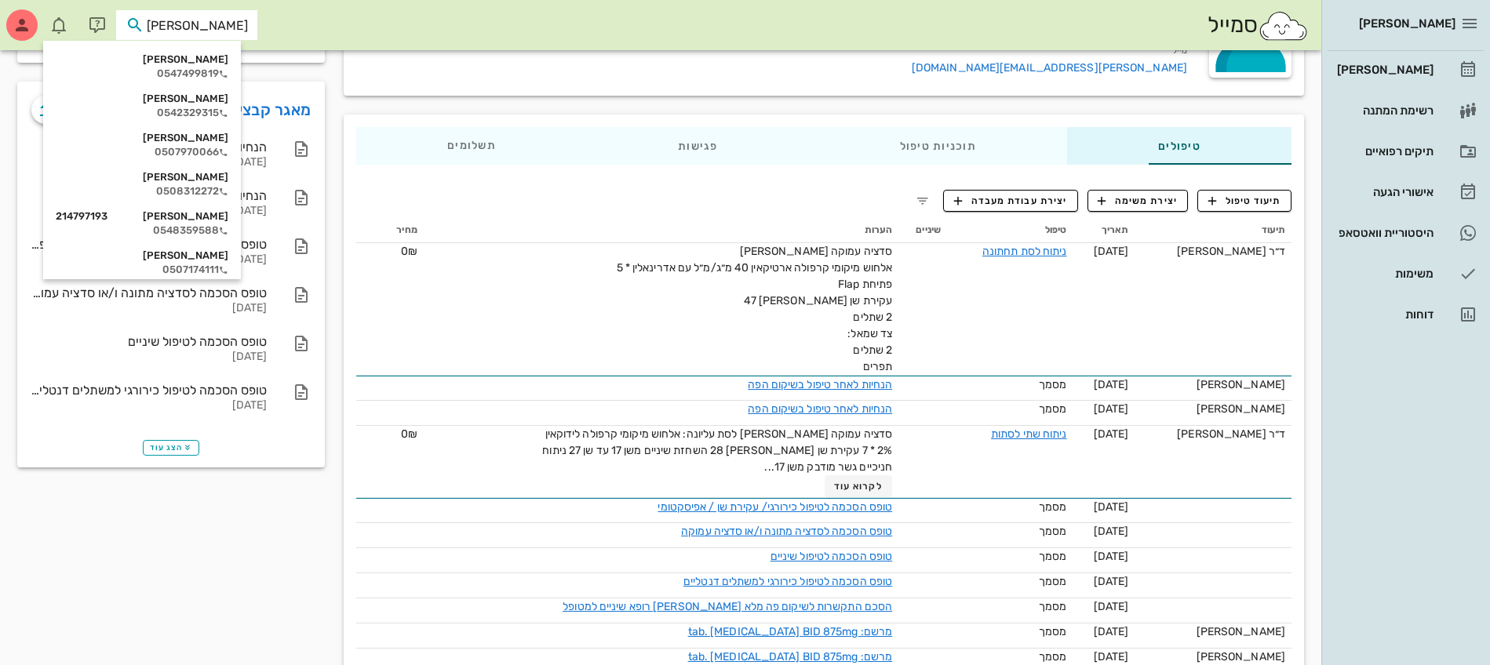
type input "ל"
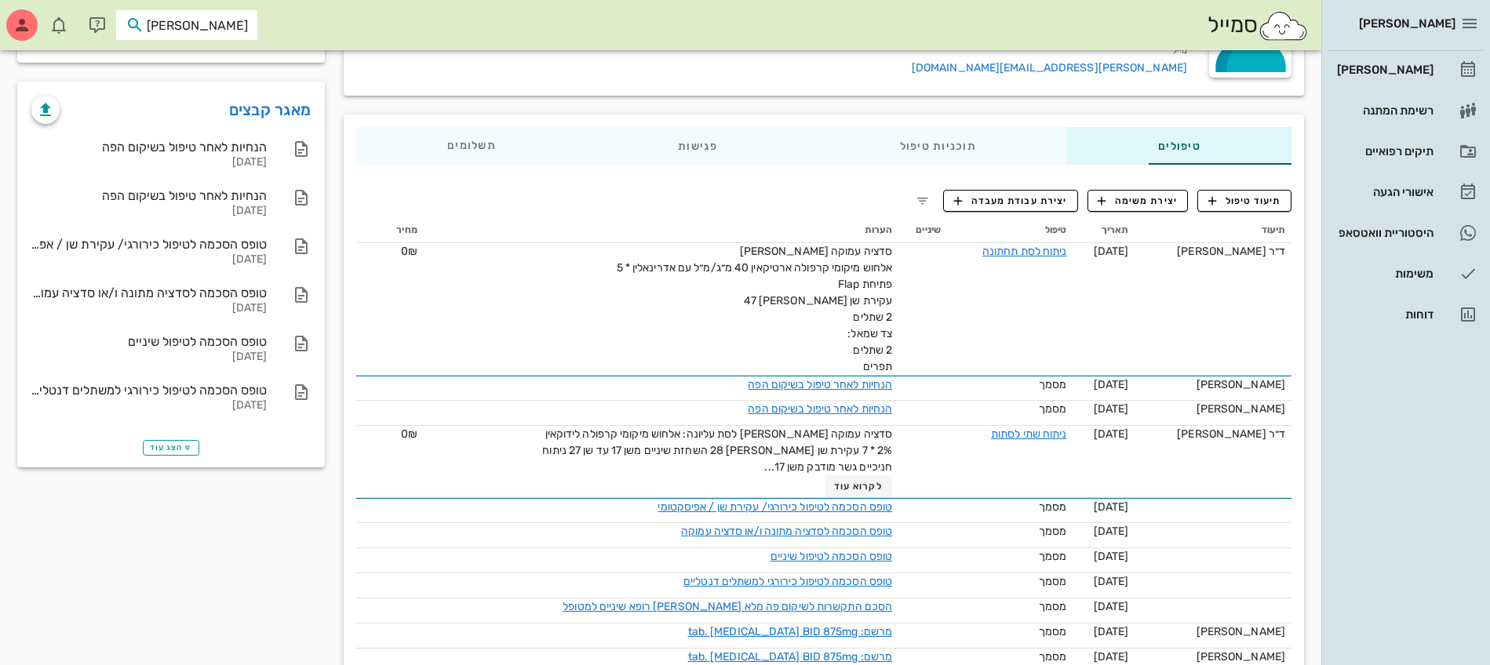
type input "[PERSON_NAME]"
click at [169, 81] on div "[PERSON_NAME] 0508312272" at bounding box center [208, 66] width 158 height 39
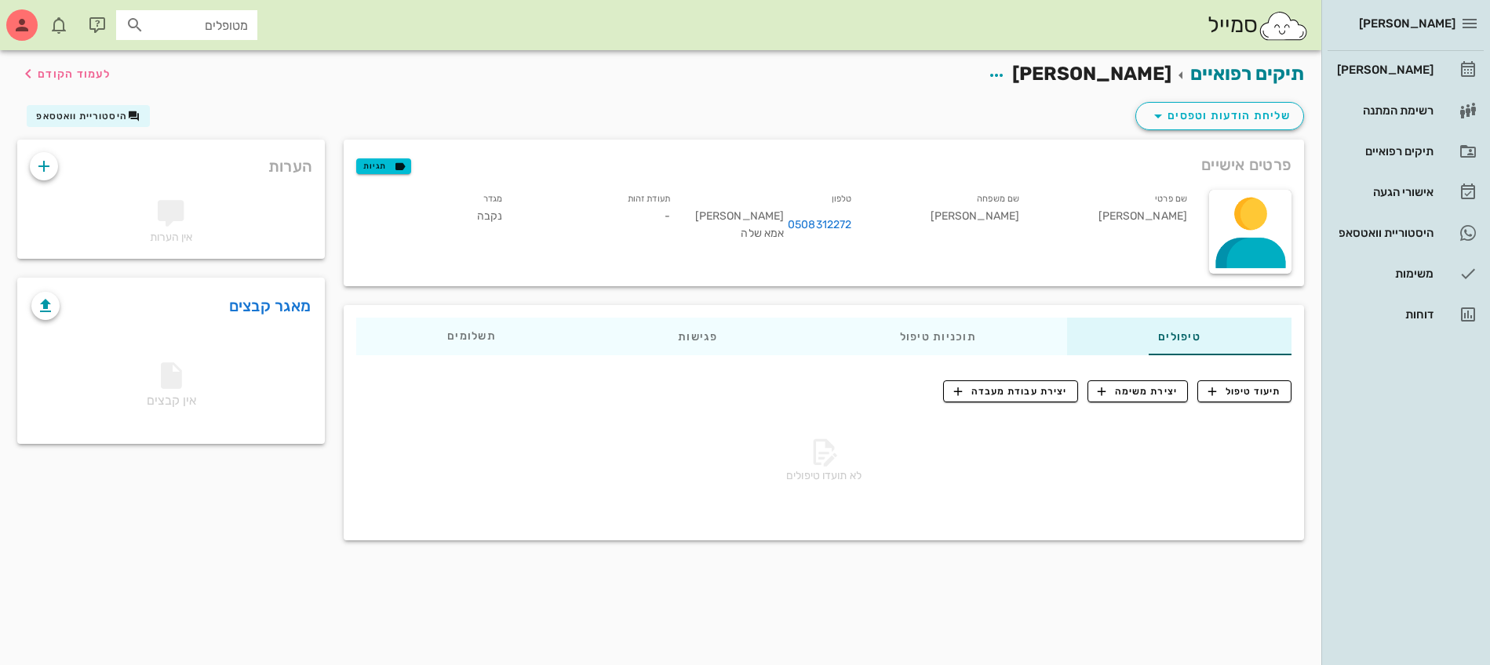
click at [1090, 50] on div "תיקים רפואיים [PERSON_NAME] לעמוד הקודם" at bounding box center [660, 74] width 1305 height 49
click at [1010, 83] on span "button" at bounding box center [996, 75] width 28 height 19
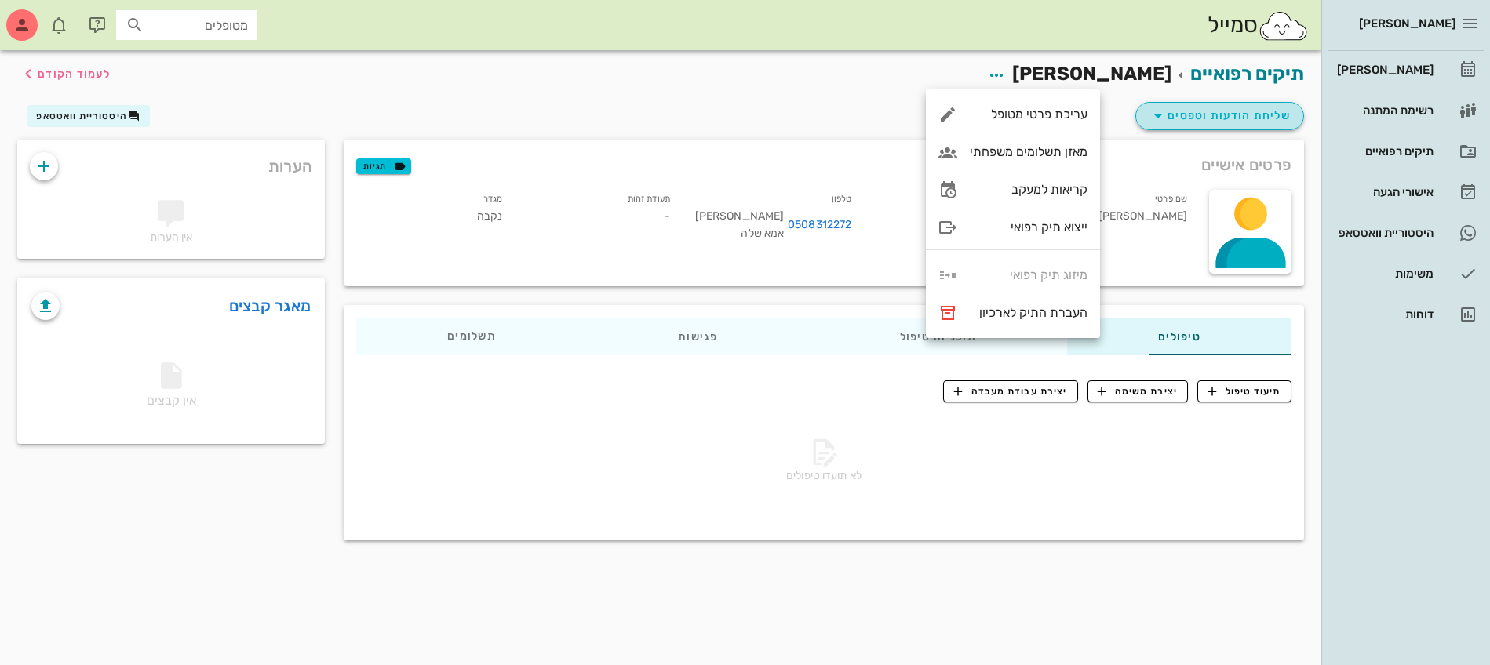
click at [1157, 107] on icon "button" at bounding box center [1157, 116] width 19 height 19
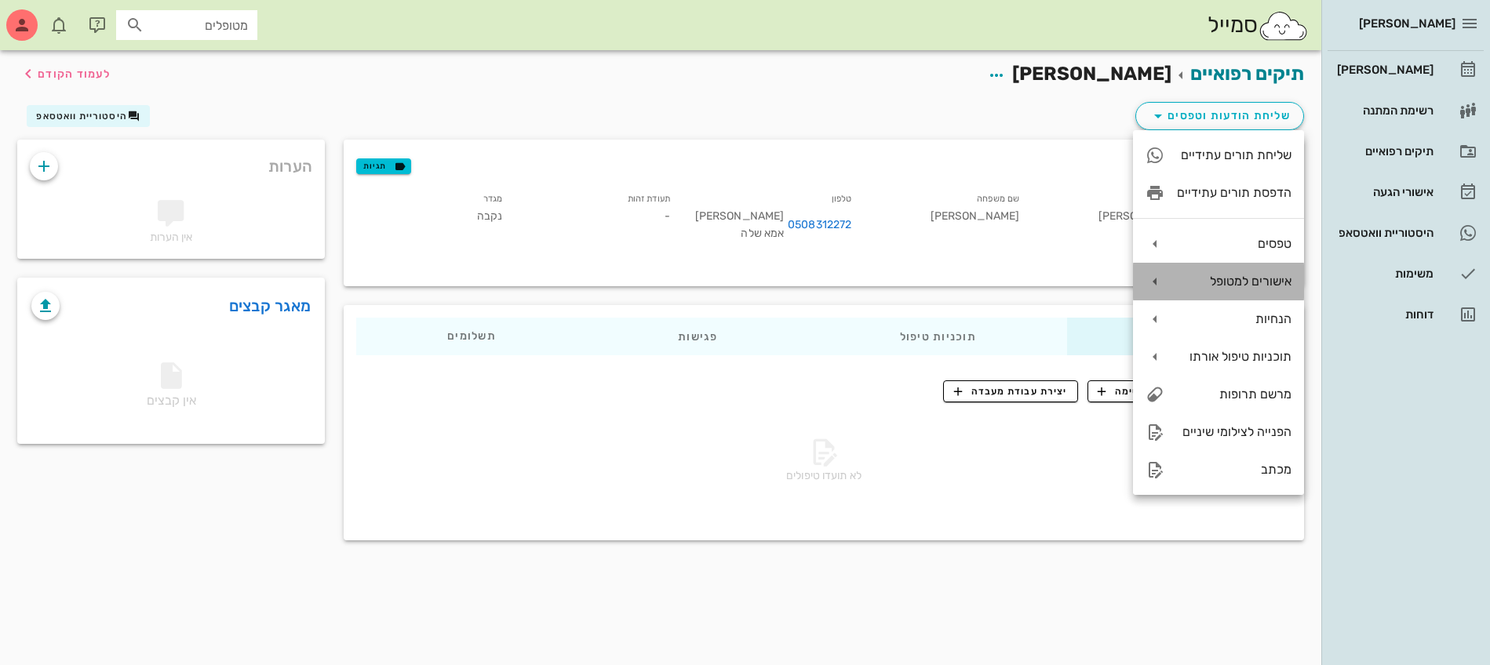
click at [1276, 273] on div "אישורים למטופל" at bounding box center [1218, 282] width 171 height 38
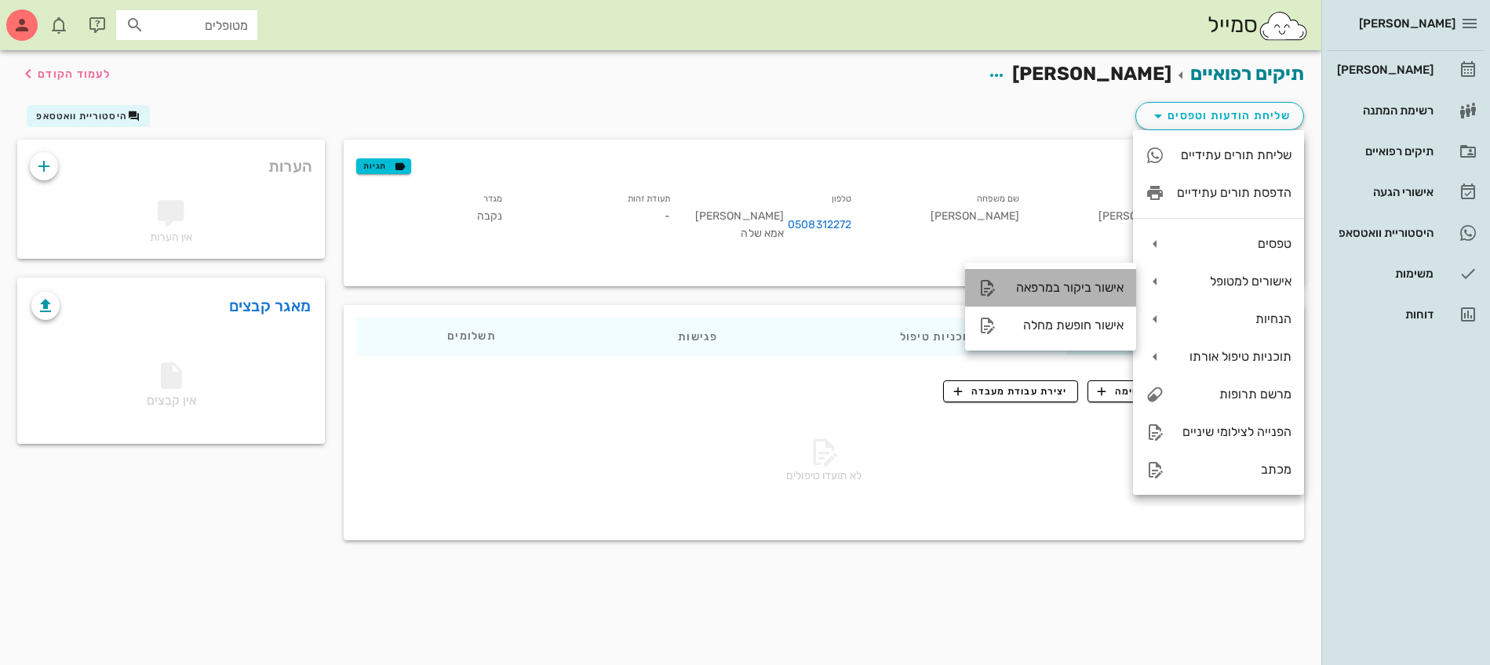
click at [1082, 278] on div "אישור ביקור במרפאה" at bounding box center [1050, 288] width 171 height 38
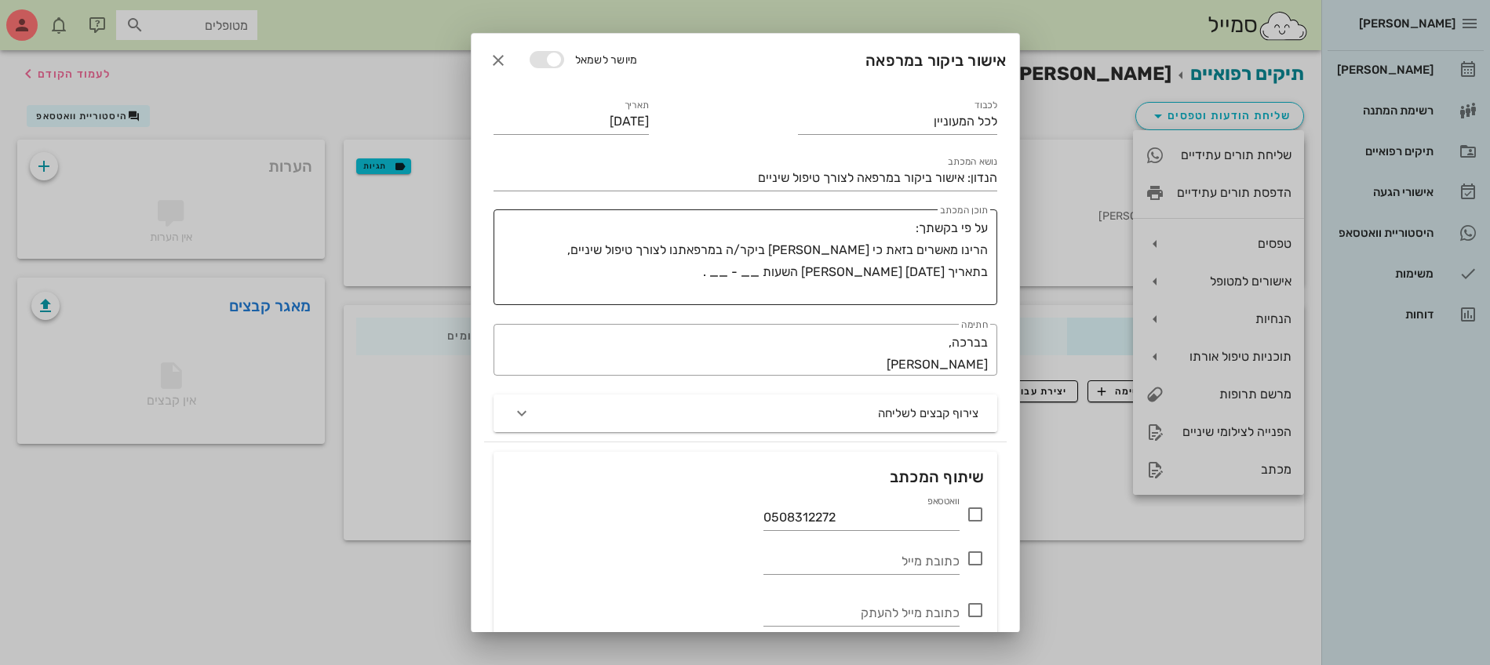
click at [805, 276] on textarea "על פי בקשתך: הרינו מאשרים בזאת כי [PERSON_NAME] ביקר/ה במרפאתנו לצורך טיפול שינ…" at bounding box center [742, 261] width 491 height 88
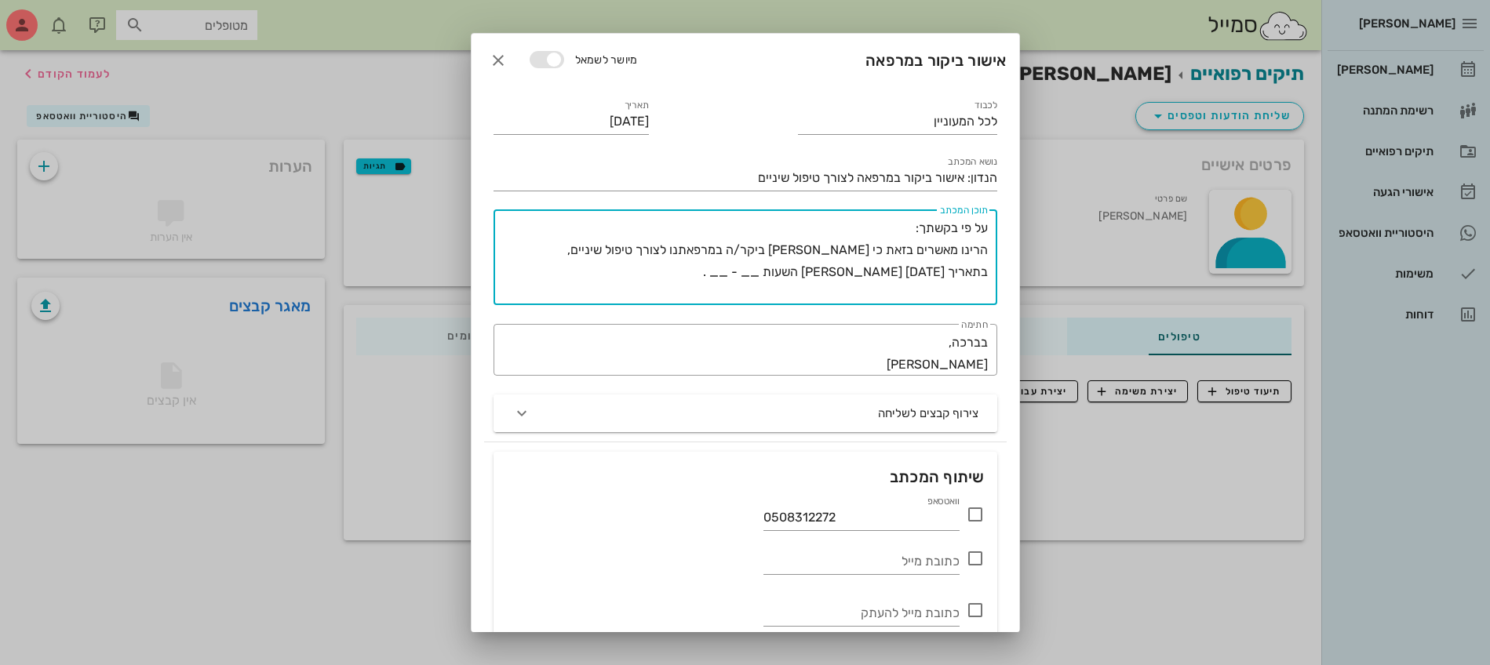
click at [805, 276] on textarea "על פי בקשתך: הרינו מאשרים בזאת כי [PERSON_NAME] ביקר/ה במרפאתנו לצורך טיפול שינ…" at bounding box center [742, 261] width 491 height 88
click at [762, 278] on textarea "על פי בקשתך: הרינו מאשרים בזאת כי [PERSON_NAME] ביקר/ה במרפאתנו לצורך טיפול שינ…" at bounding box center [742, 261] width 491 height 88
type textarea "על פי בקשתך: הרינו מאשרים בזאת כי [PERSON_NAME] ביקר/ה במרפאתנו לצורך טיפול שינ…"
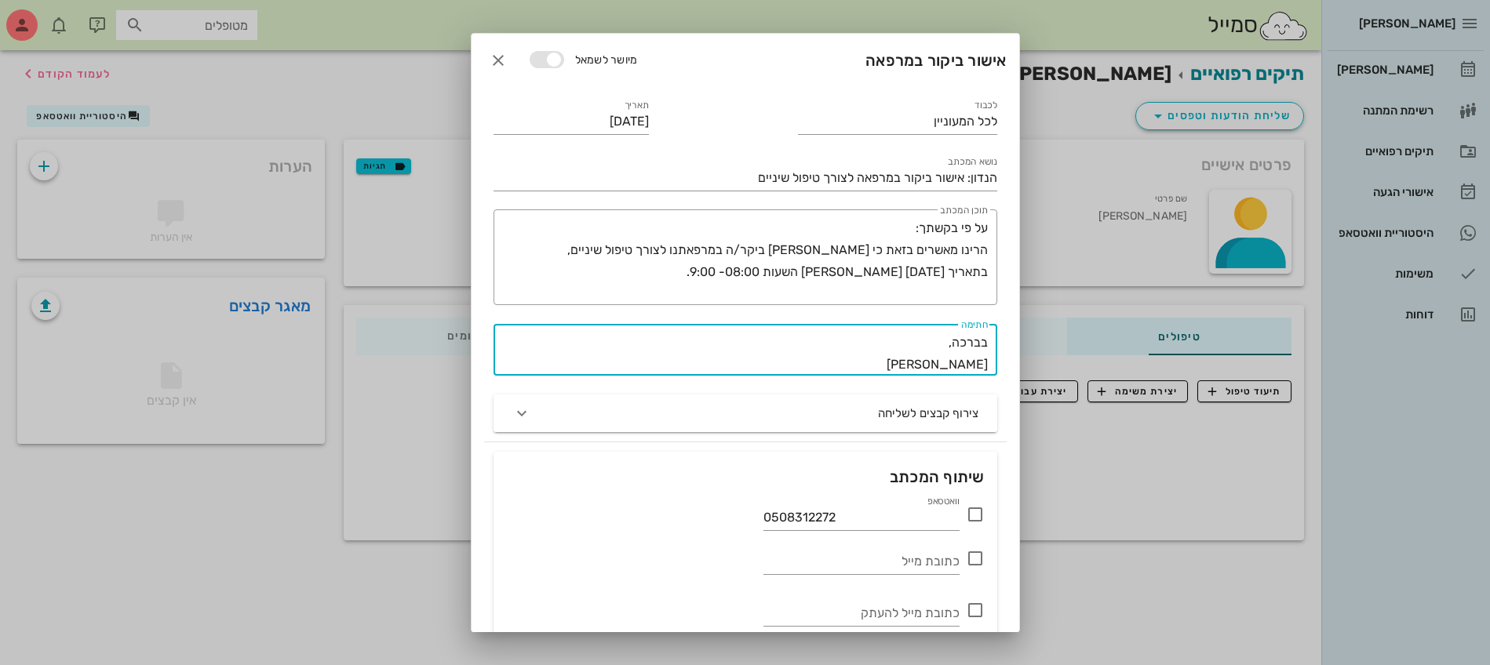
drag, startPoint x: 915, startPoint y: 373, endPoint x: 1051, endPoint y: 367, distance: 135.8
click at [1051, 367] on div "[PERSON_NAME] רשימת המתנה תיקים רפואיים אישורי הגעה היסטוריית וואטסאפ משימות דו…" at bounding box center [745, 332] width 1490 height 665
type textarea "בברכה, צוות המרפאה"
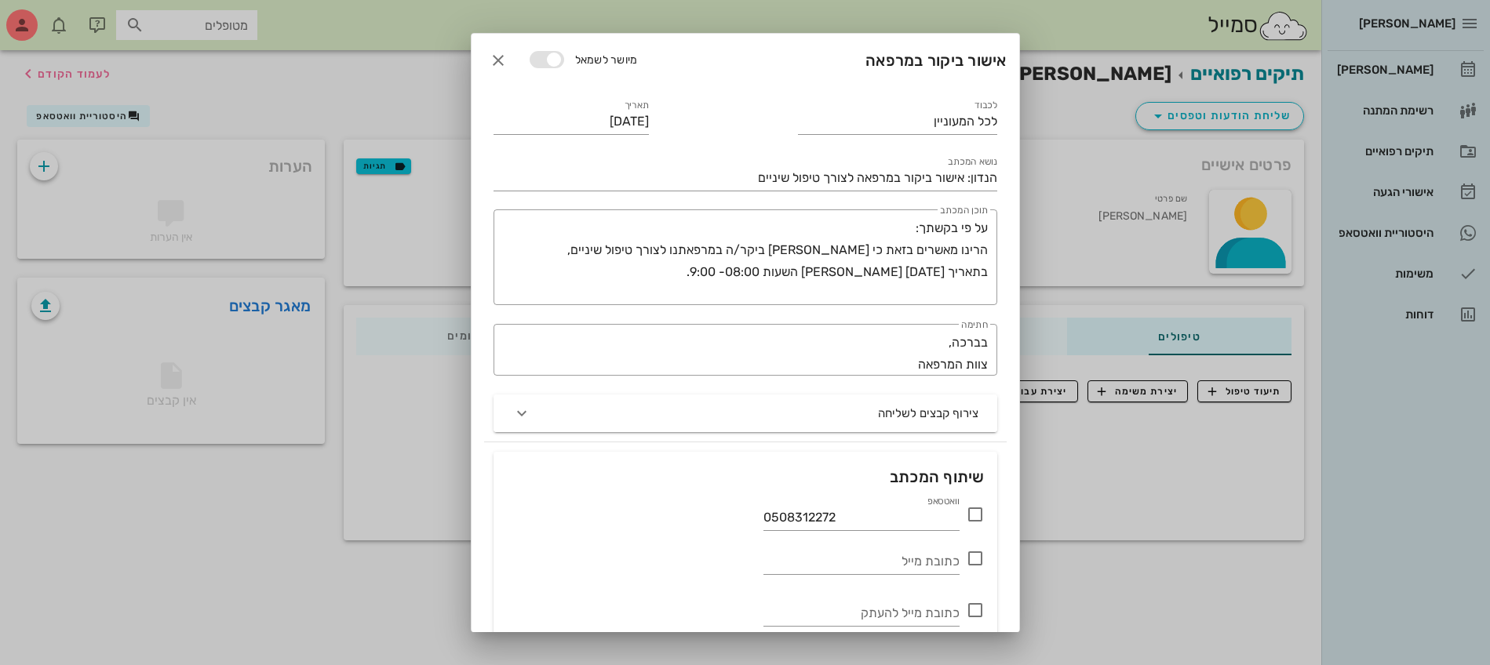
click at [981, 513] on icon at bounding box center [975, 514] width 19 height 19
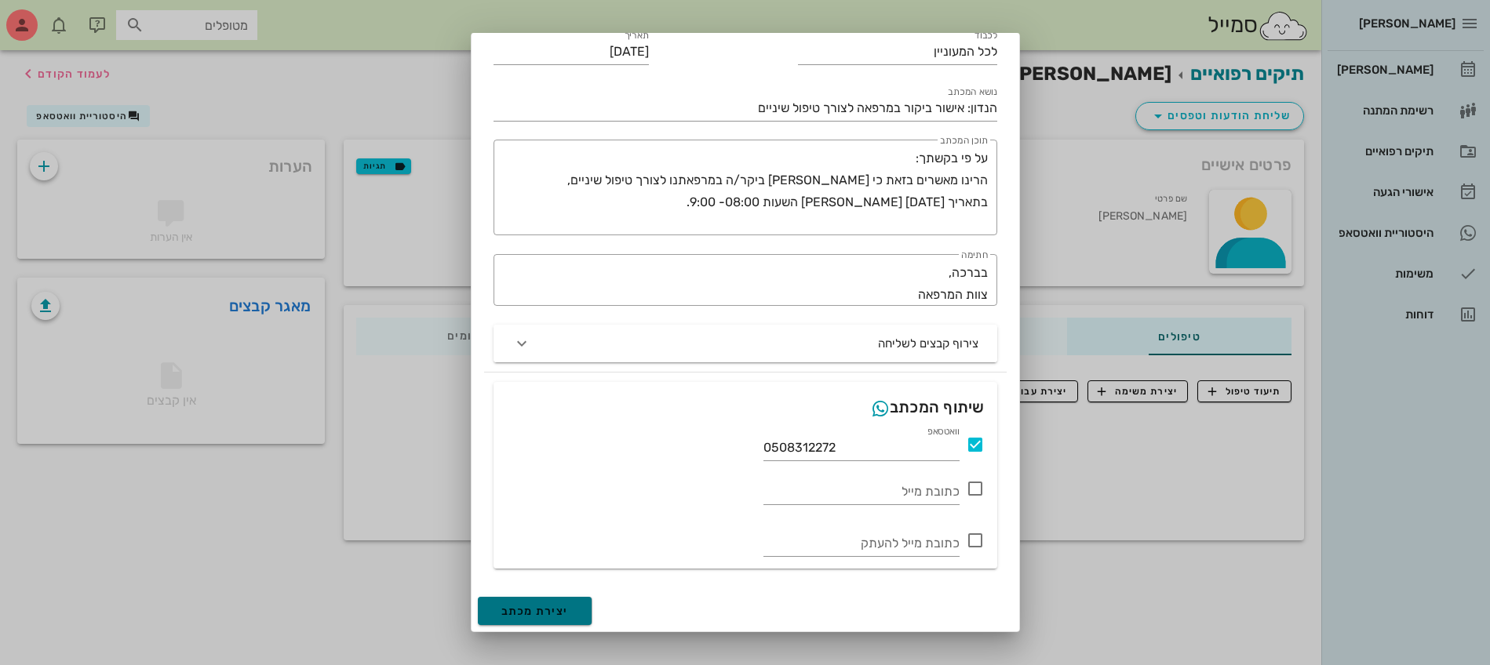
click at [569, 612] on span "יצירת מכתב" at bounding box center [534, 611] width 67 height 13
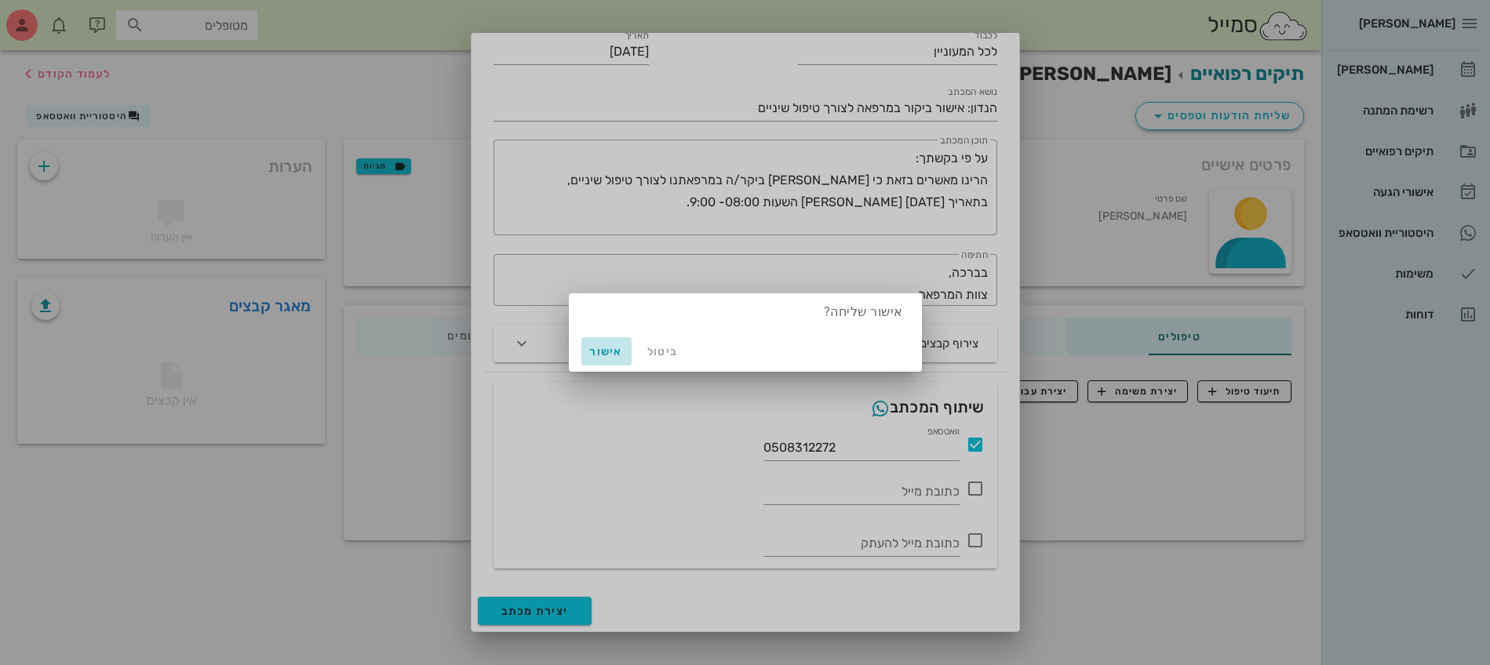
click at [603, 349] on span "אישור" at bounding box center [606, 351] width 38 height 13
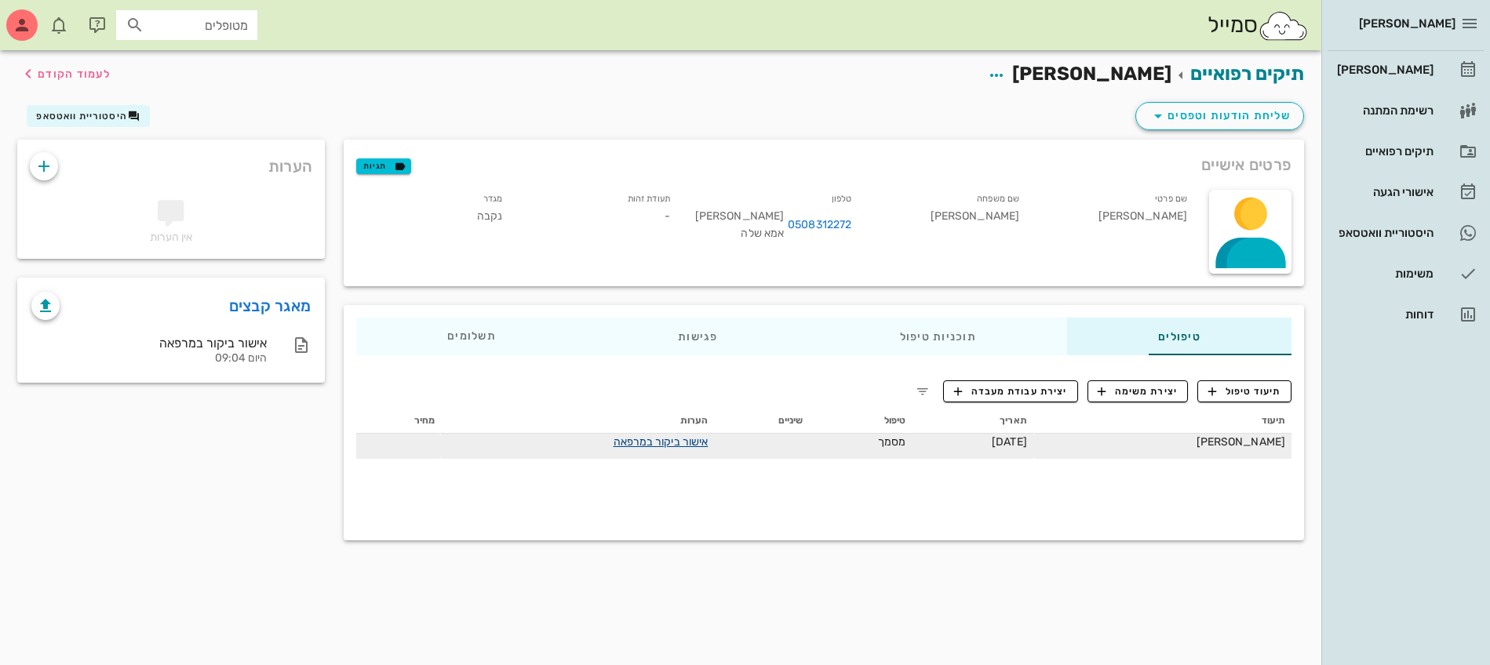
click at [614, 447] on link "אישור ביקור במרפאה" at bounding box center [660, 441] width 95 height 13
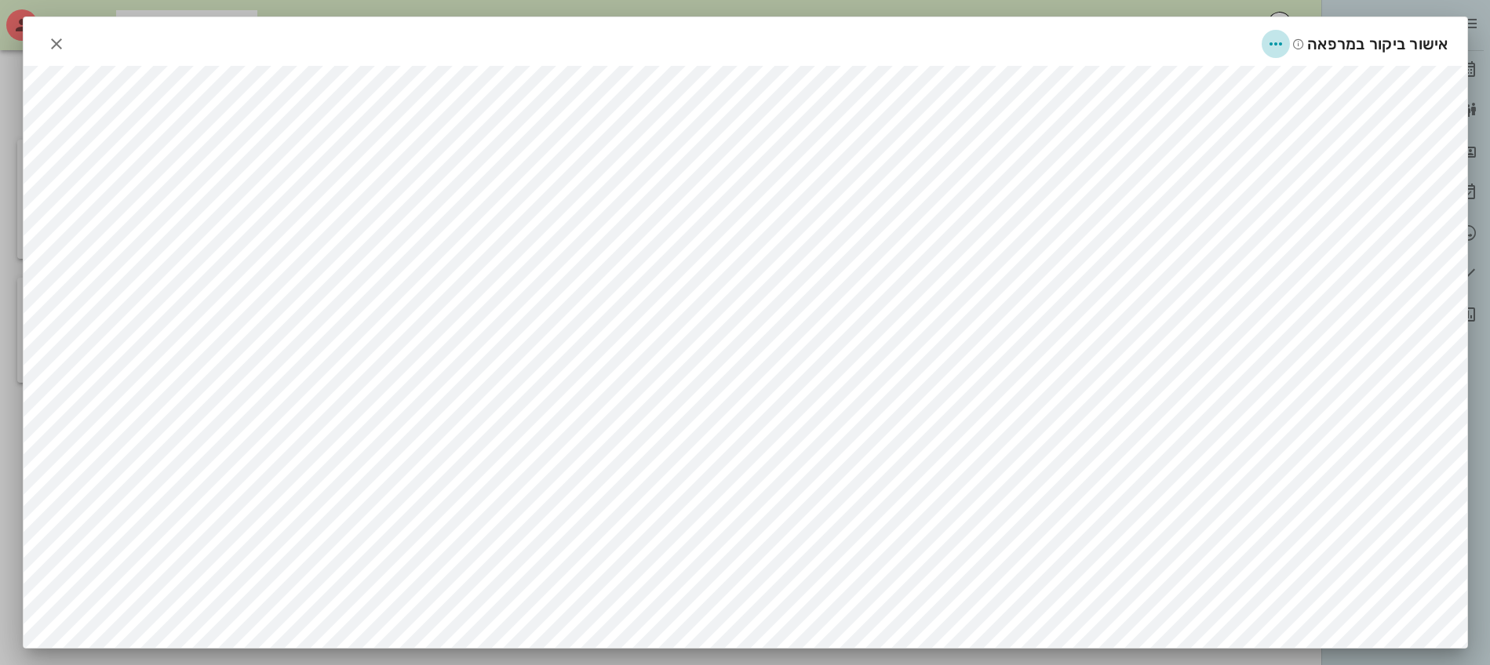
click at [1279, 47] on icon "button" at bounding box center [1275, 44] width 19 height 19
click at [1082, 40] on div "אישור ביקור במרפאה" at bounding box center [745, 41] width 1443 height 49
click at [66, 38] on icon "button" at bounding box center [56, 44] width 19 height 19
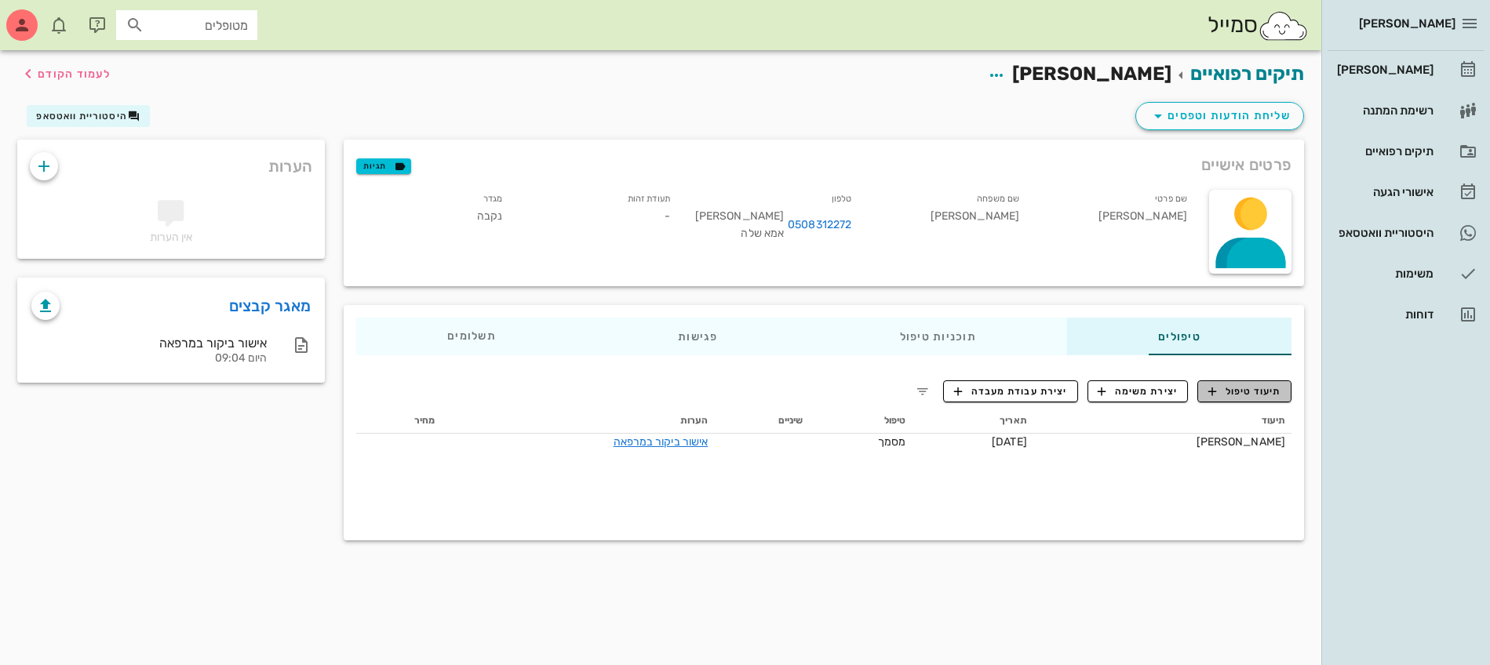
click at [1206, 390] on icon "button" at bounding box center [1212, 391] width 14 height 14
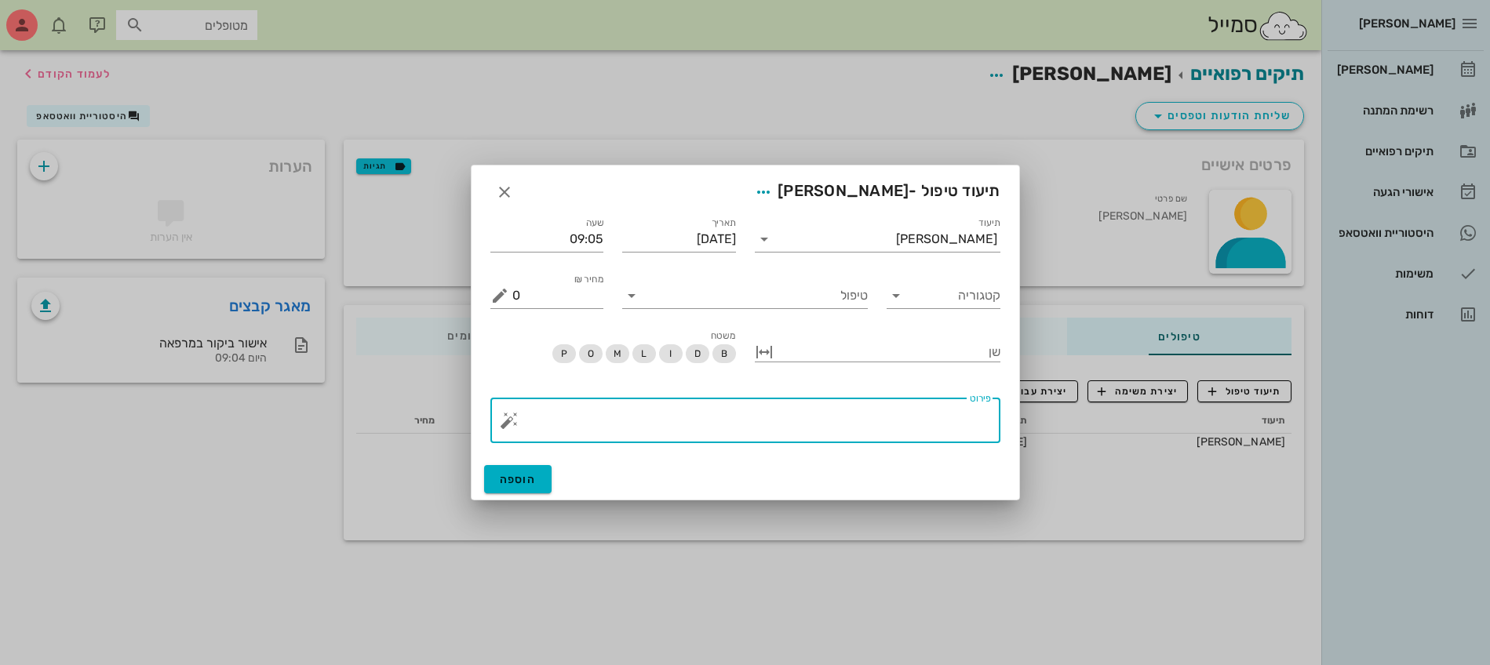
click at [889, 409] on textarea "פירוט" at bounding box center [751, 425] width 478 height 38
type textarea "ח"
click at [984, 421] on textarea "ת" at bounding box center [751, 425] width 478 height 38
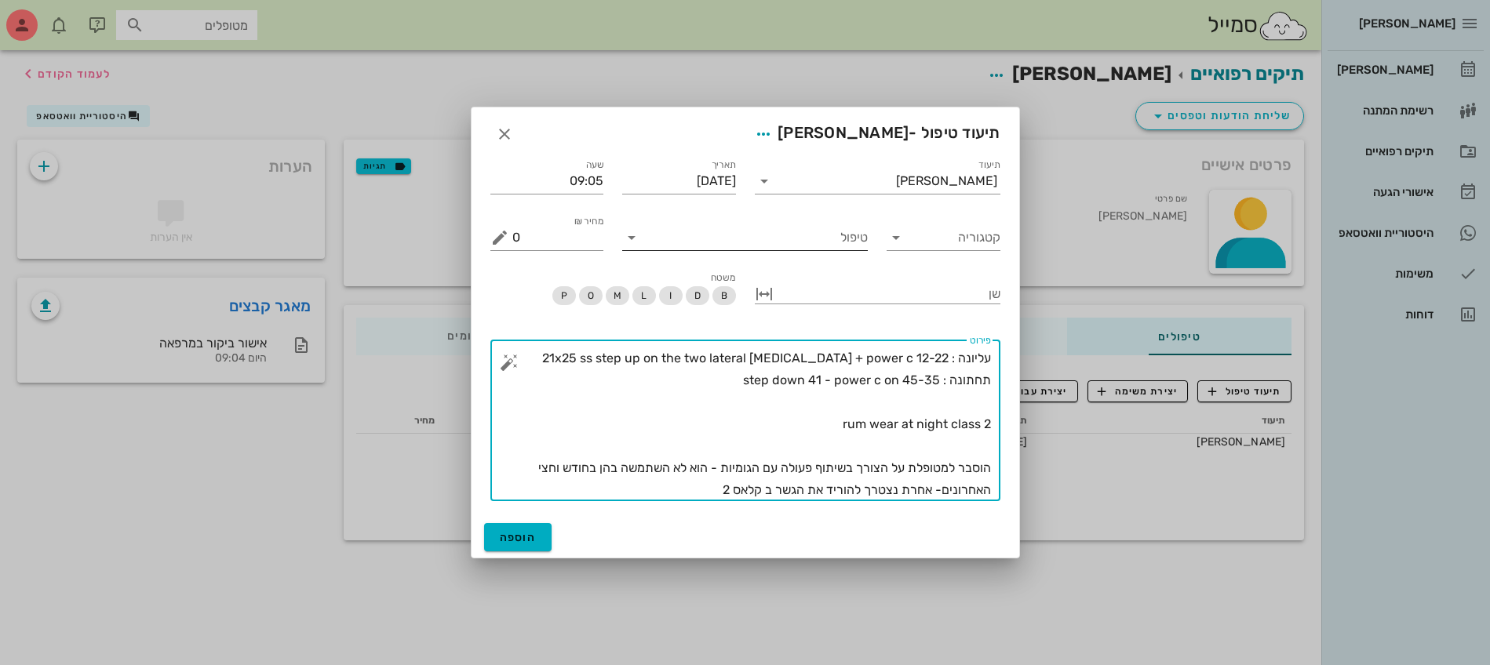
type textarea "עליונה : 21x25 ss step up on the two lateral [MEDICAL_DATA] + power c 12-22 תחת…"
click at [843, 228] on input "טיפול" at bounding box center [756, 237] width 224 height 25
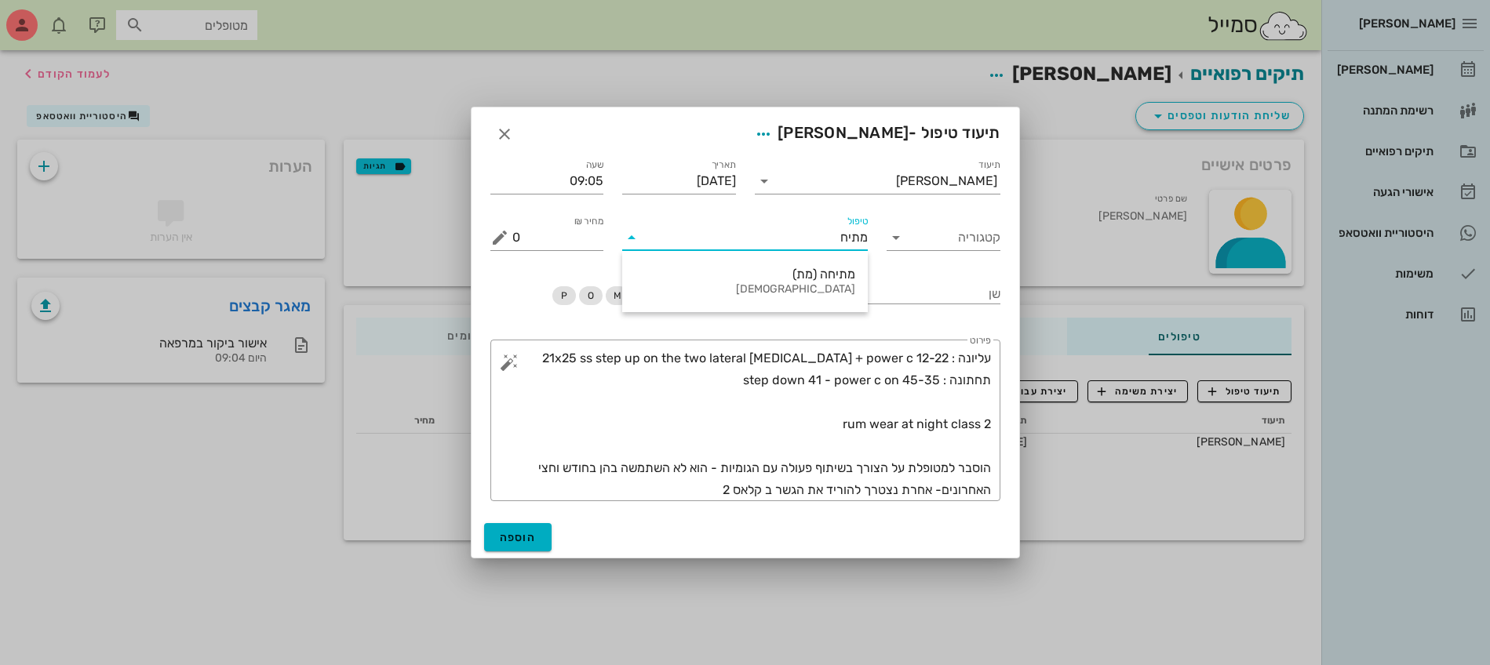
type input "מתיחה"
click at [747, 296] on div "מתיחה (מת) [DEMOGRAPHIC_DATA]" at bounding box center [745, 281] width 220 height 49
click at [526, 242] on input "354" at bounding box center [558, 237] width 92 height 25
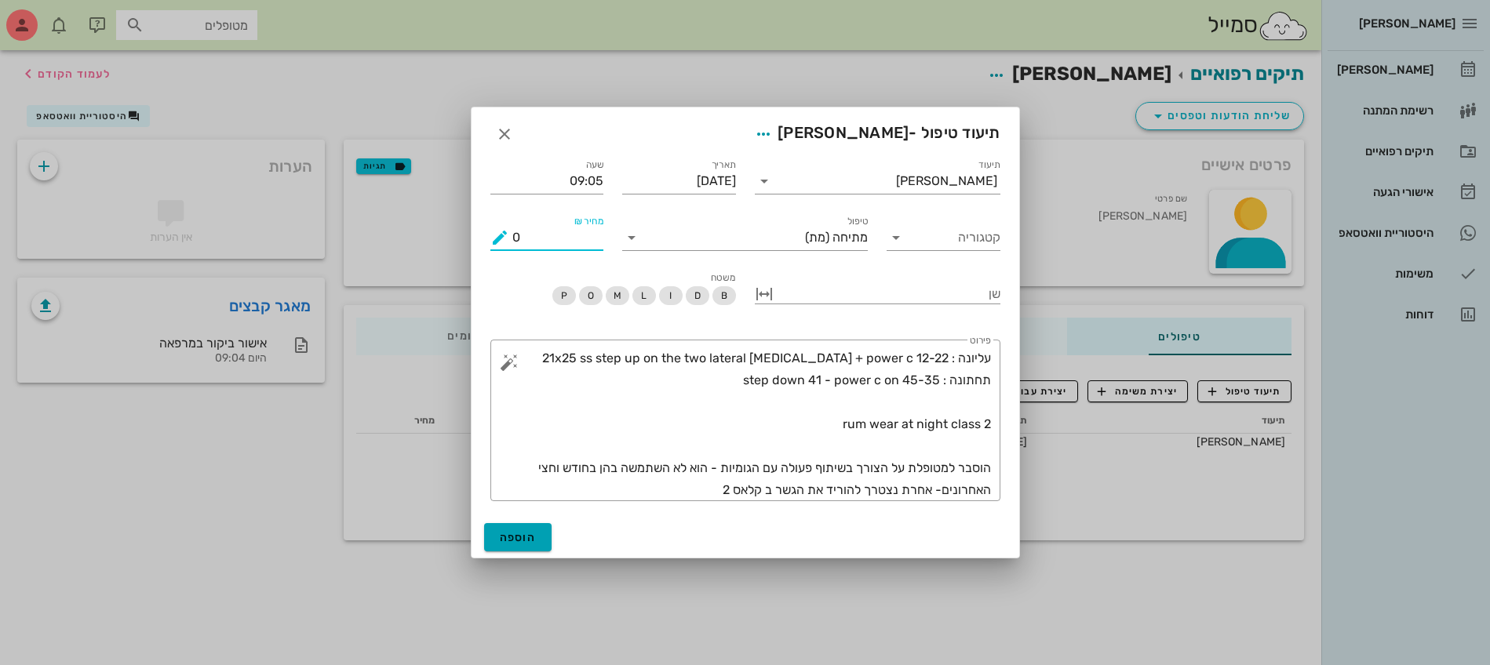
type input "0"
click at [529, 539] on span "הוספה" at bounding box center [518, 537] width 37 height 13
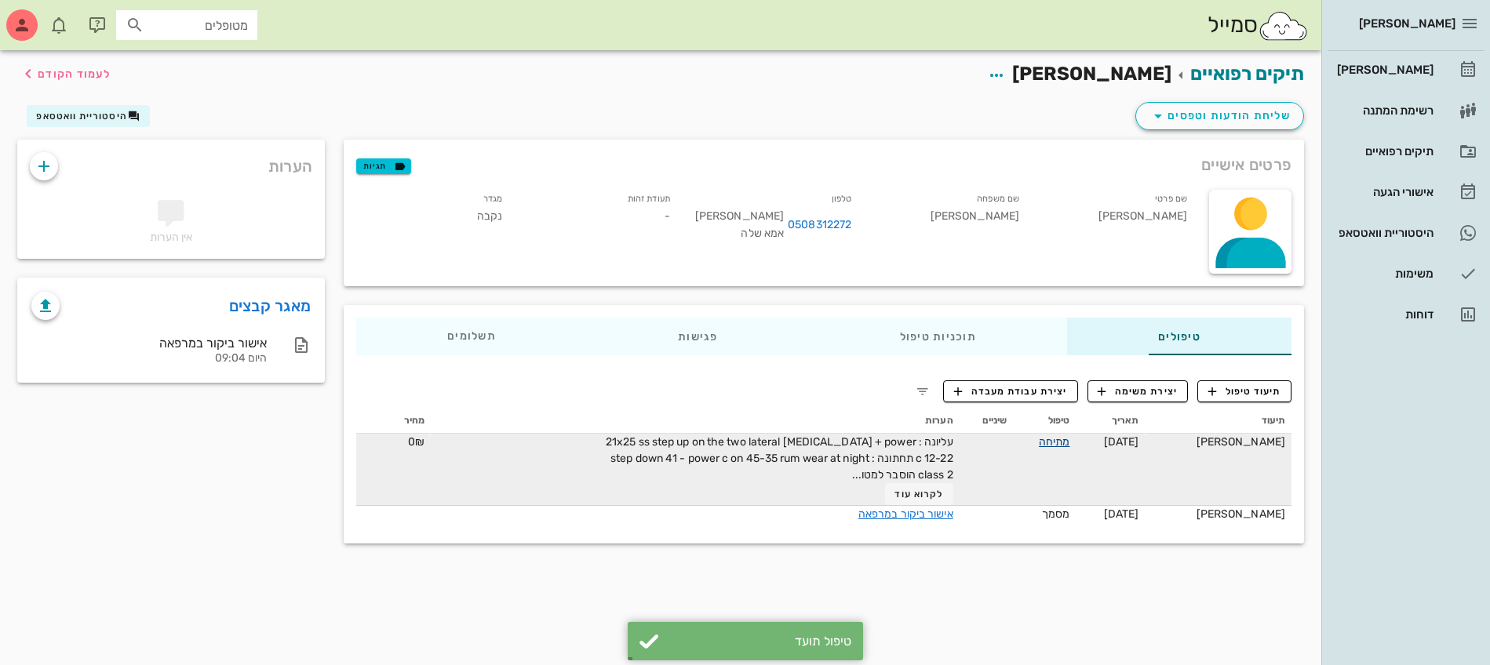
click at [1053, 439] on link "מתיחה" at bounding box center [1053, 441] width 31 height 13
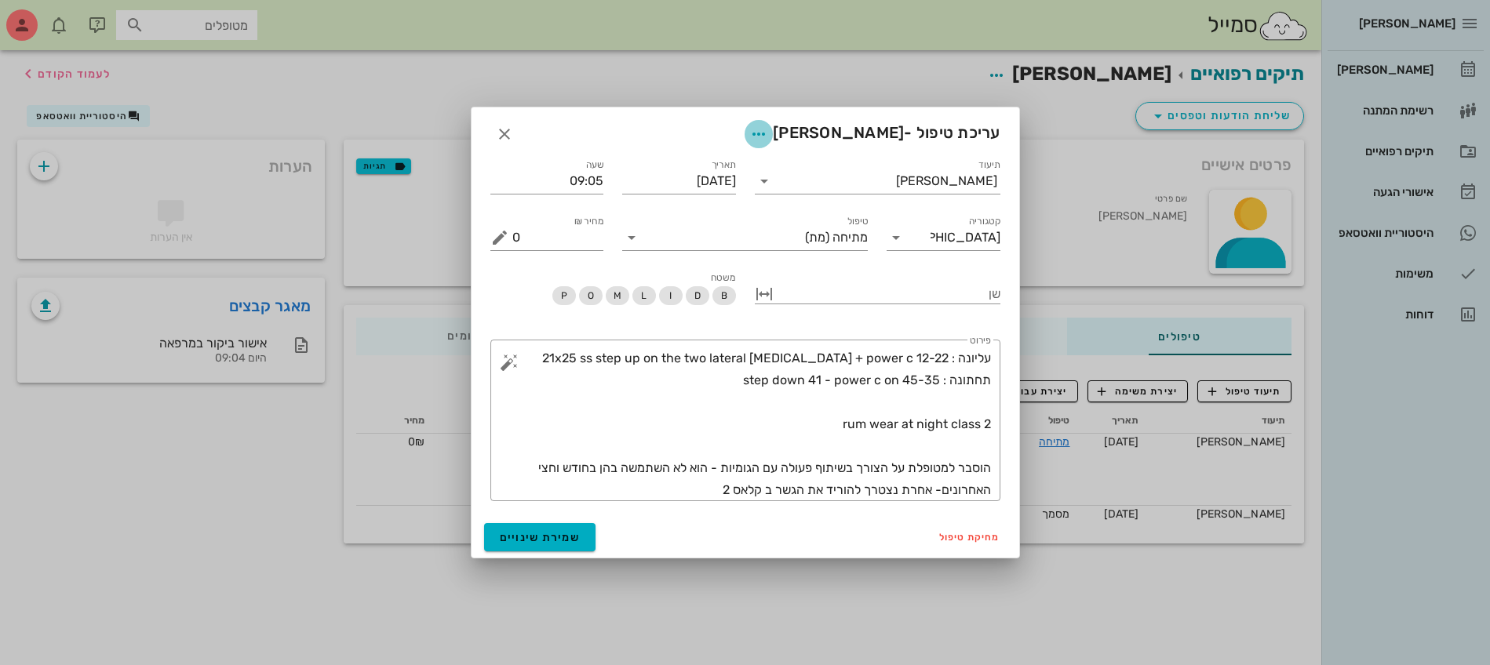
click at [768, 138] on icon "button" at bounding box center [758, 134] width 19 height 19
drag, startPoint x: 486, startPoint y: 119, endPoint x: 511, endPoint y: 145, distance: 36.6
click at [511, 145] on div "עריכת טיפול - [PERSON_NAME]" at bounding box center [744, 131] width 547 height 49
click at [506, 141] on icon "button" at bounding box center [504, 134] width 19 height 19
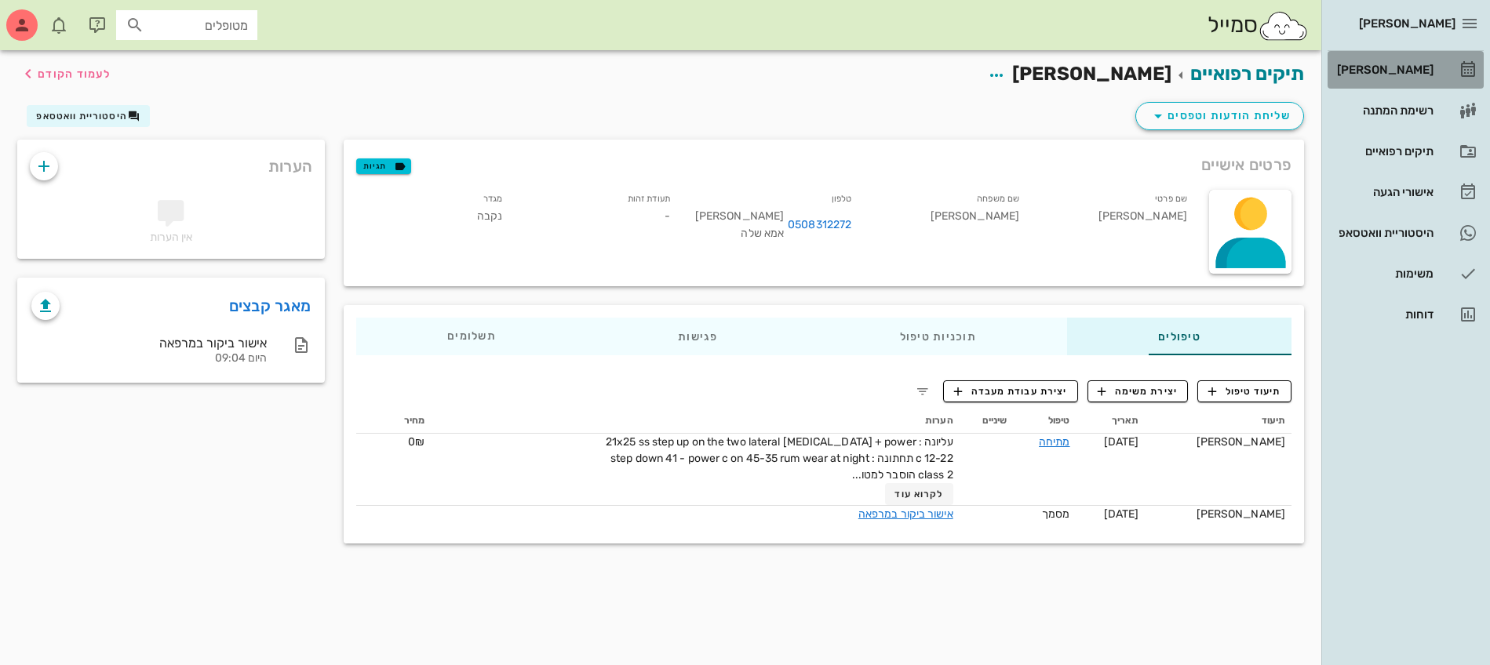
click at [1376, 67] on div "[PERSON_NAME]" at bounding box center [1383, 70] width 100 height 13
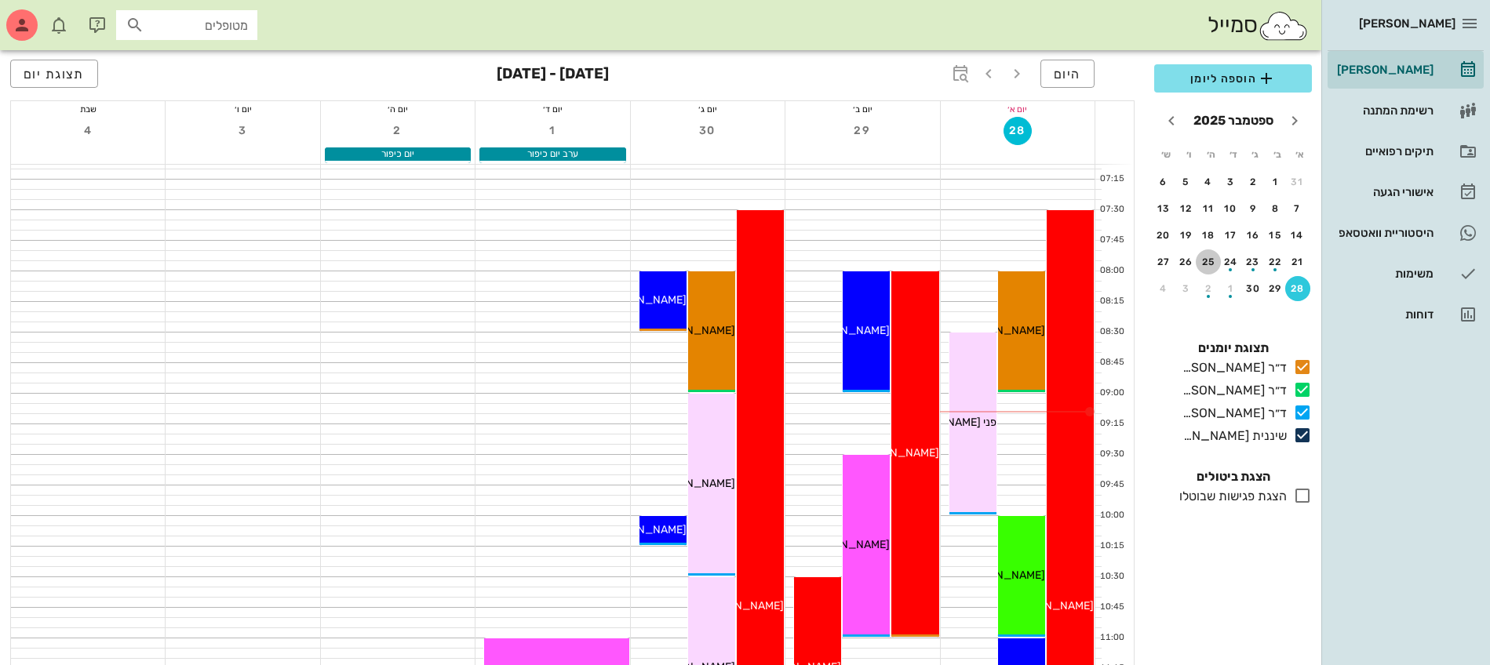
click at [1206, 264] on div "25" at bounding box center [1207, 261] width 25 height 11
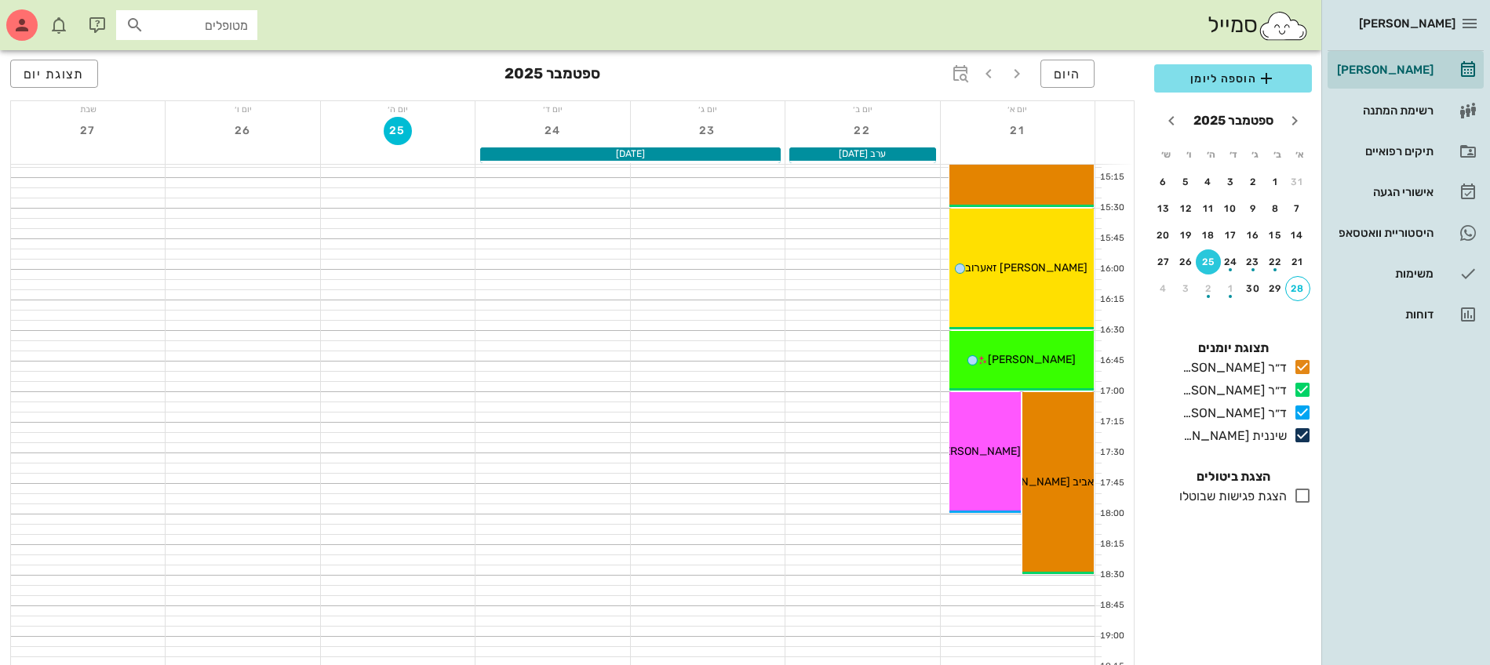
scroll to position [686, 0]
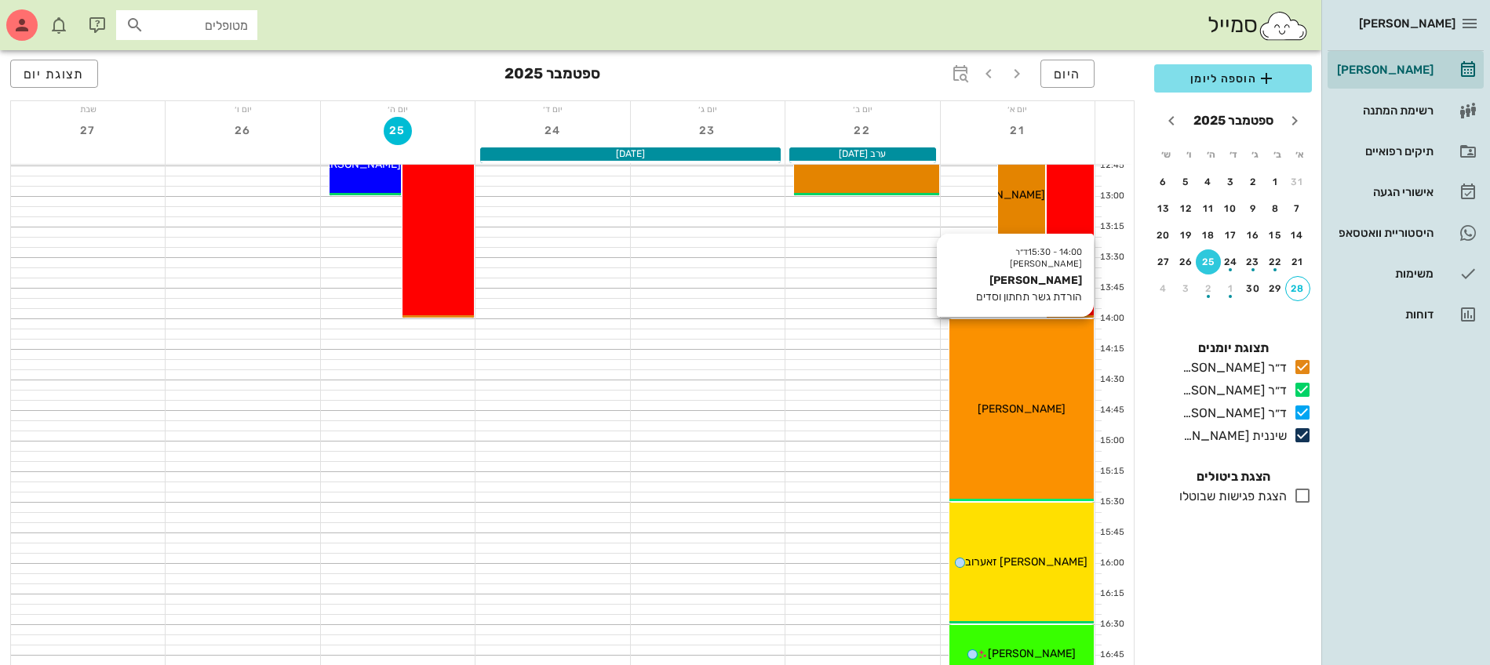
click at [968, 397] on div "14:00 - 15:30 ד״ר [PERSON_NAME] [PERSON_NAME] הורדת גשר תחתון וסדים [PERSON_NAM…" at bounding box center [1021, 410] width 144 height 182
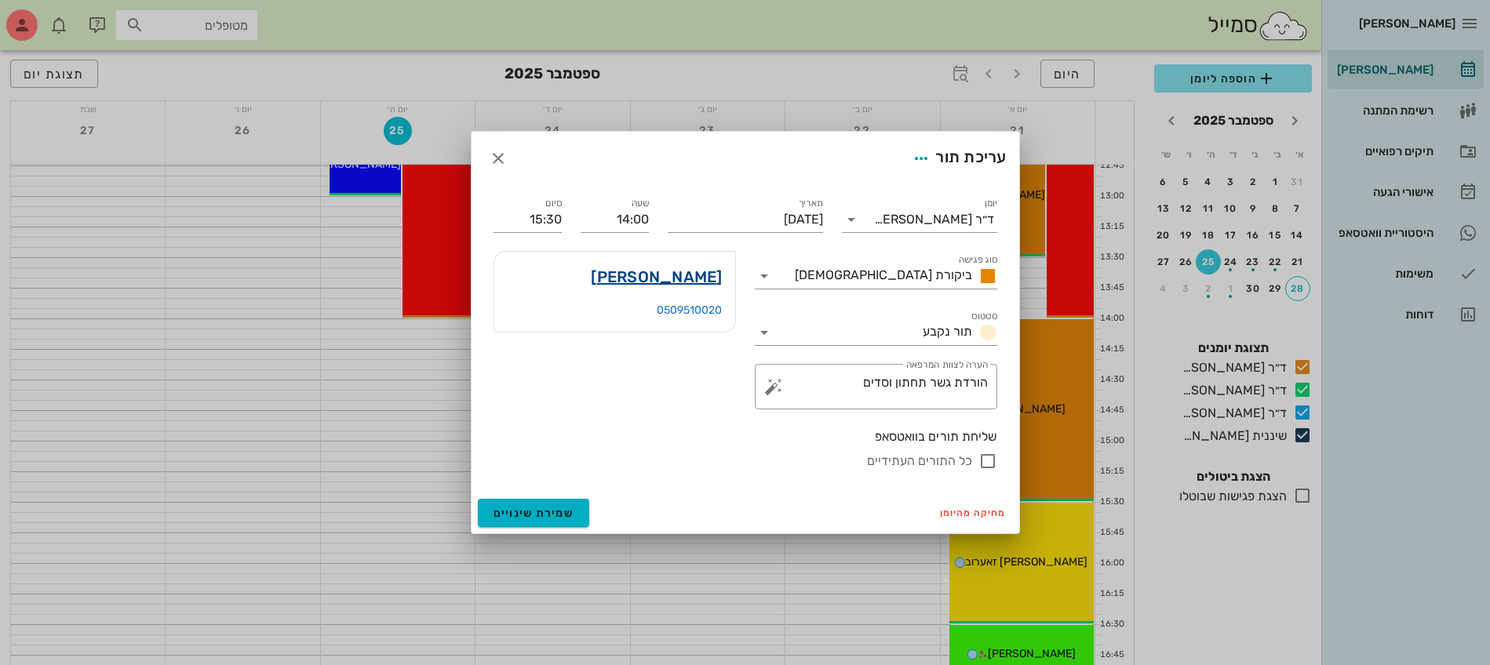
click at [698, 282] on link "[PERSON_NAME]" at bounding box center [656, 276] width 131 height 25
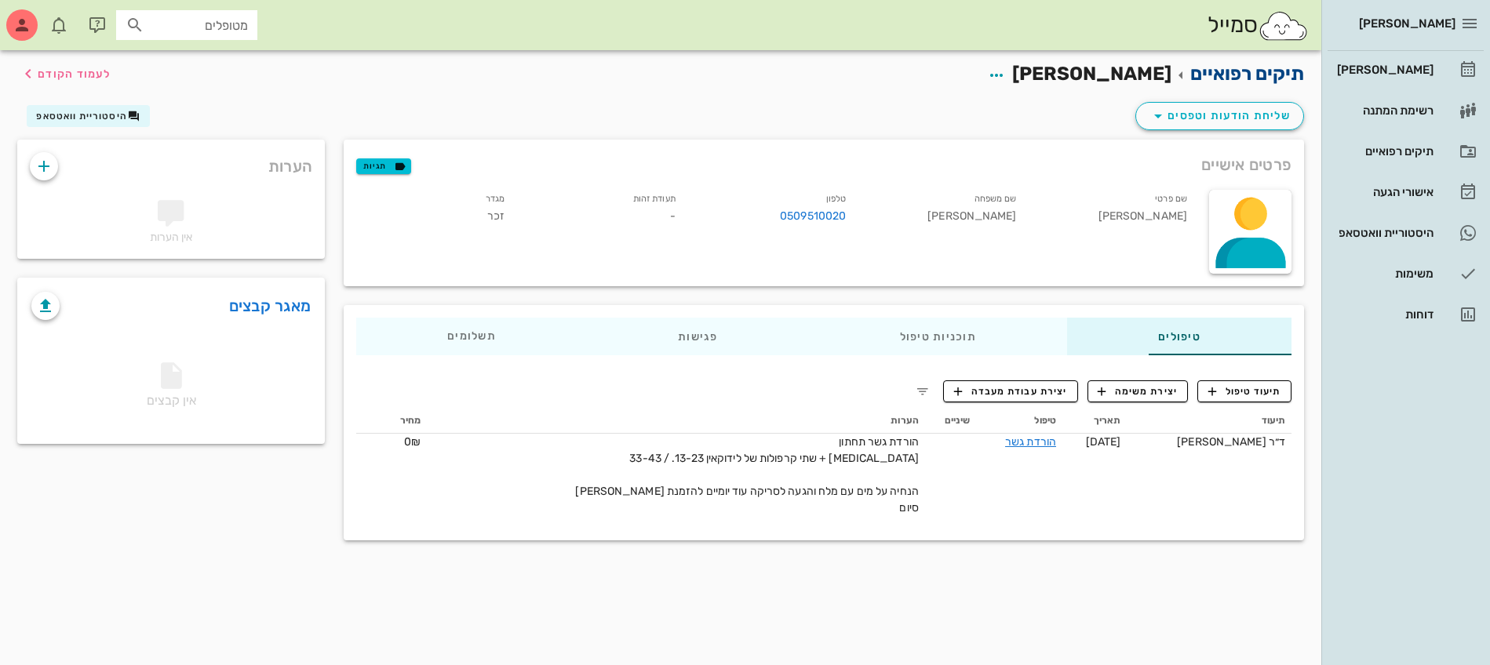
click at [1239, 72] on link "תיקים רפואיים" at bounding box center [1247, 74] width 114 height 22
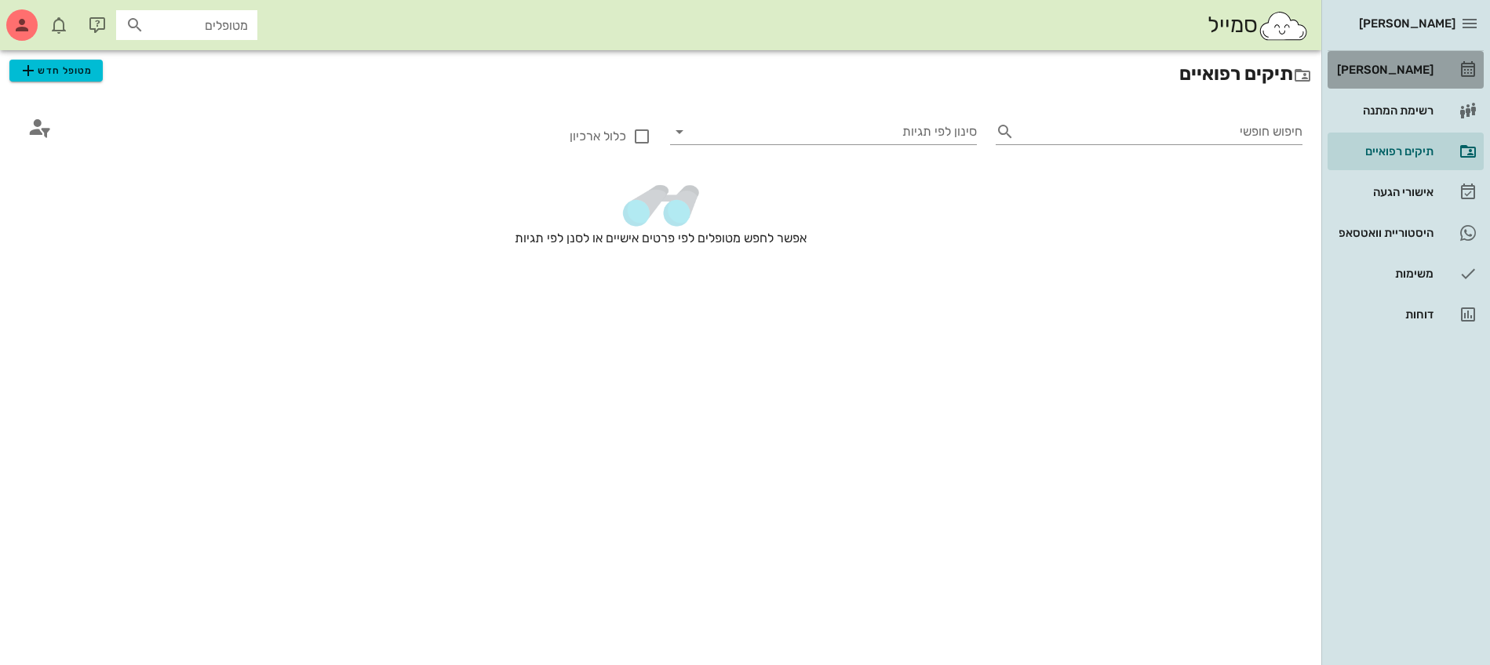
click at [1431, 78] on div "[PERSON_NAME]" at bounding box center [1383, 69] width 100 height 25
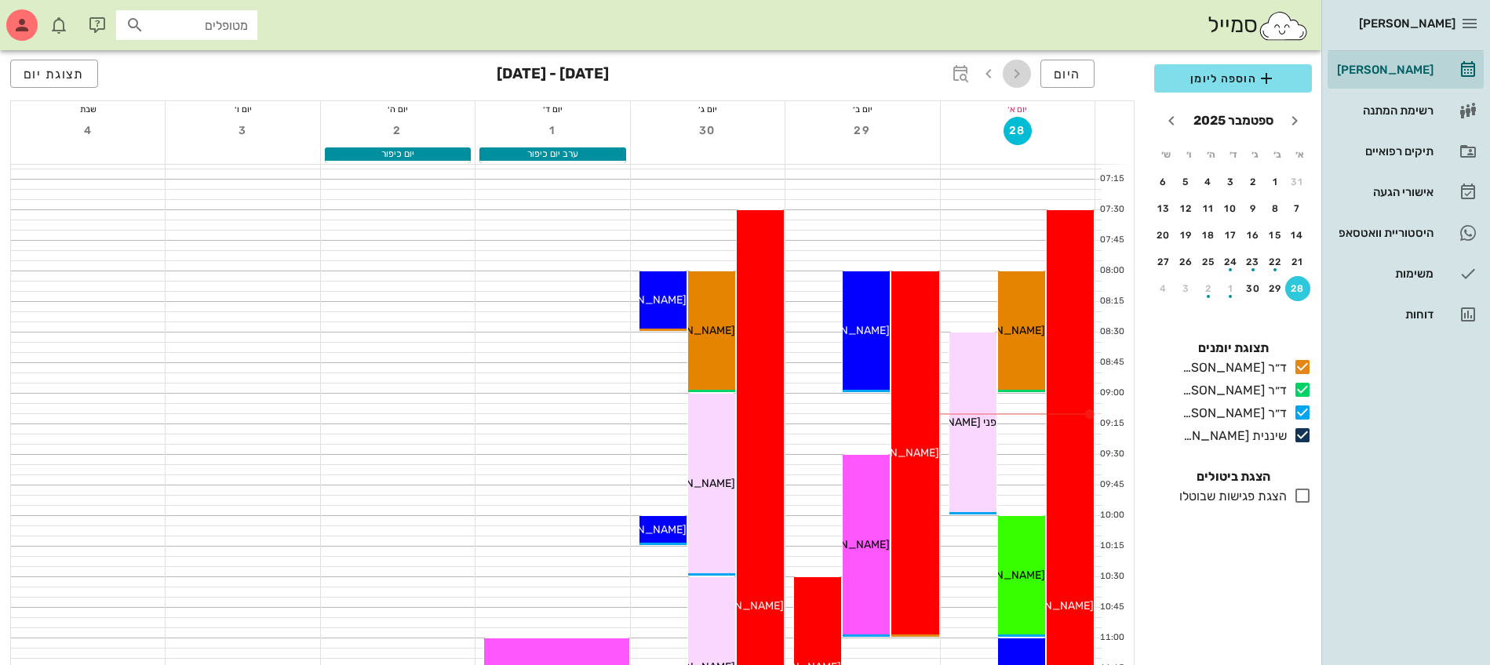
click at [1009, 78] on icon "button" at bounding box center [1016, 73] width 19 height 19
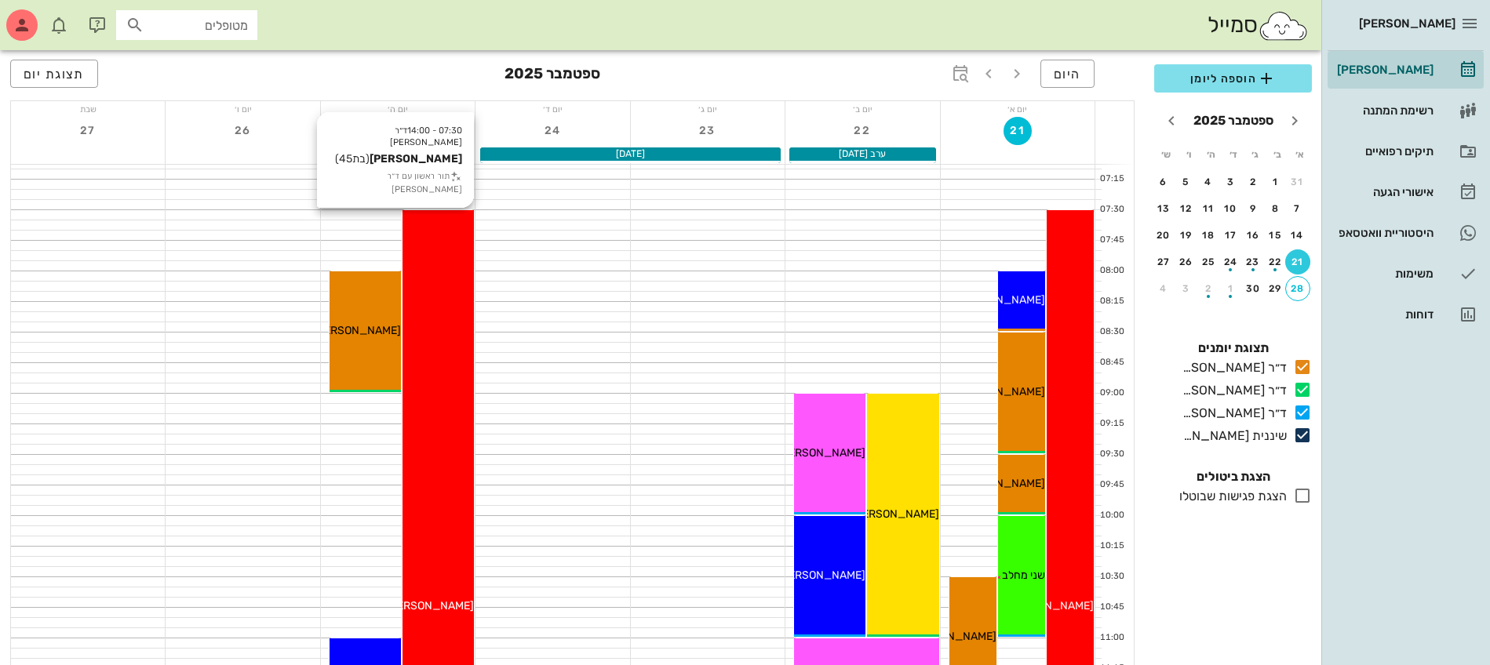
scroll to position [392, 0]
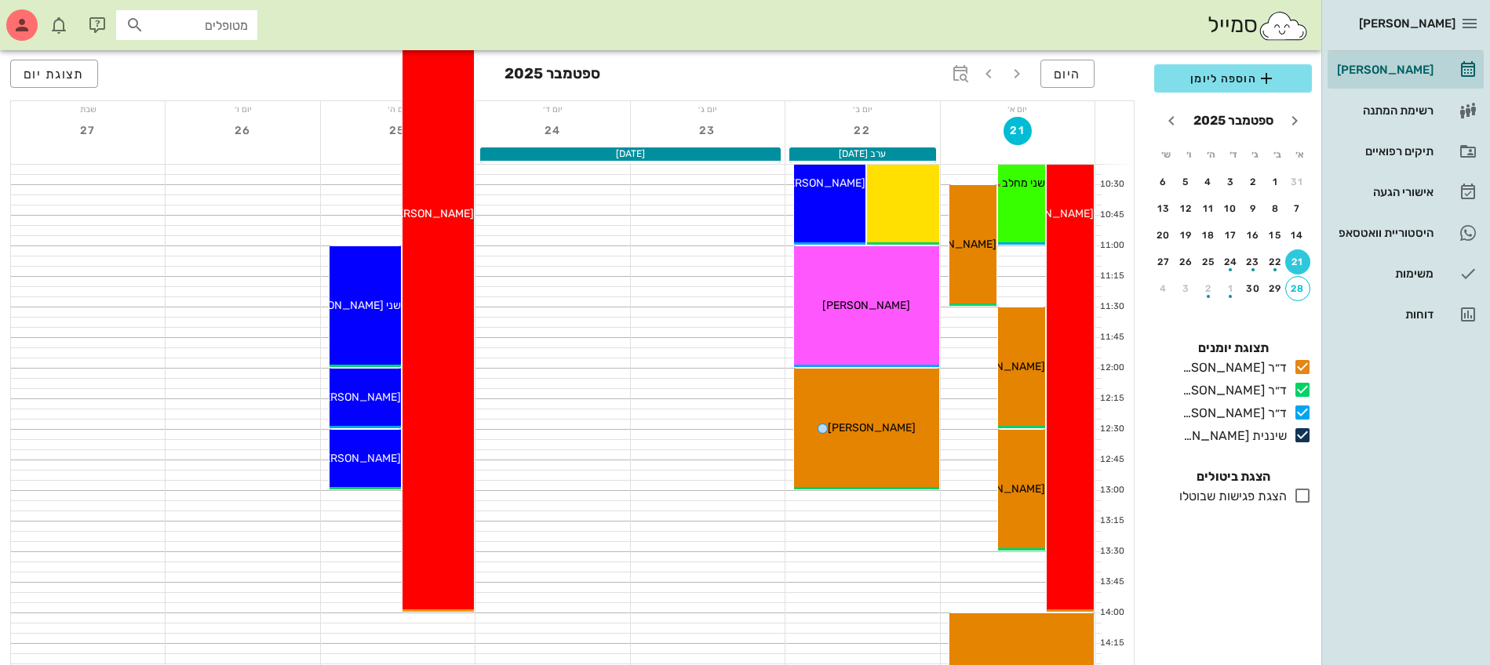
click at [442, 421] on div "07:30 - 14:00 ד״ר ג׳[PERSON_NAME] [PERSON_NAME] (בת 45 ) תור ראשון עם ד״ר ג׳[PE…" at bounding box center [437, 215] width 71 height 794
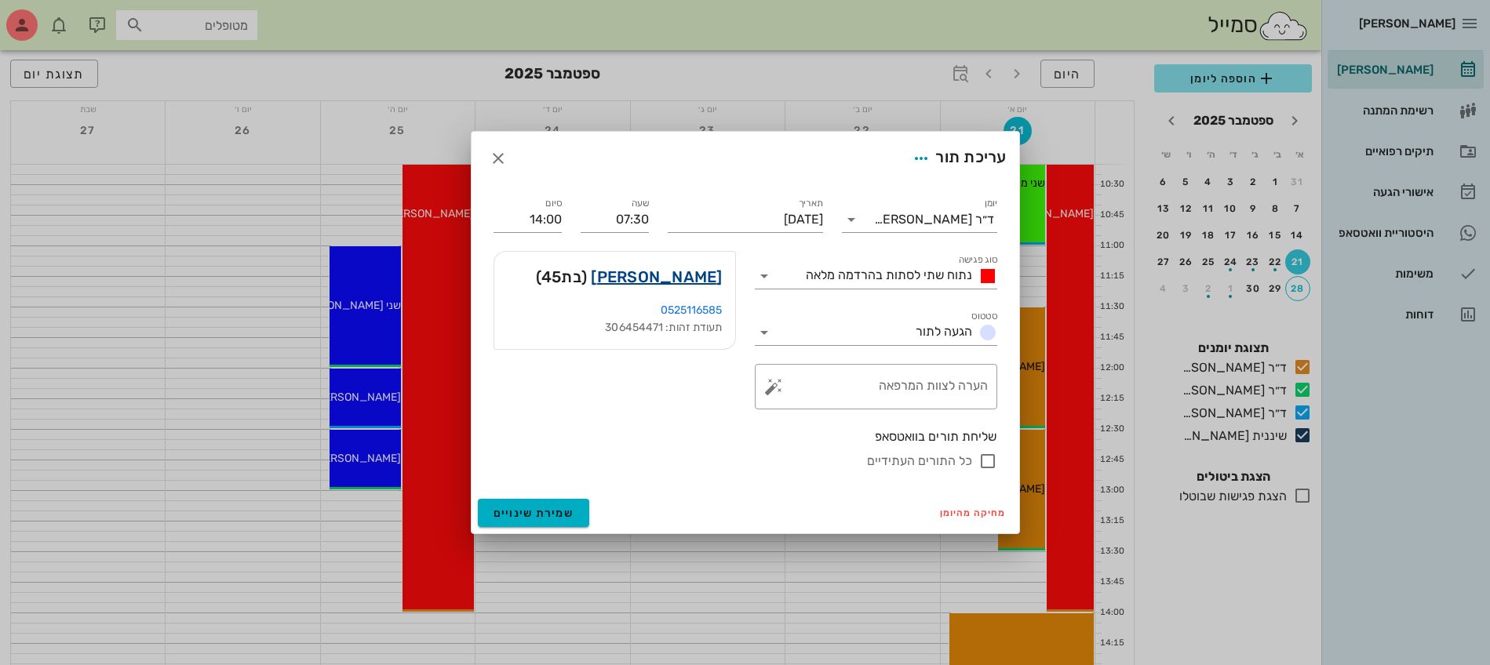
click at [677, 273] on link "[PERSON_NAME]" at bounding box center [656, 276] width 131 height 25
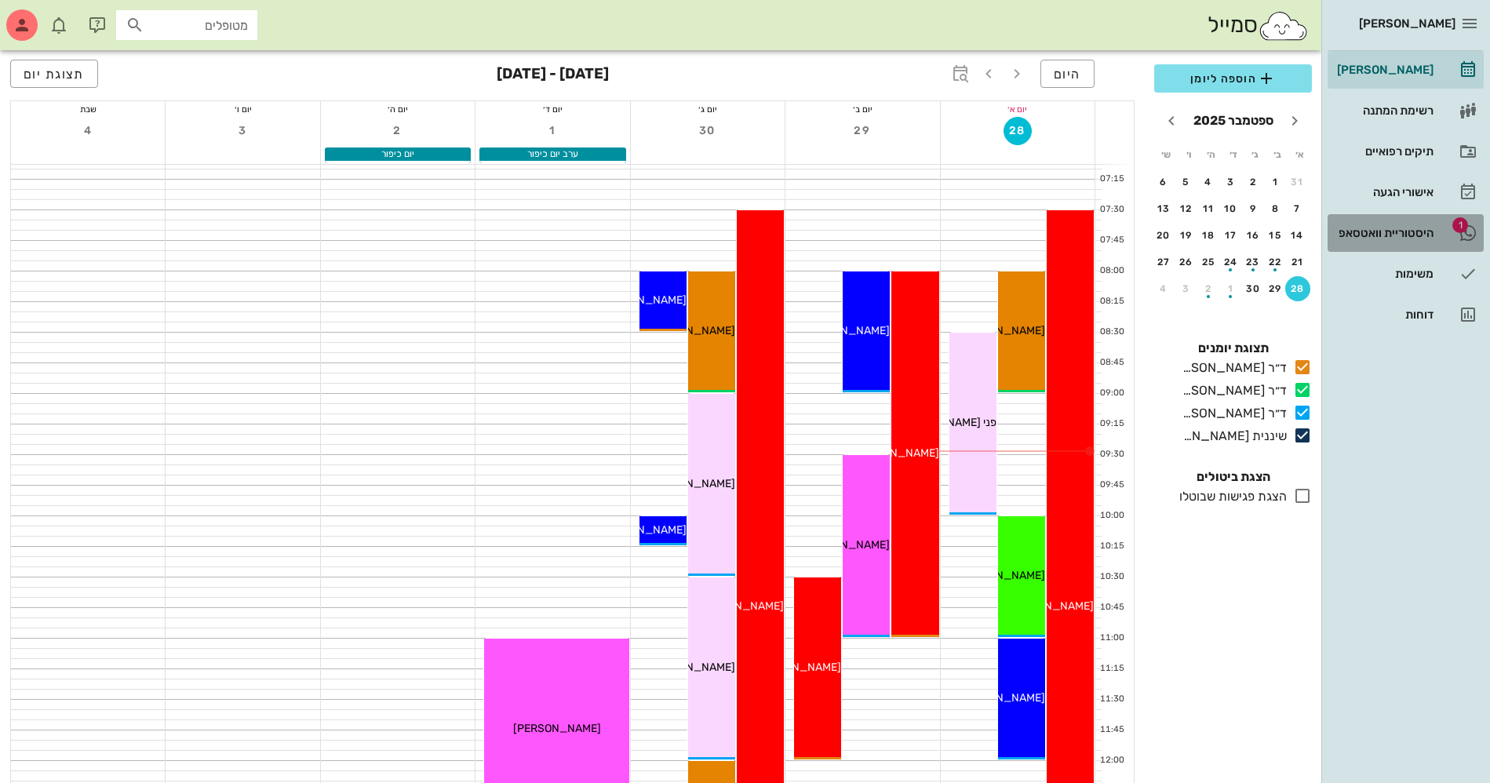
click at [1380, 229] on div "היסטוריית וואטסאפ" at bounding box center [1383, 233] width 100 height 13
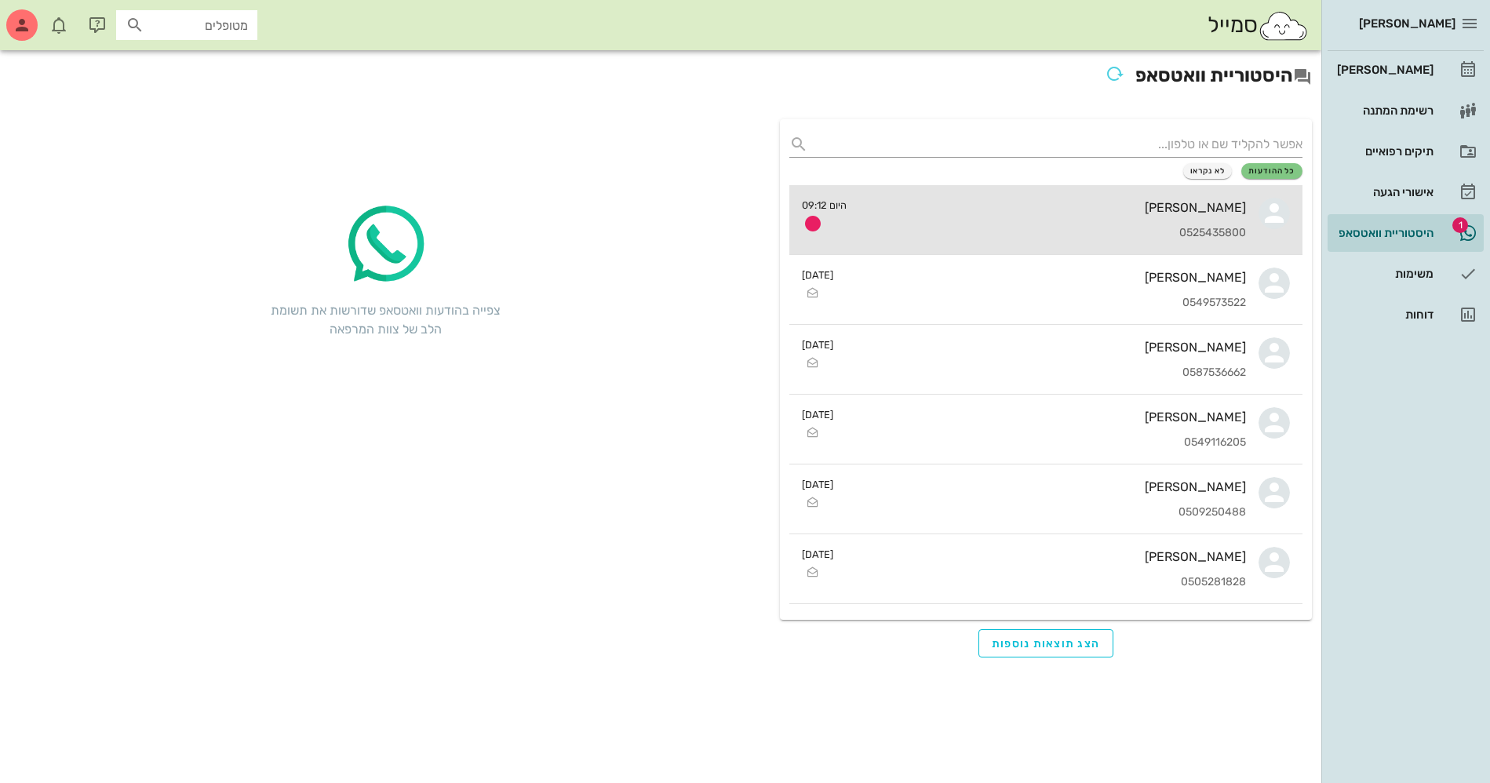
click at [1089, 208] on div "אורי אהרוני" at bounding box center [1052, 207] width 387 height 15
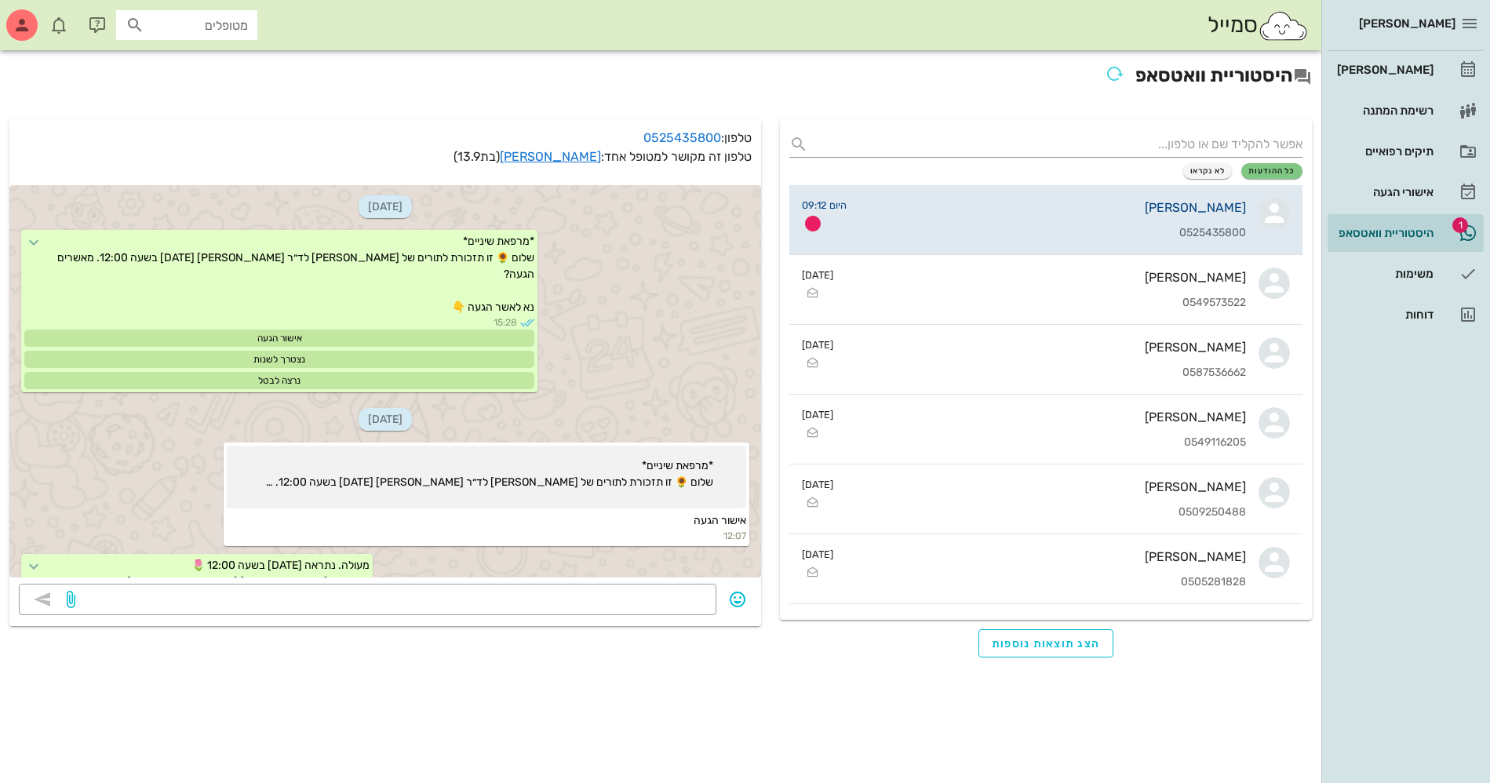
scroll to position [1136, 0]
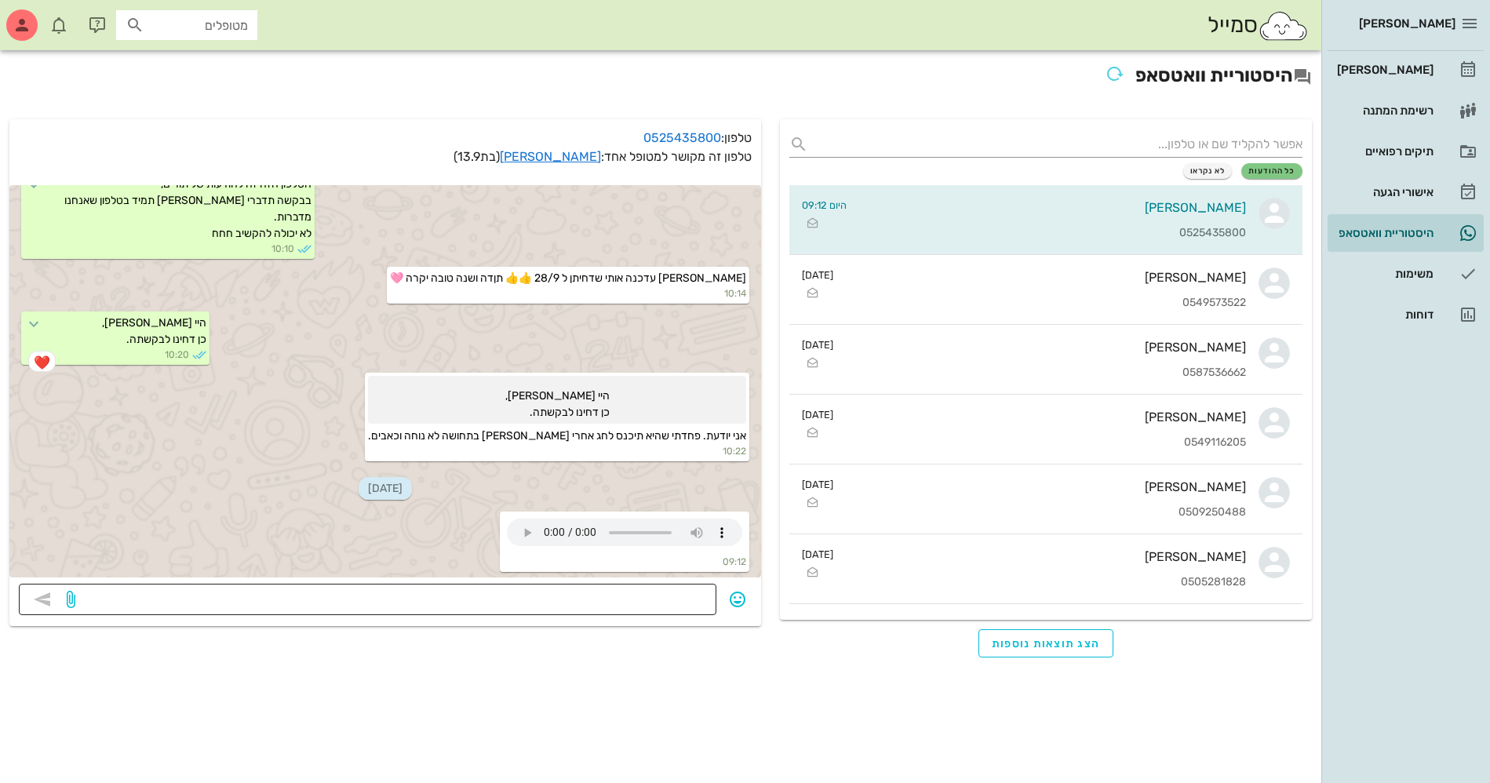
click at [640, 601] on textarea at bounding box center [392, 600] width 628 height 25
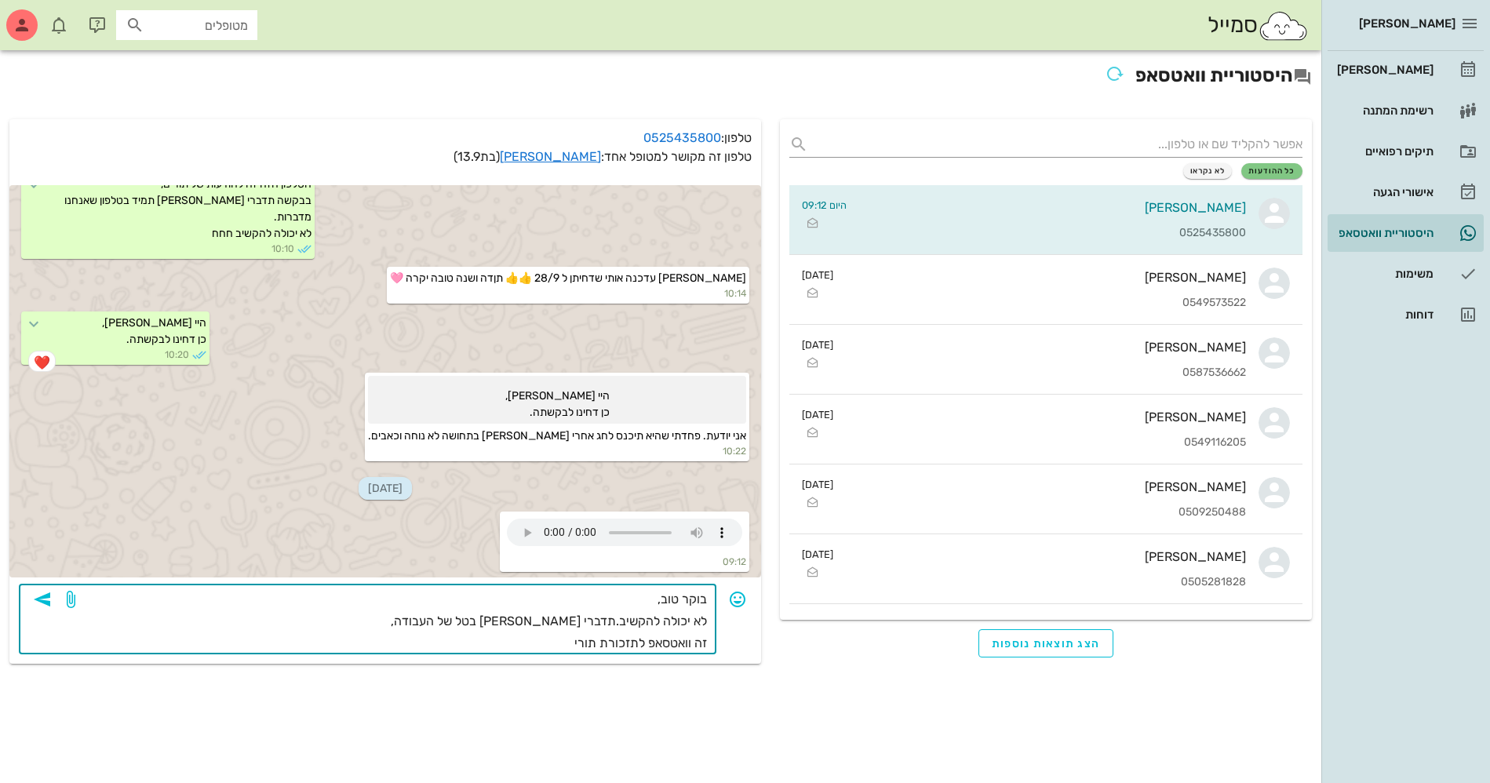
type textarea "בוקר טוב, לא יכולה להקשיב.תדברי איתי בטל של העבודה, זה וואטסאפ לתזכורת תורים"
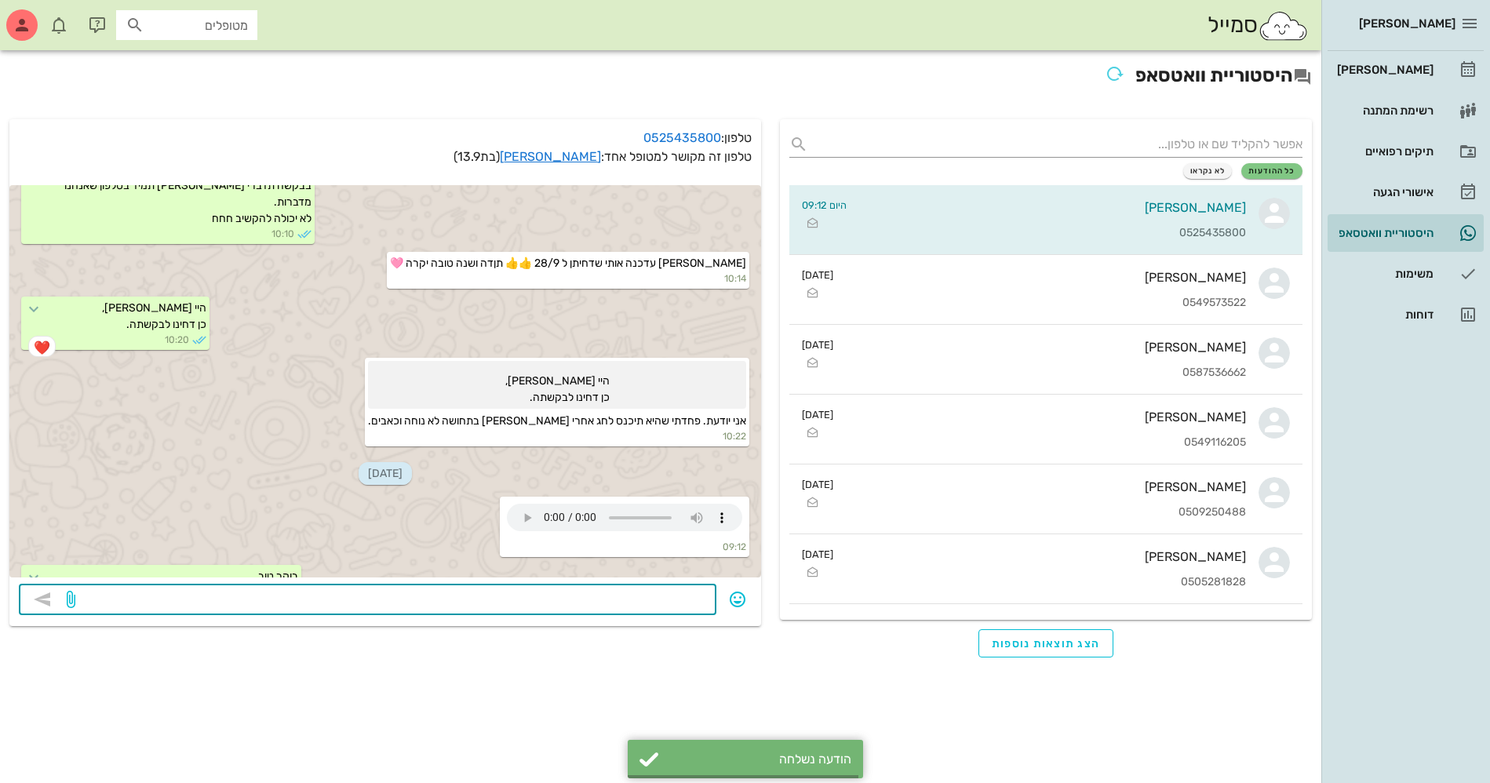
scroll to position [1230, 0]
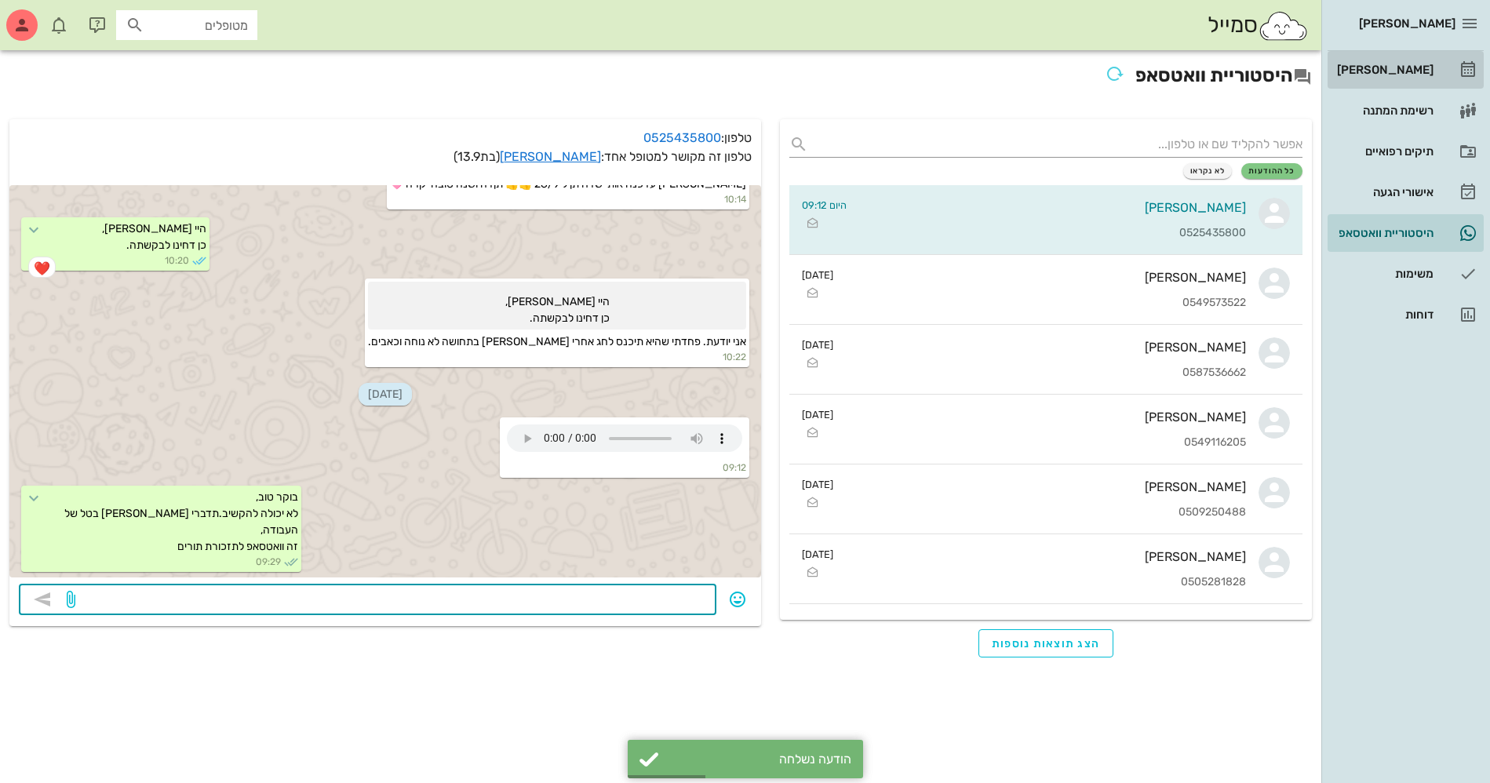
click at [1405, 64] on div "[PERSON_NAME]" at bounding box center [1383, 70] width 100 height 13
